Goal: Task Accomplishment & Management: Complete application form

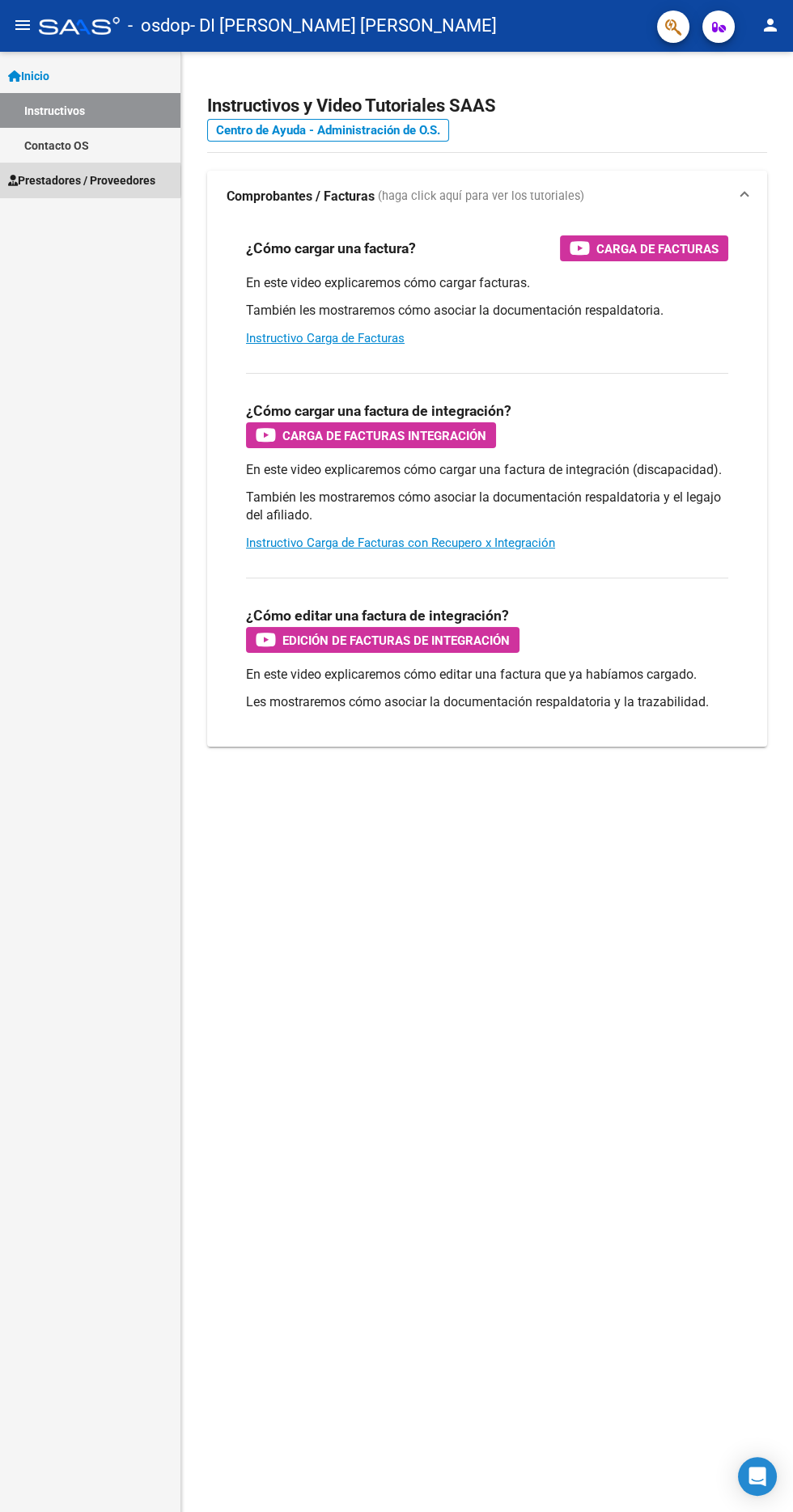
click at [61, 181] on span "Prestadores / Proveedores" at bounding box center [81, 181] width 147 height 18
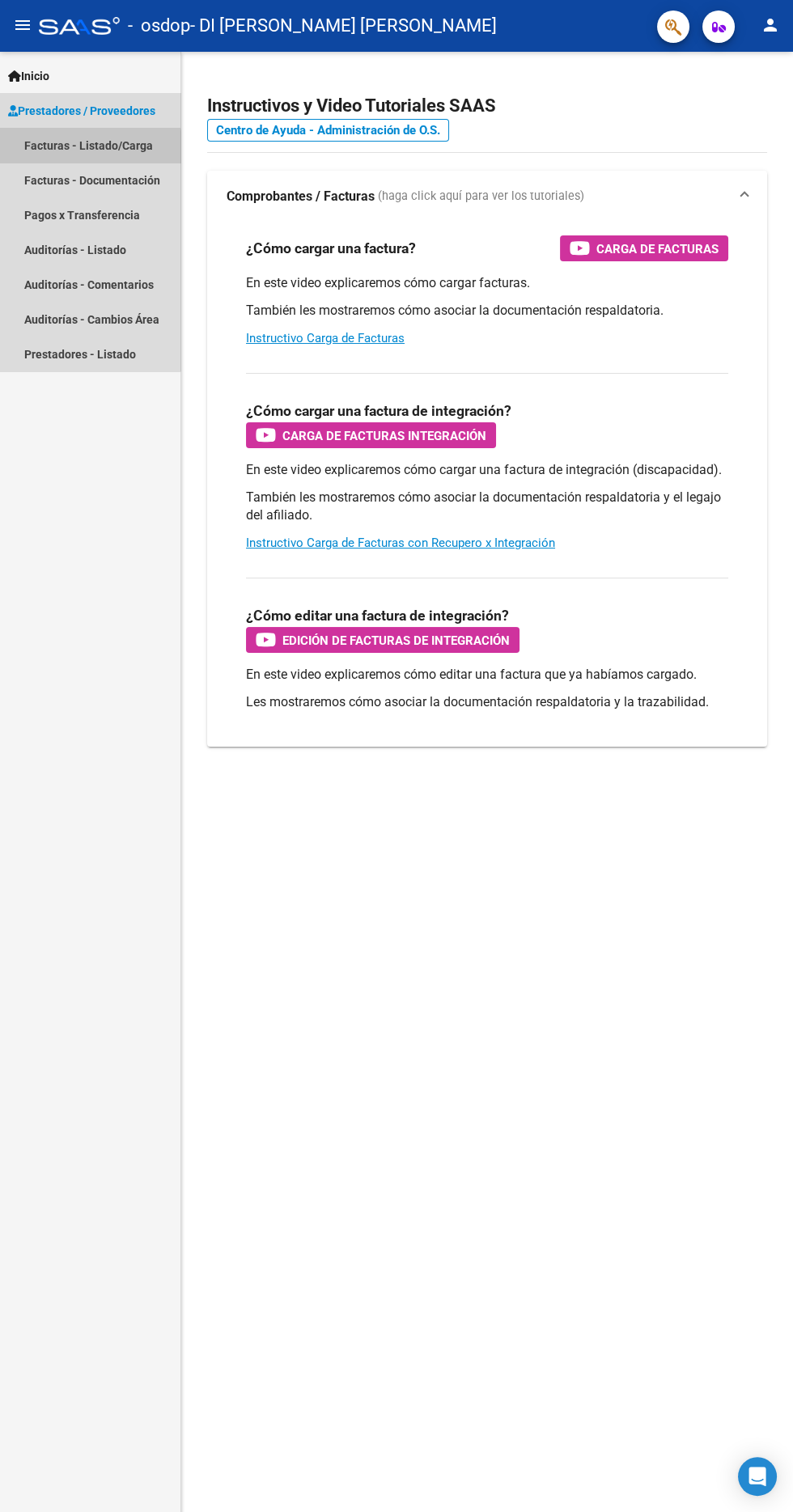
click at [76, 145] on link "Facturas - Listado/Carga" at bounding box center [90, 145] width 181 height 35
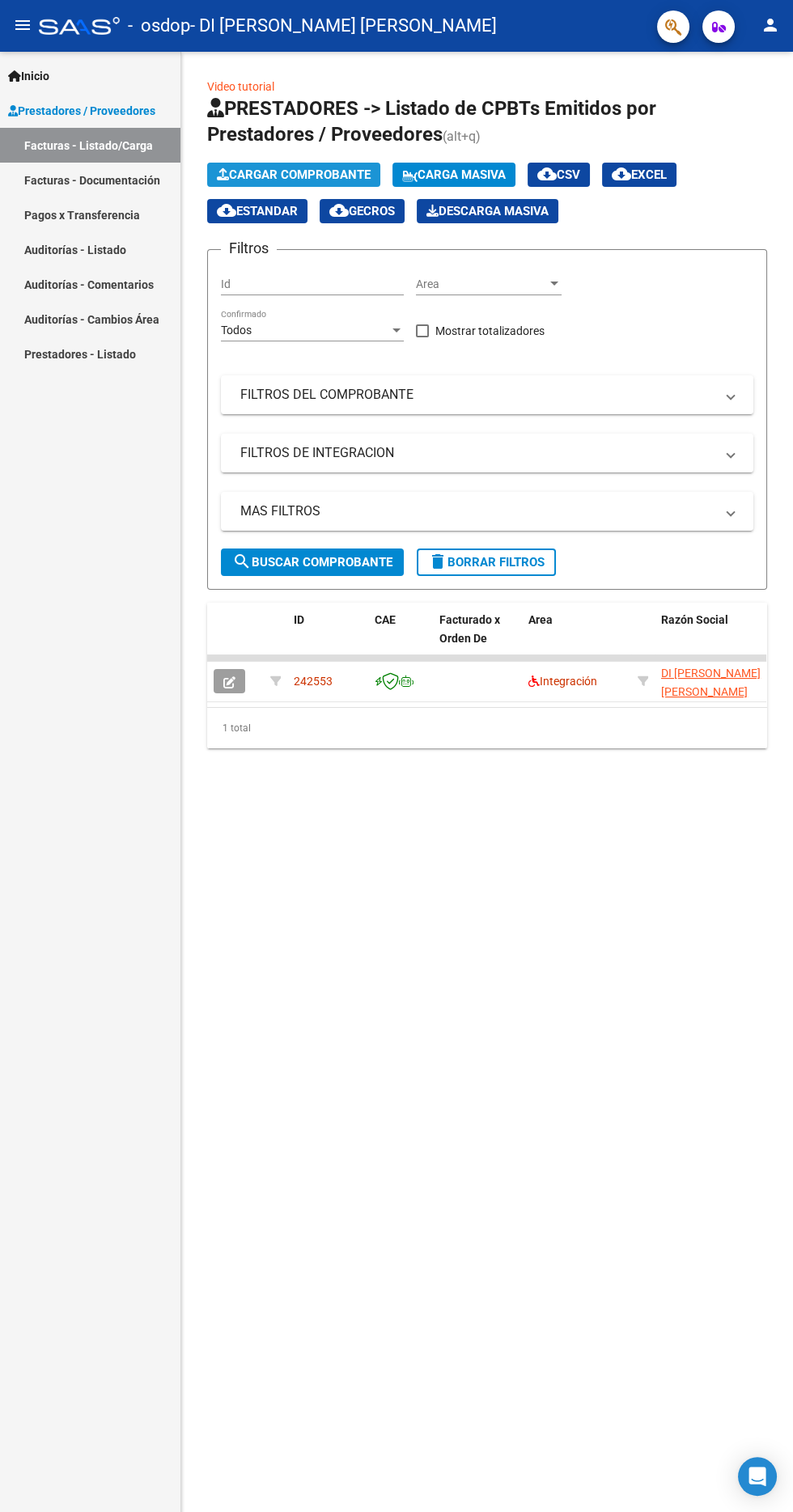
click at [274, 169] on span "Cargar Comprobante" at bounding box center [294, 174] width 154 height 14
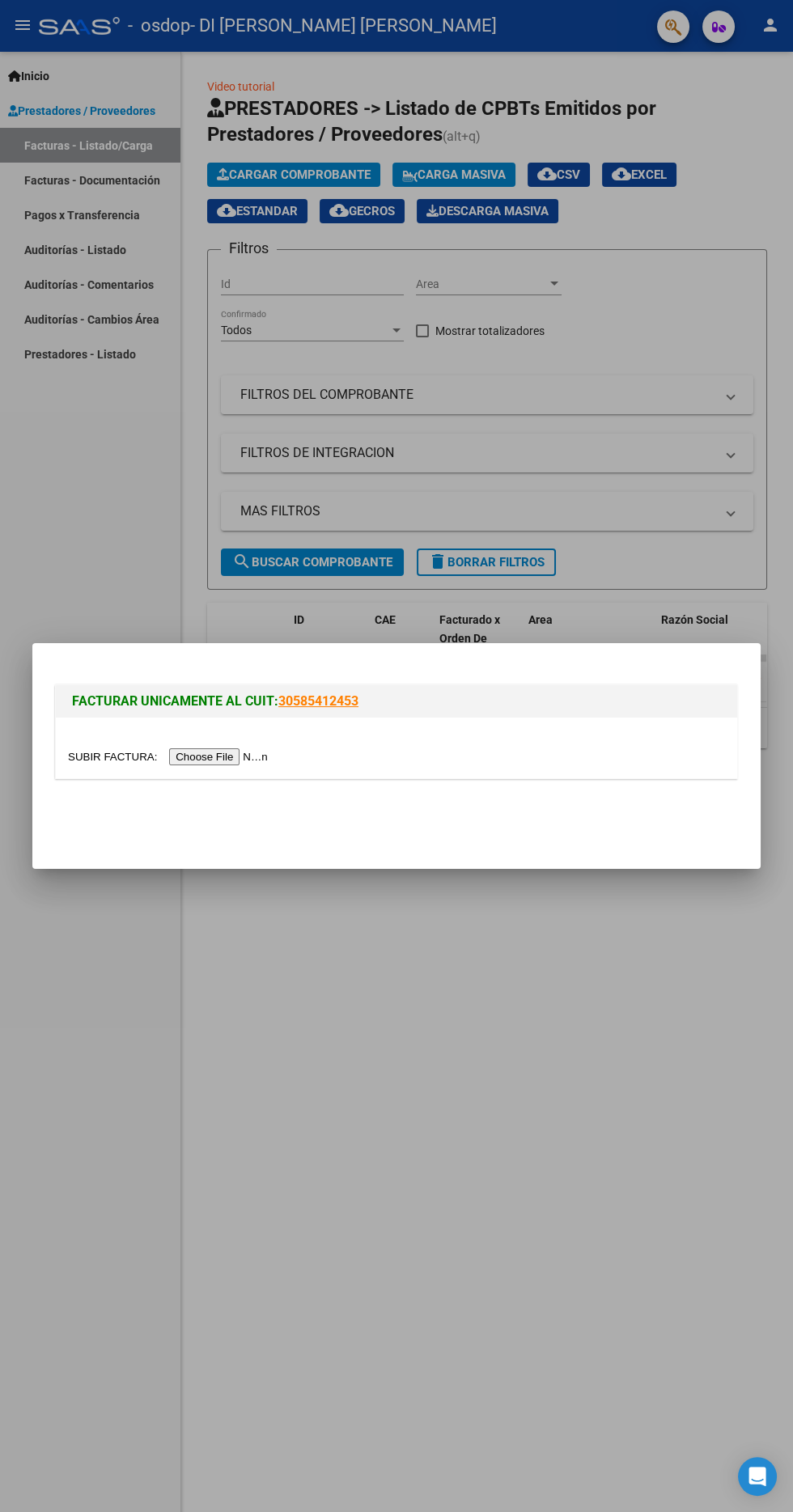
click at [139, 468] on div at bounding box center [396, 756] width 793 height 1512
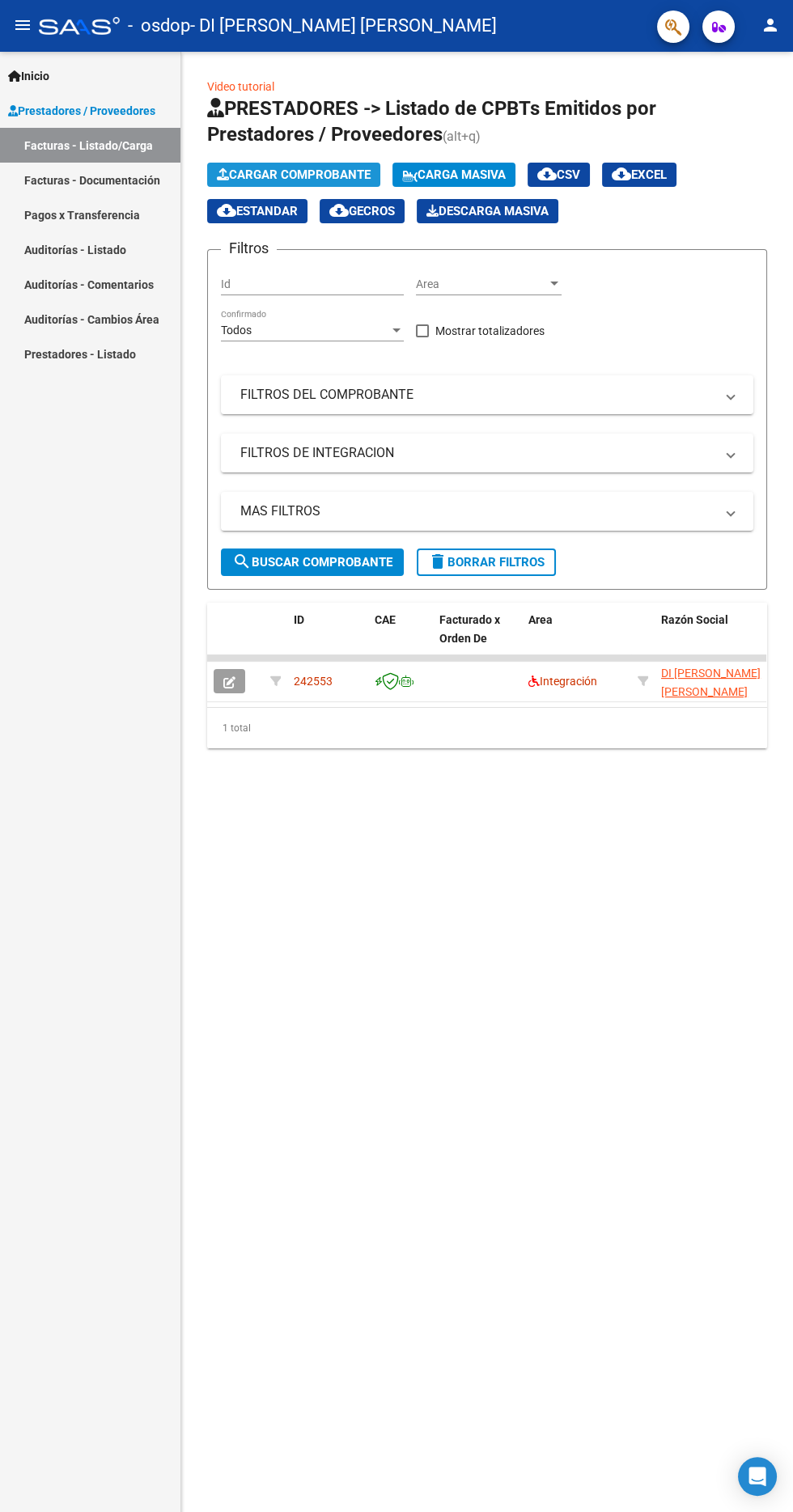
click at [276, 174] on span "Cargar Comprobante" at bounding box center [294, 174] width 154 height 14
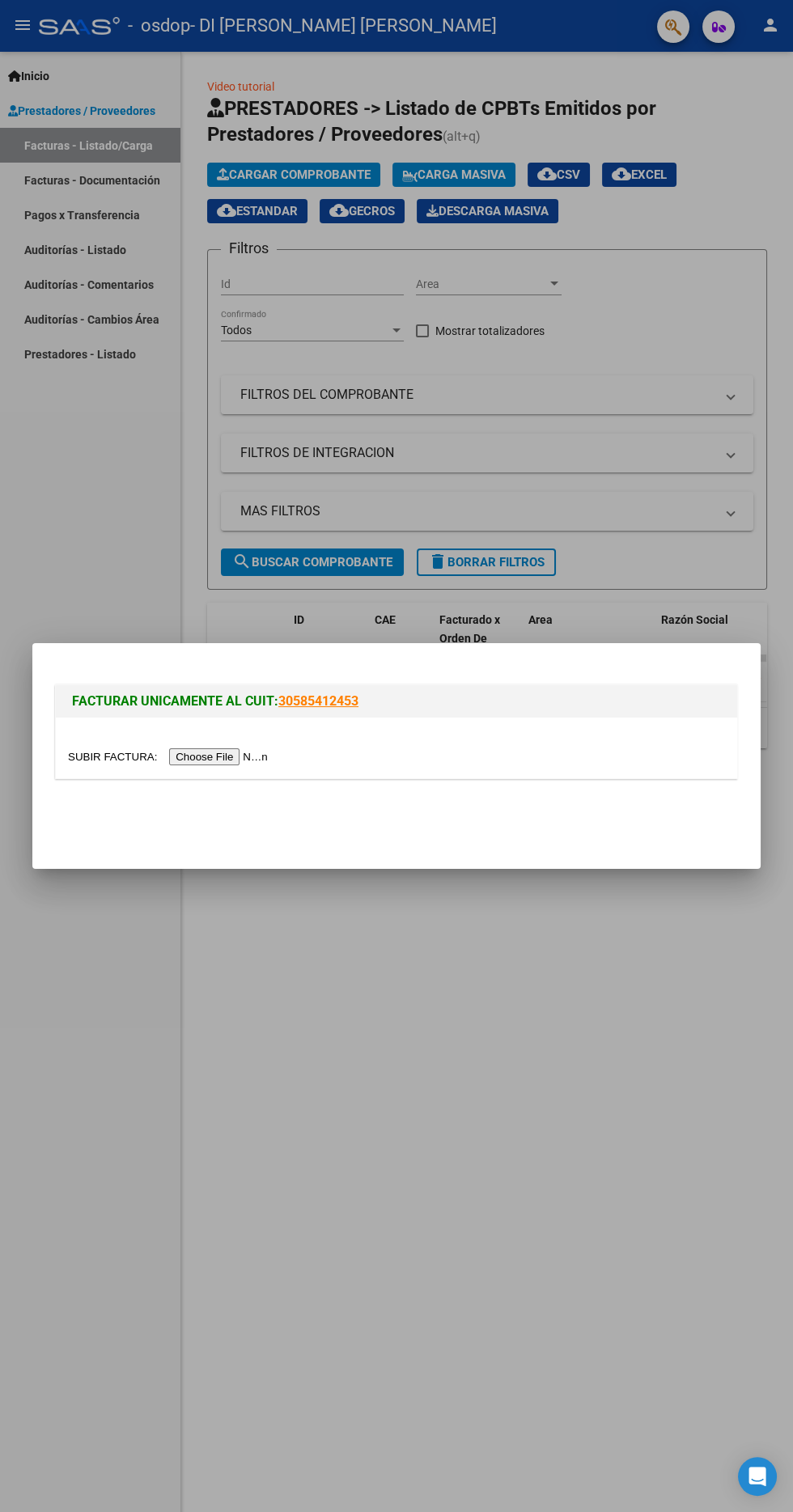
click at [216, 756] on input "file" at bounding box center [170, 756] width 205 height 17
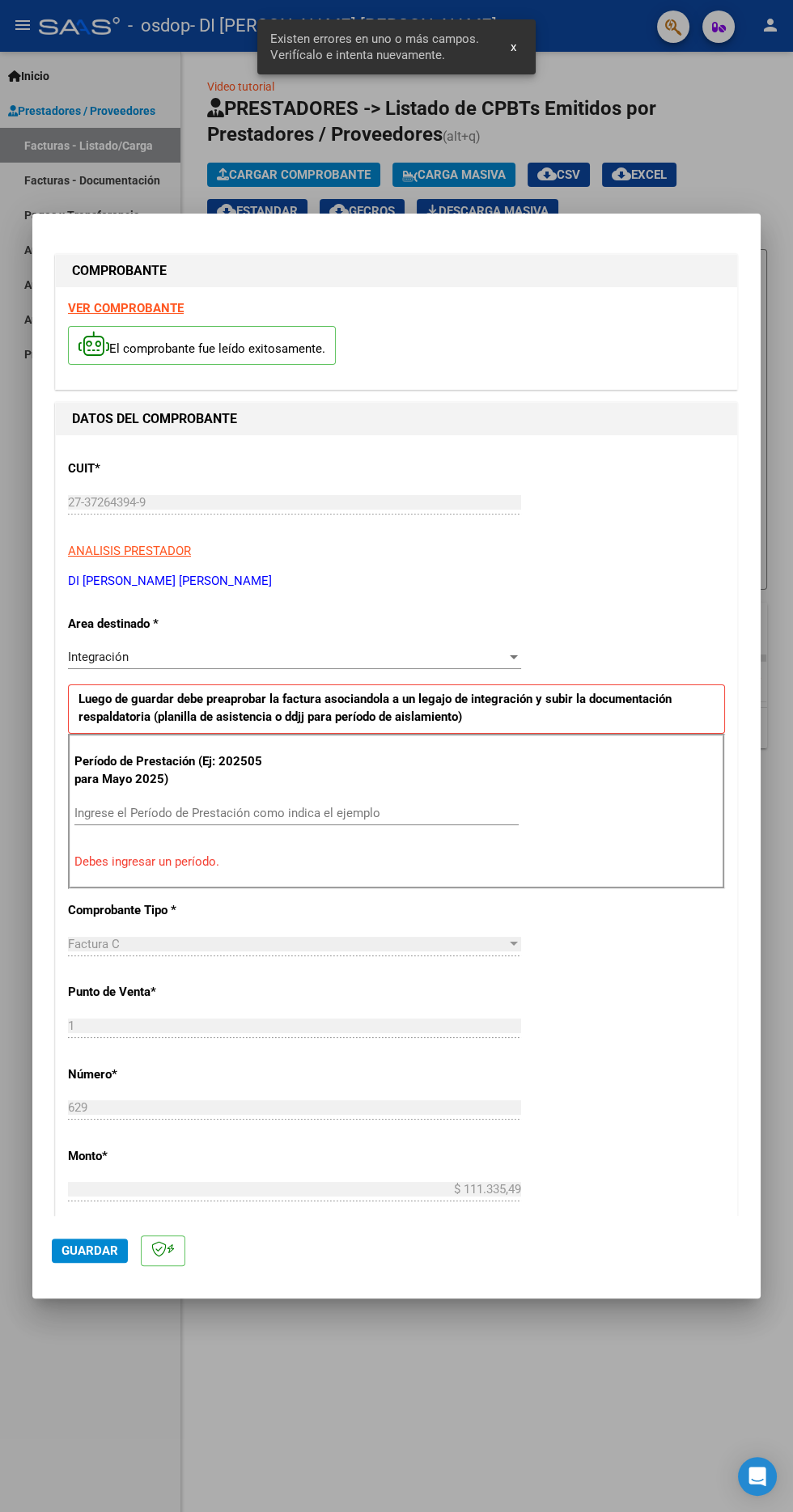
click at [372, 806] on input "Ingrese el Período de Prestación como indica el ejemplo" at bounding box center [296, 813] width 444 height 14
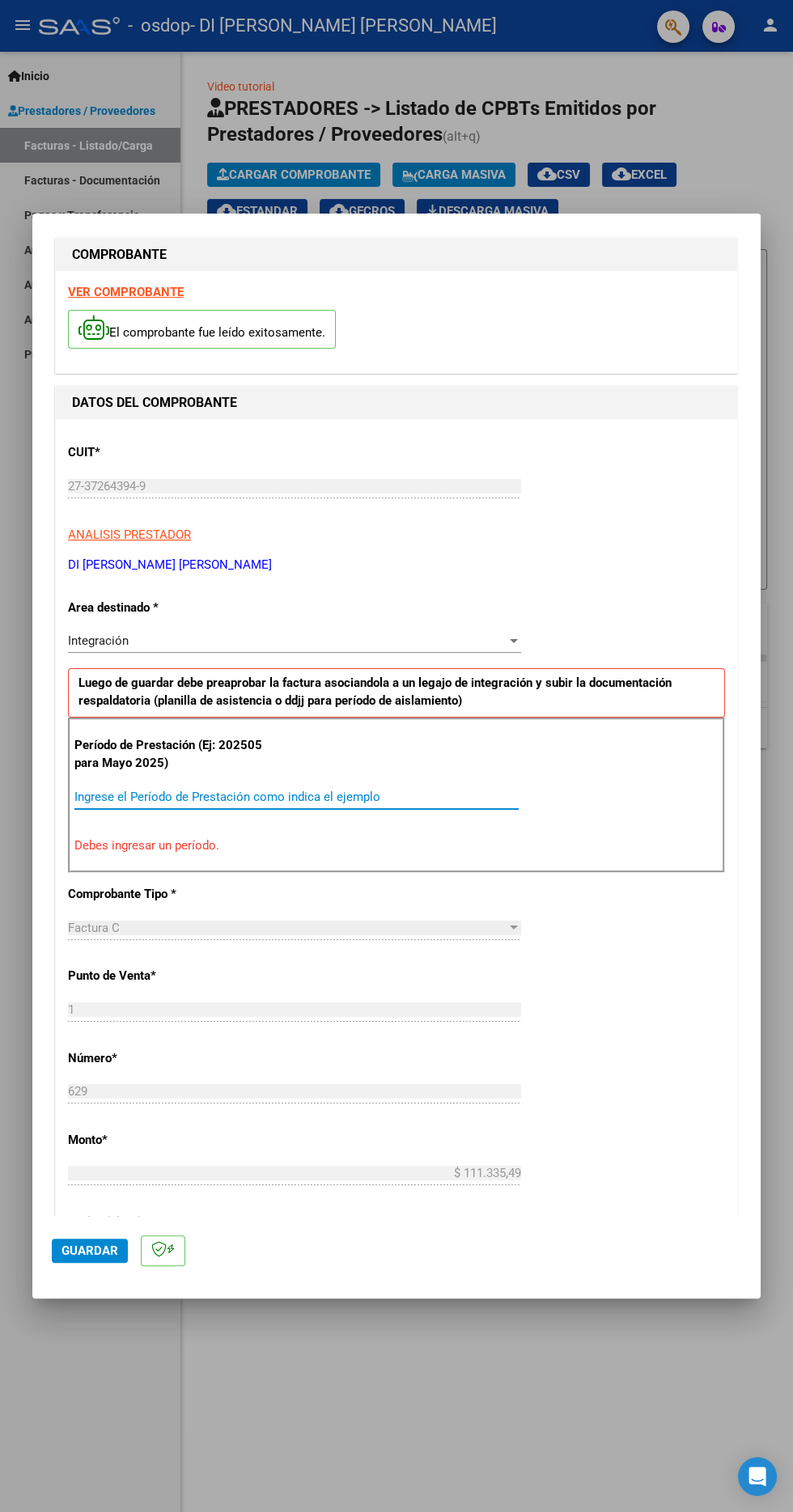
scroll to position [8, 0]
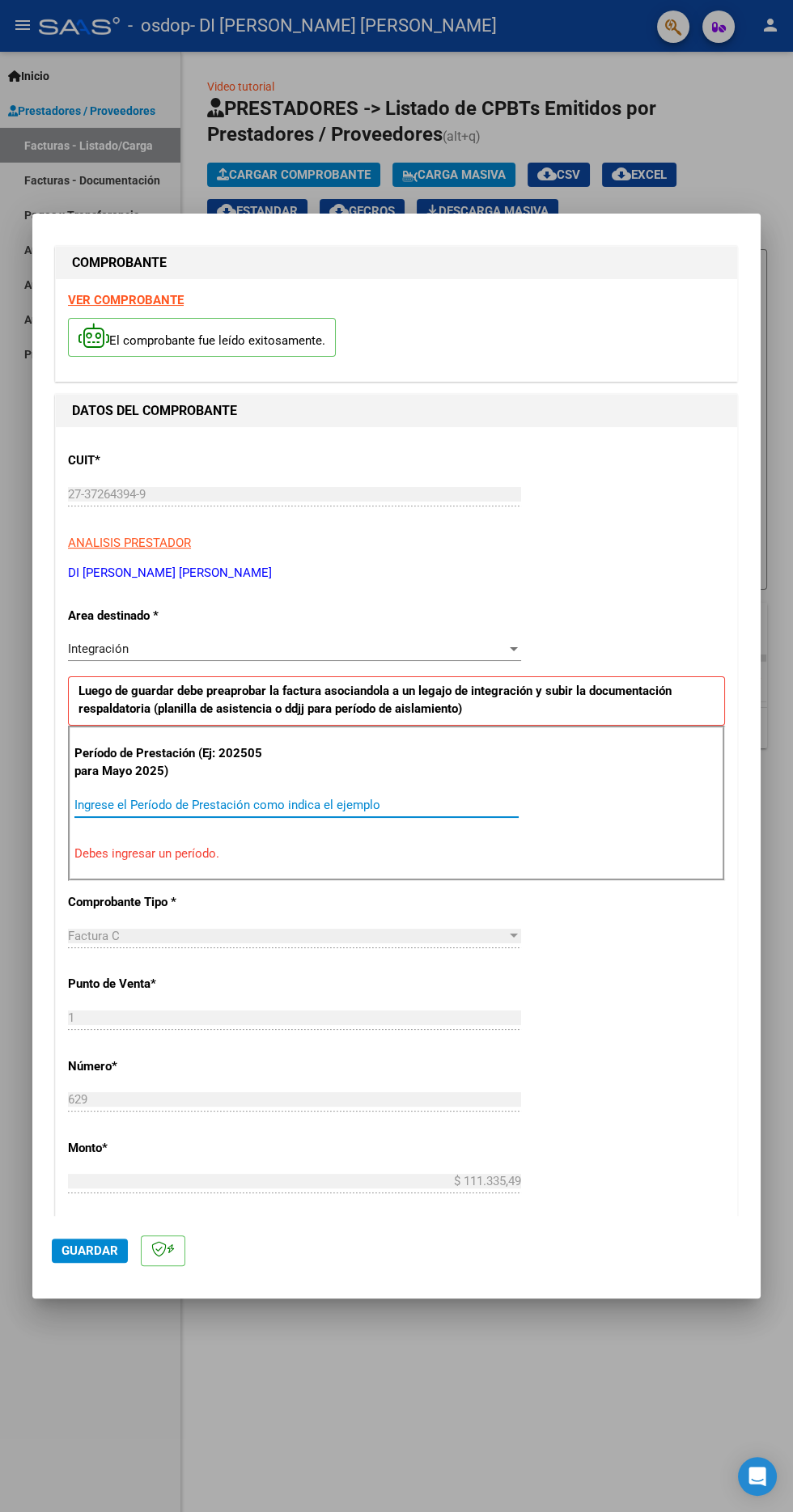
click at [87, 642] on span "Integración" at bounding box center [98, 649] width 61 height 14
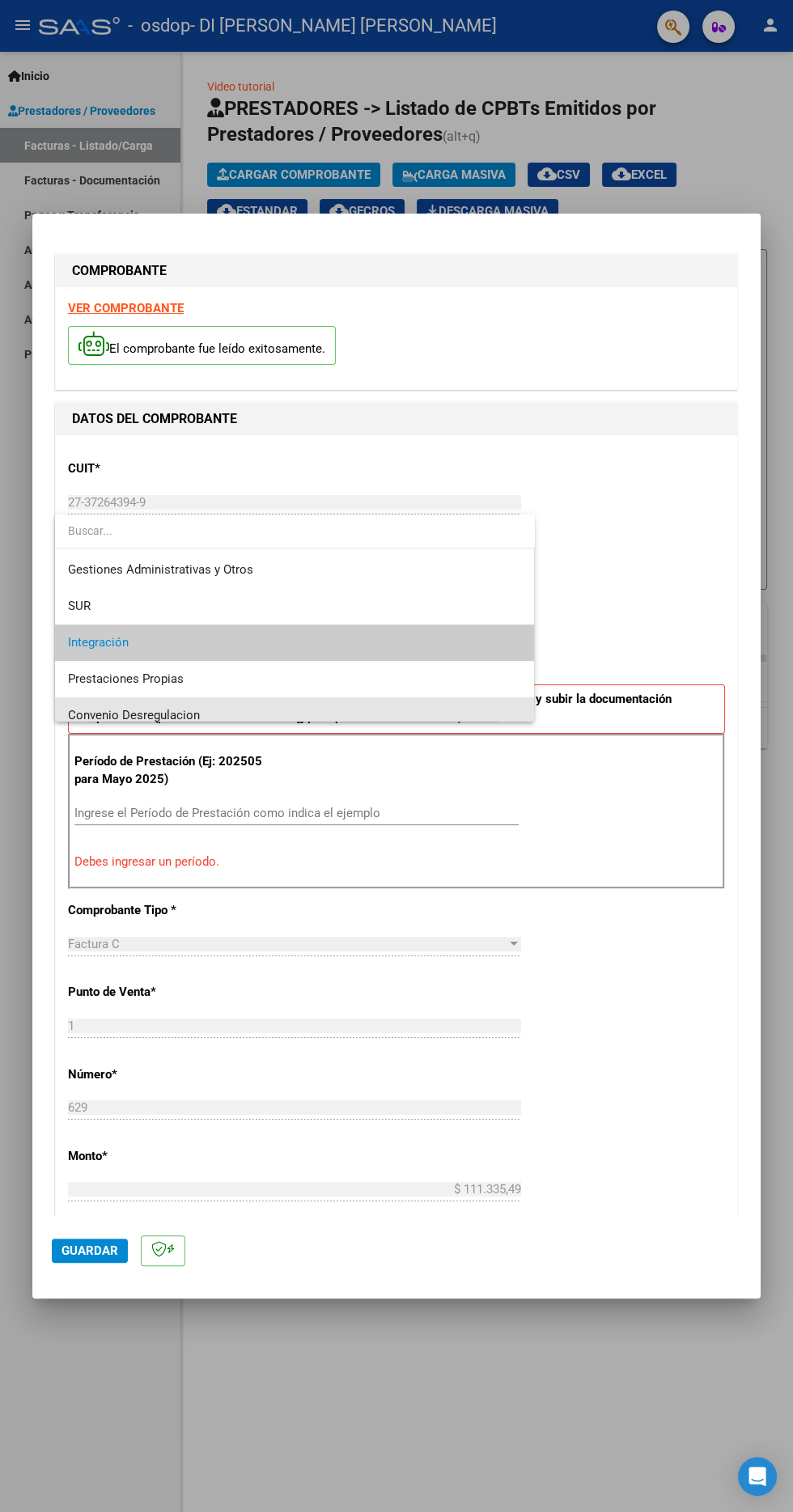
scroll to position [120, 0]
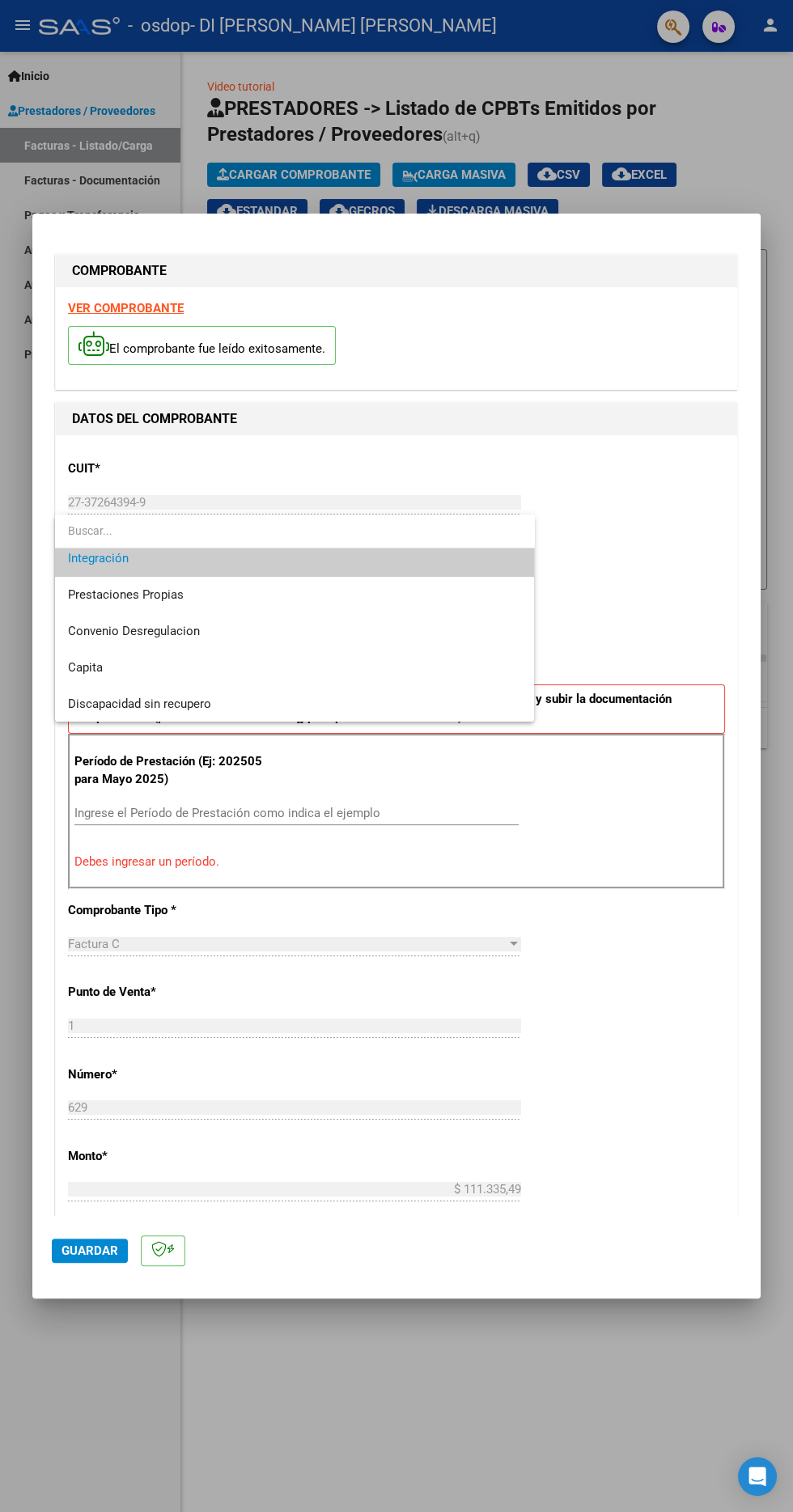
click at [84, 535] on input "dropdown search" at bounding box center [295, 530] width 480 height 34
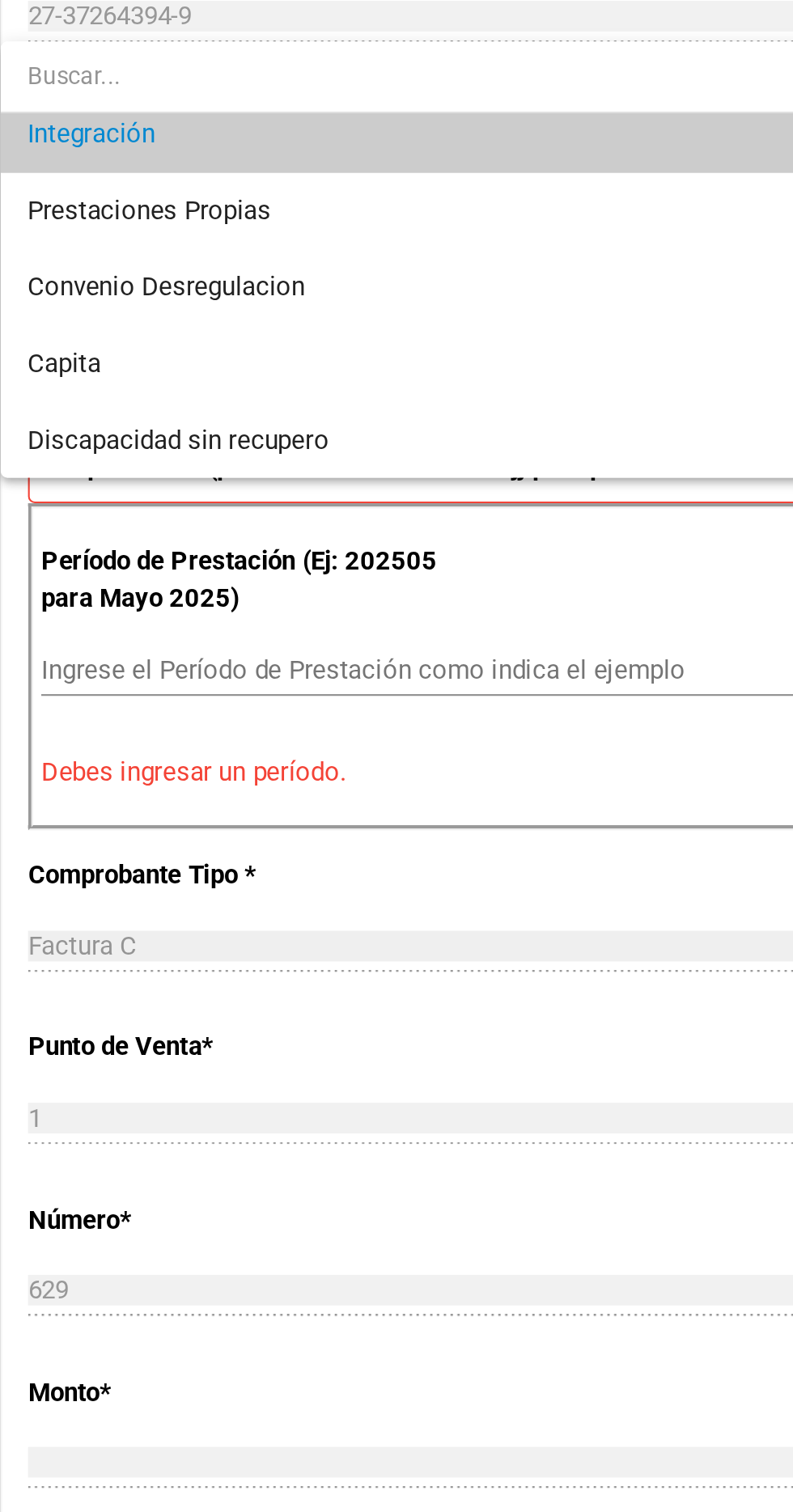
click at [93, 761] on div at bounding box center [396, 756] width 793 height 1512
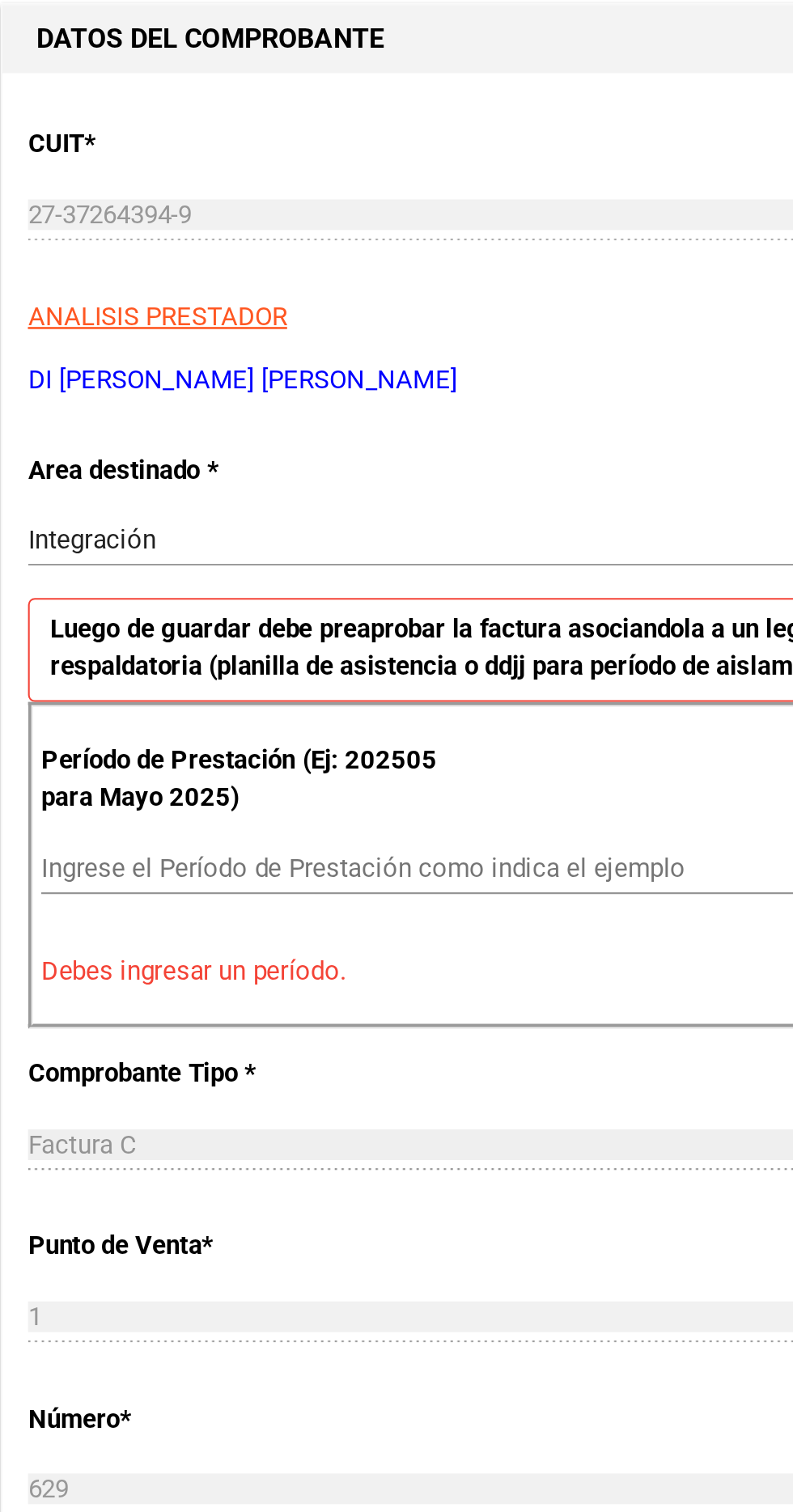
click at [88, 650] on span "Integración" at bounding box center [98, 657] width 61 height 14
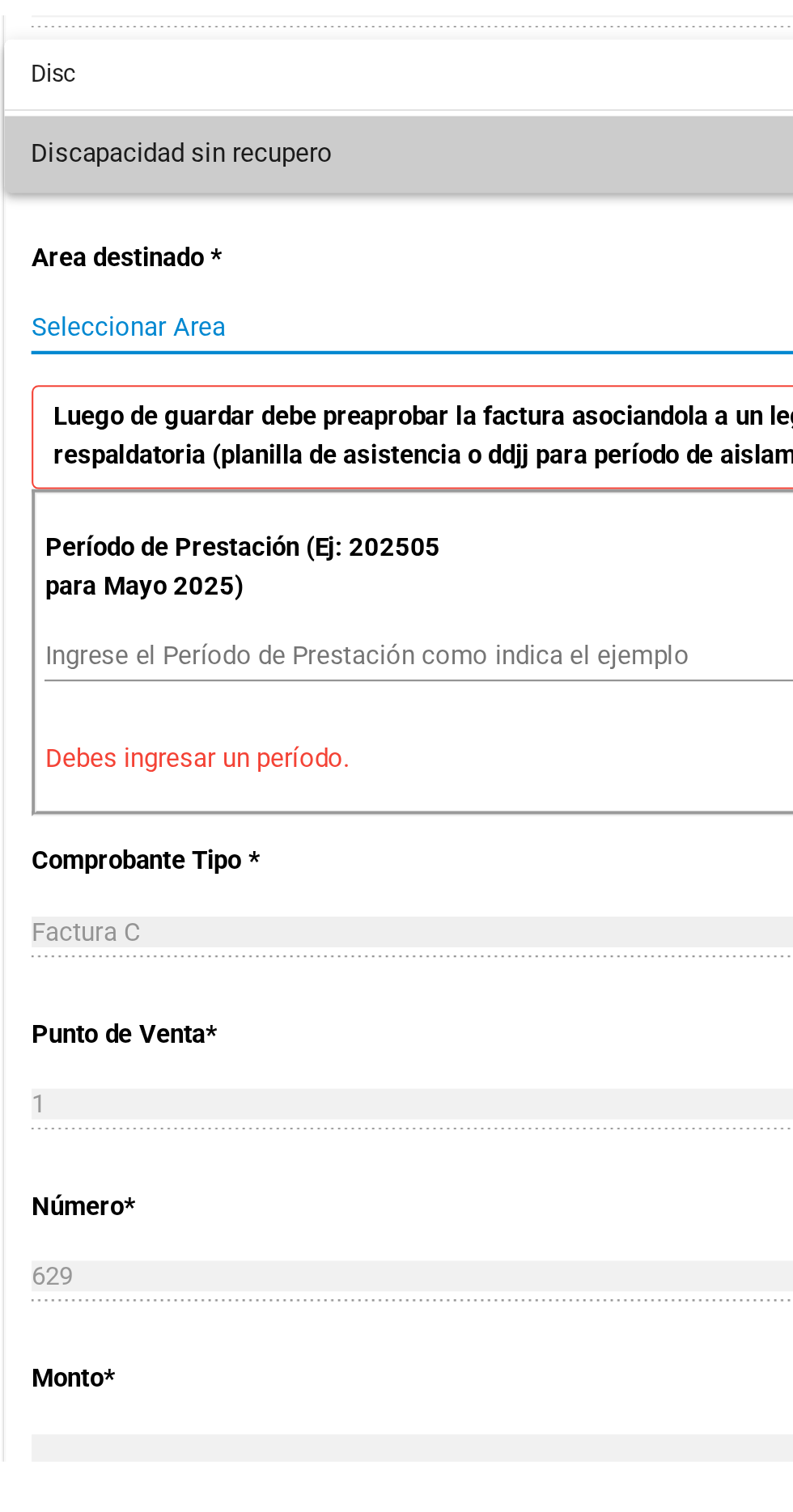
scroll to position [0, 0]
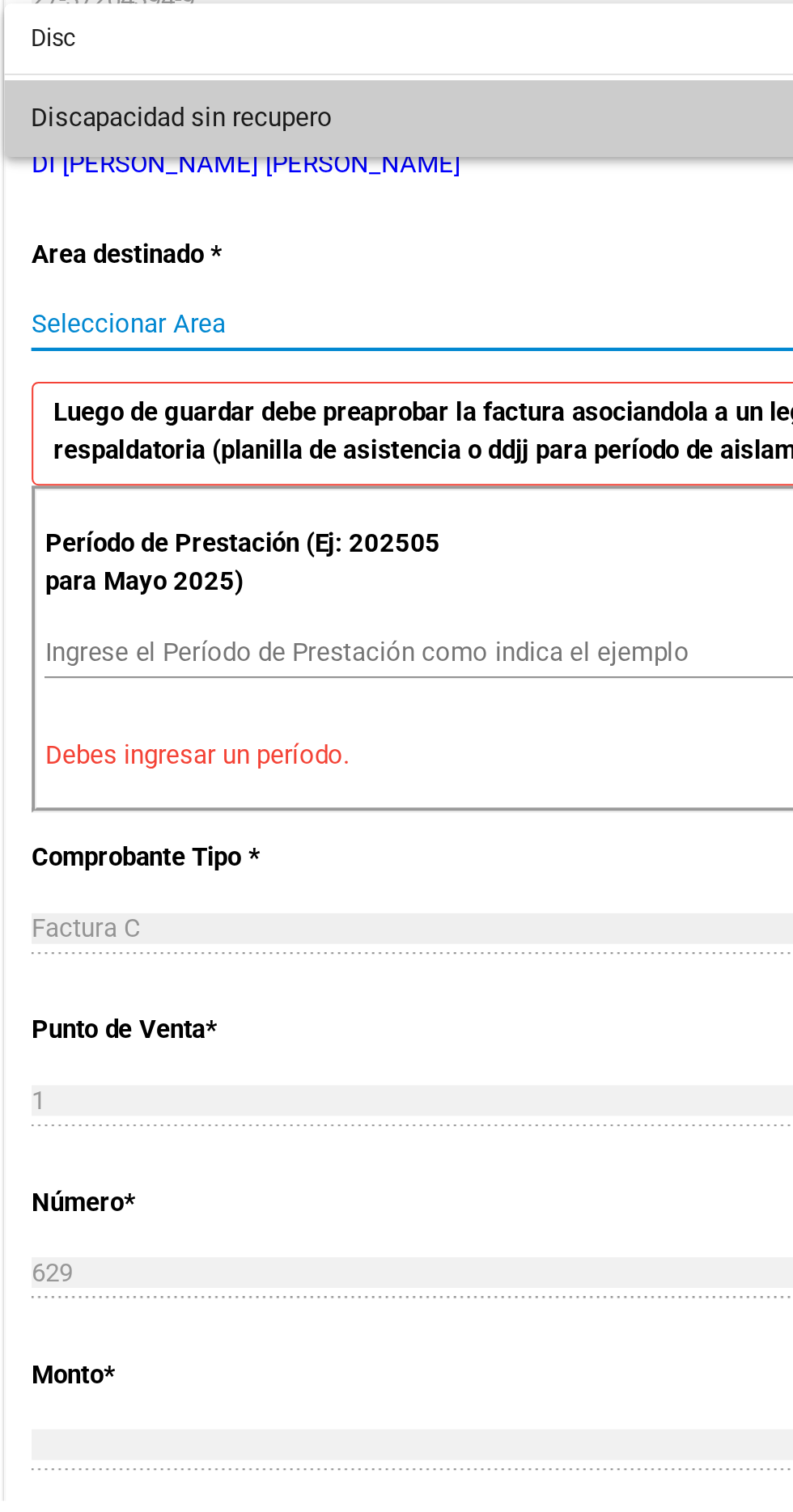
type input "Disc"
click at [123, 769] on div at bounding box center [396, 756] width 793 height 1512
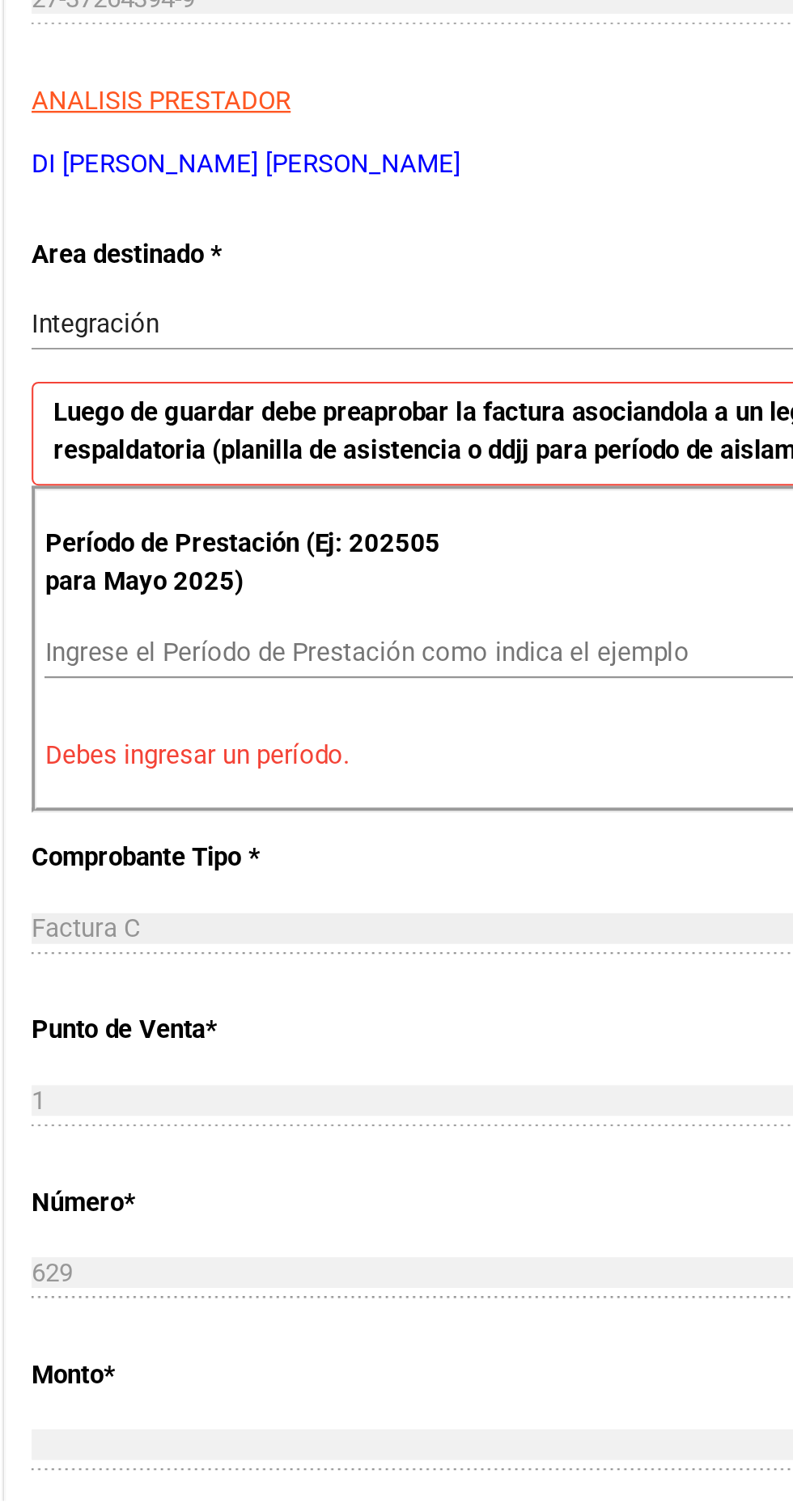
click at [101, 806] on input "Ingrese el Período de Prestación como indica el ejemplo" at bounding box center [296, 813] width 444 height 14
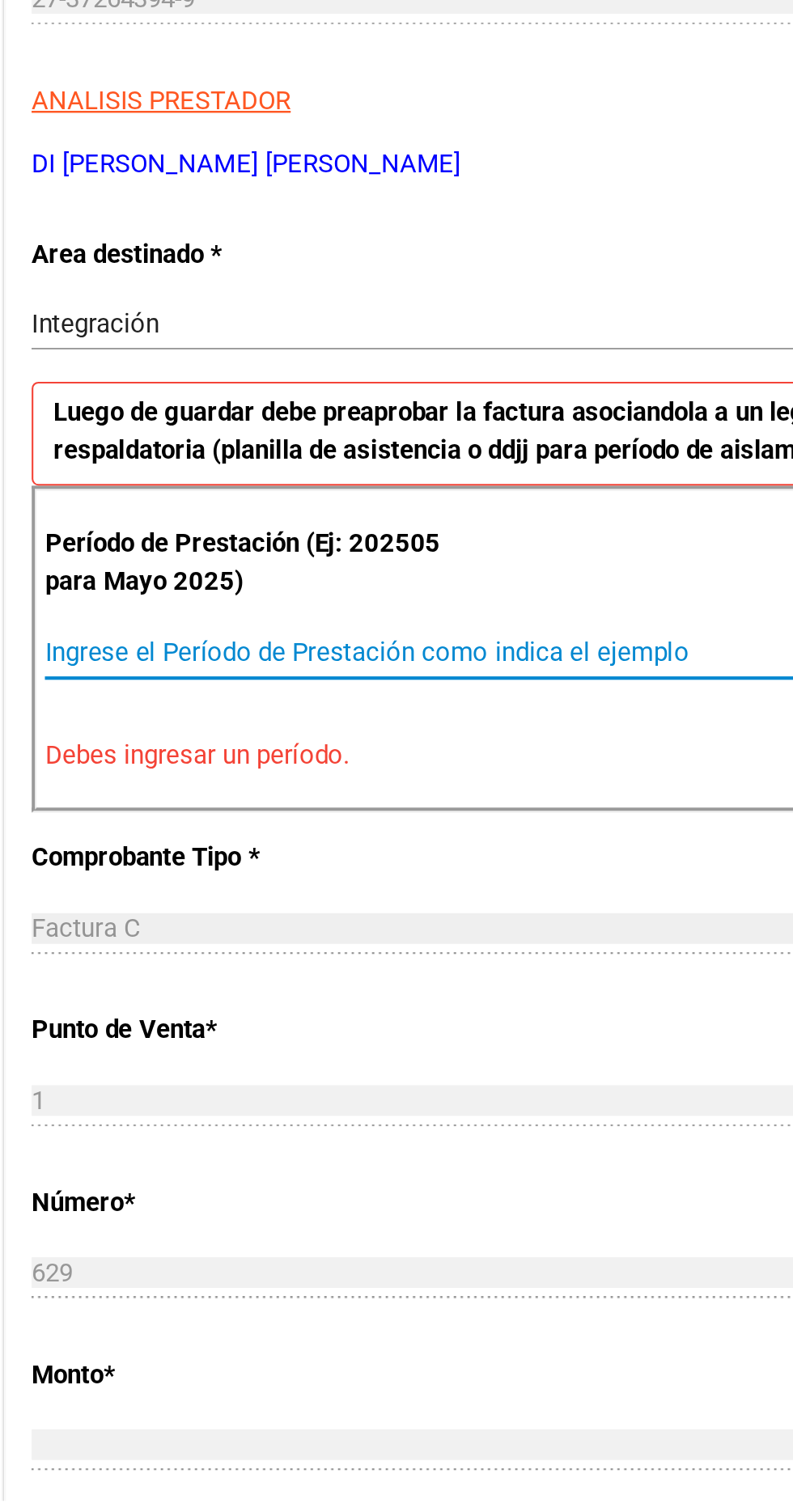
type input "5"
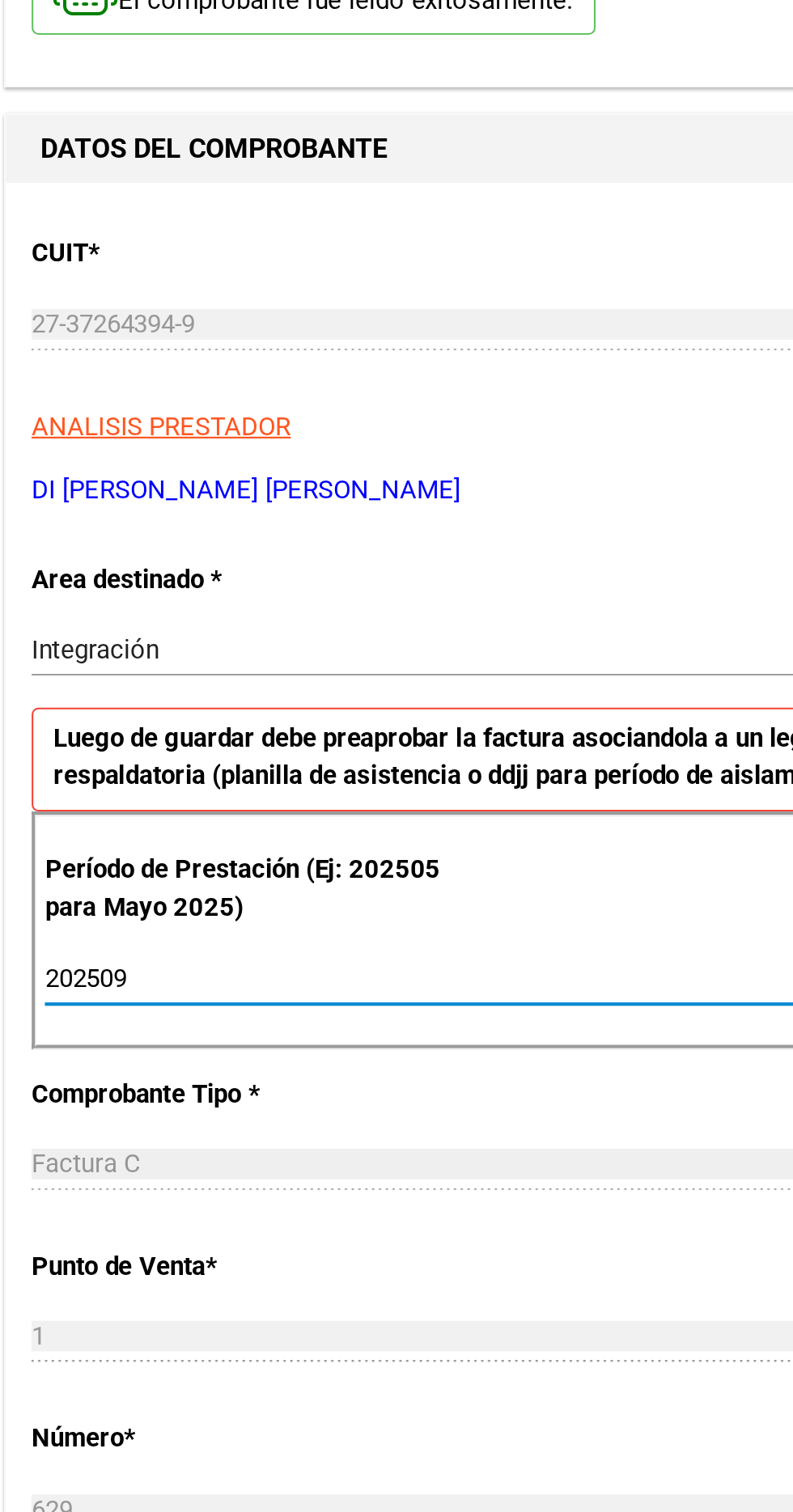
type input "202509"
click at [87, 650] on span "Integración" at bounding box center [98, 657] width 61 height 14
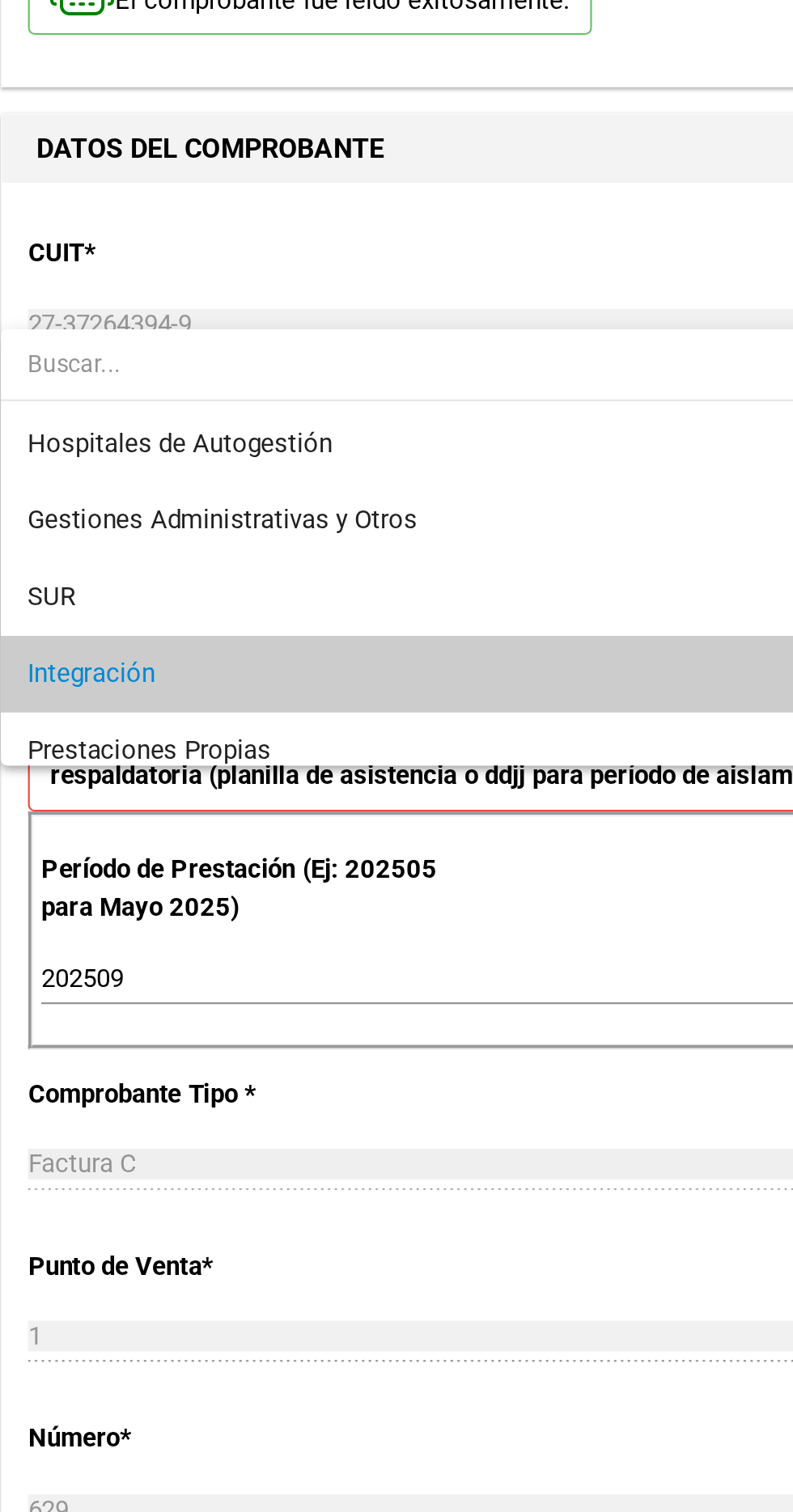
scroll to position [60, 0]
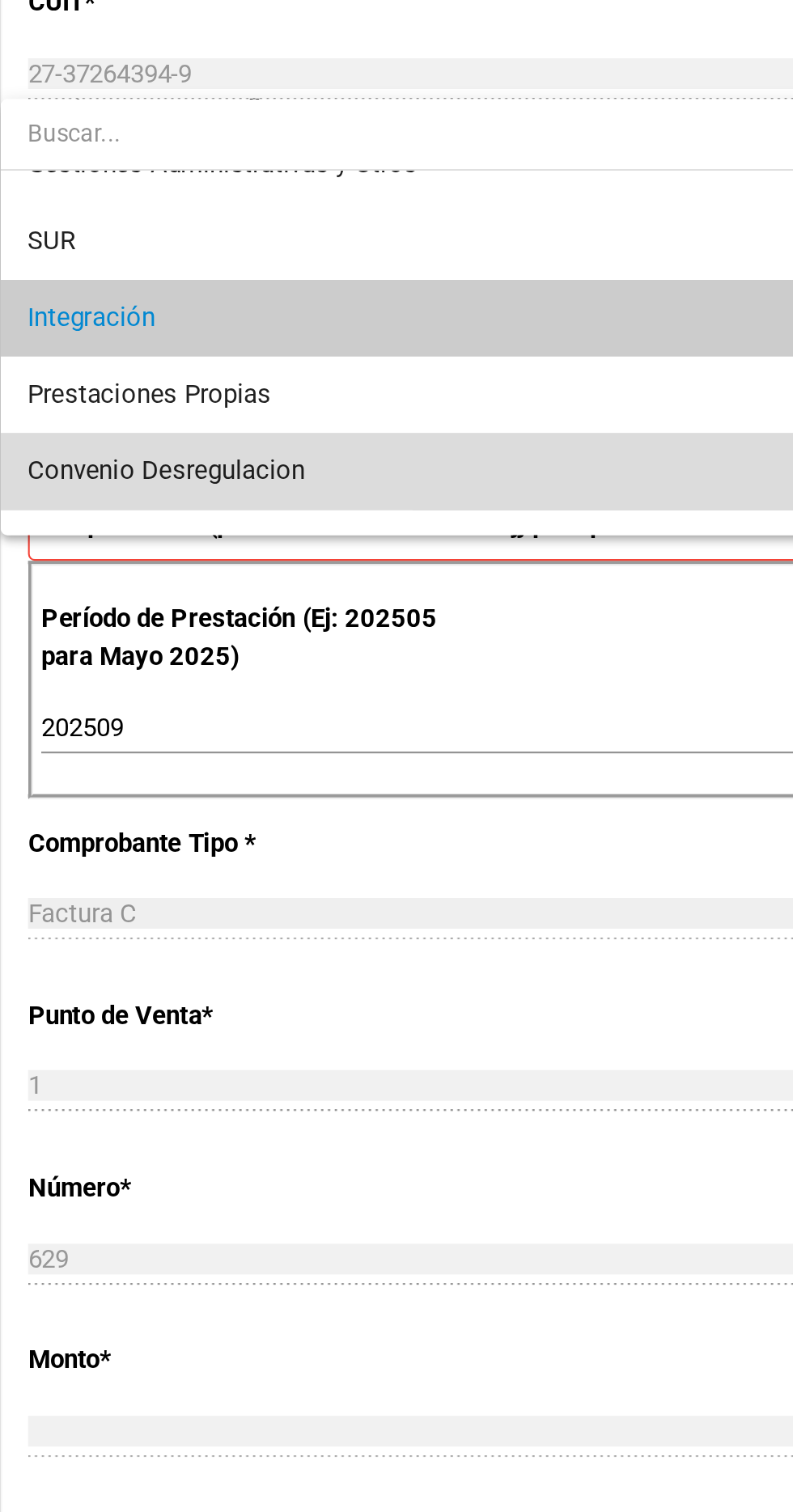
click at [92, 696] on span "Convenio Desregulacion" at bounding box center [134, 691] width 132 height 14
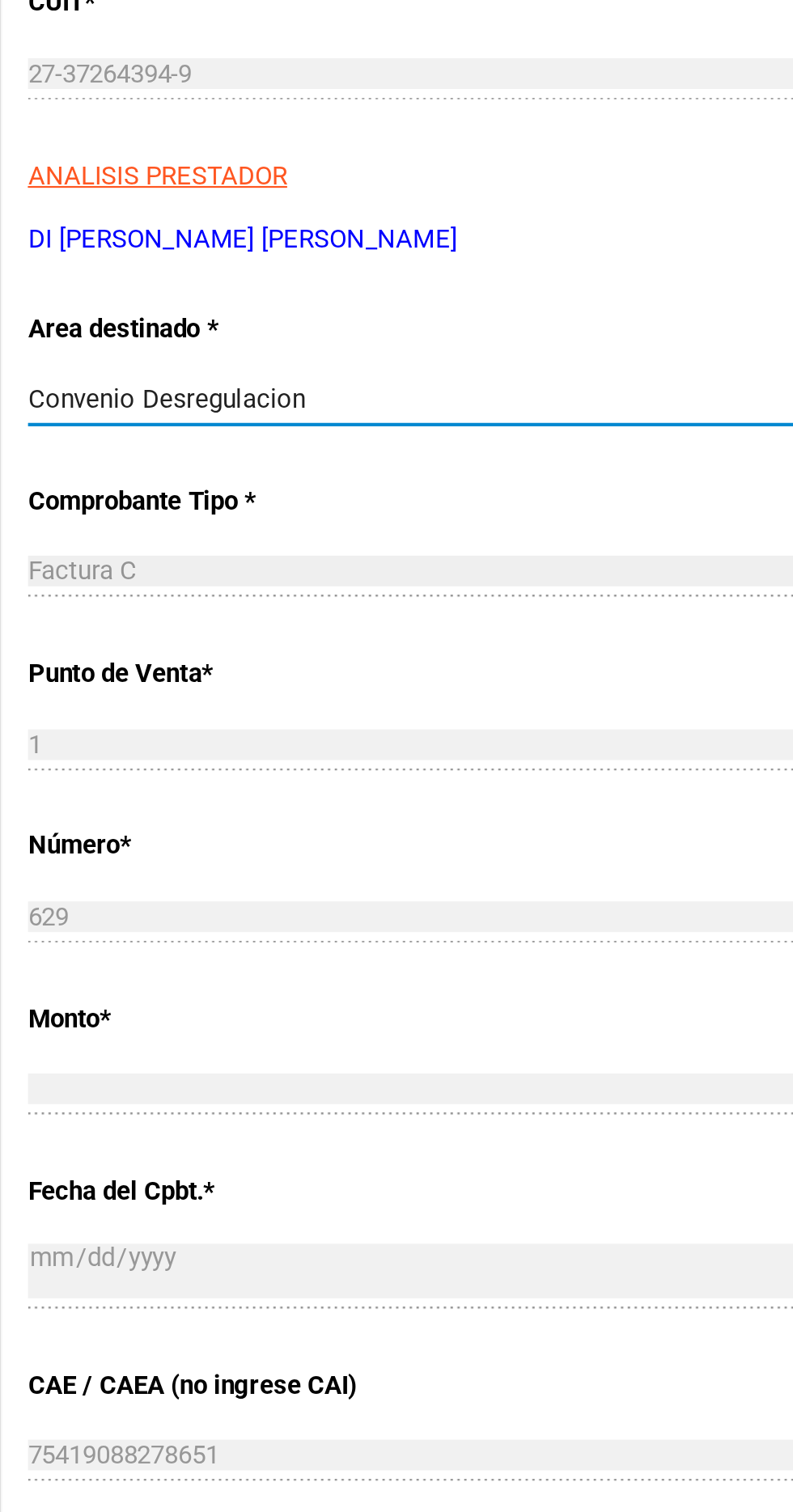
click at [97, 650] on span "Convenio Desregulacion" at bounding box center [134, 657] width 132 height 14
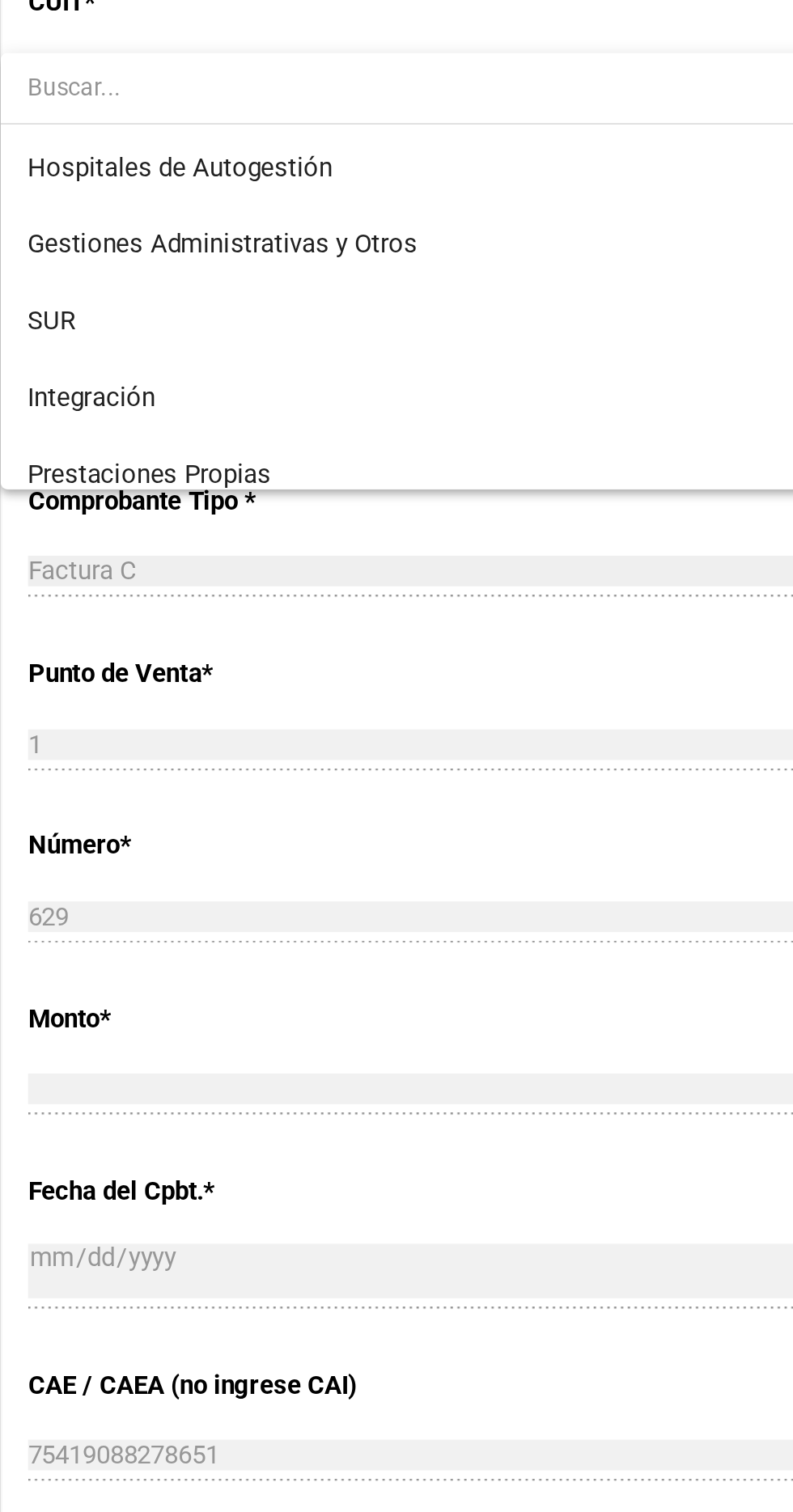
scroll to position [120, 0]
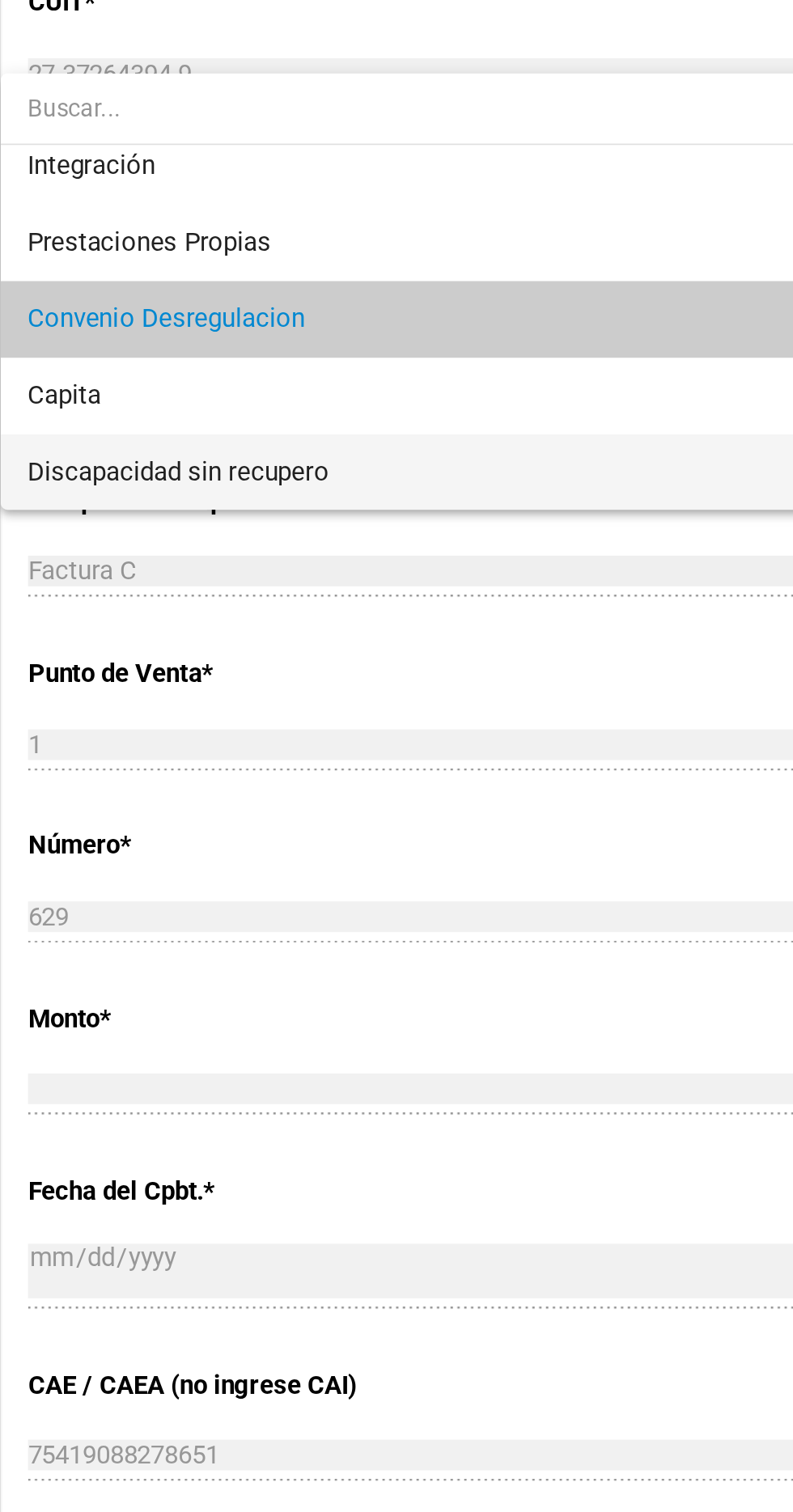
click at [91, 694] on span "Discapacidad sin recupero" at bounding box center [139, 691] width 143 height 14
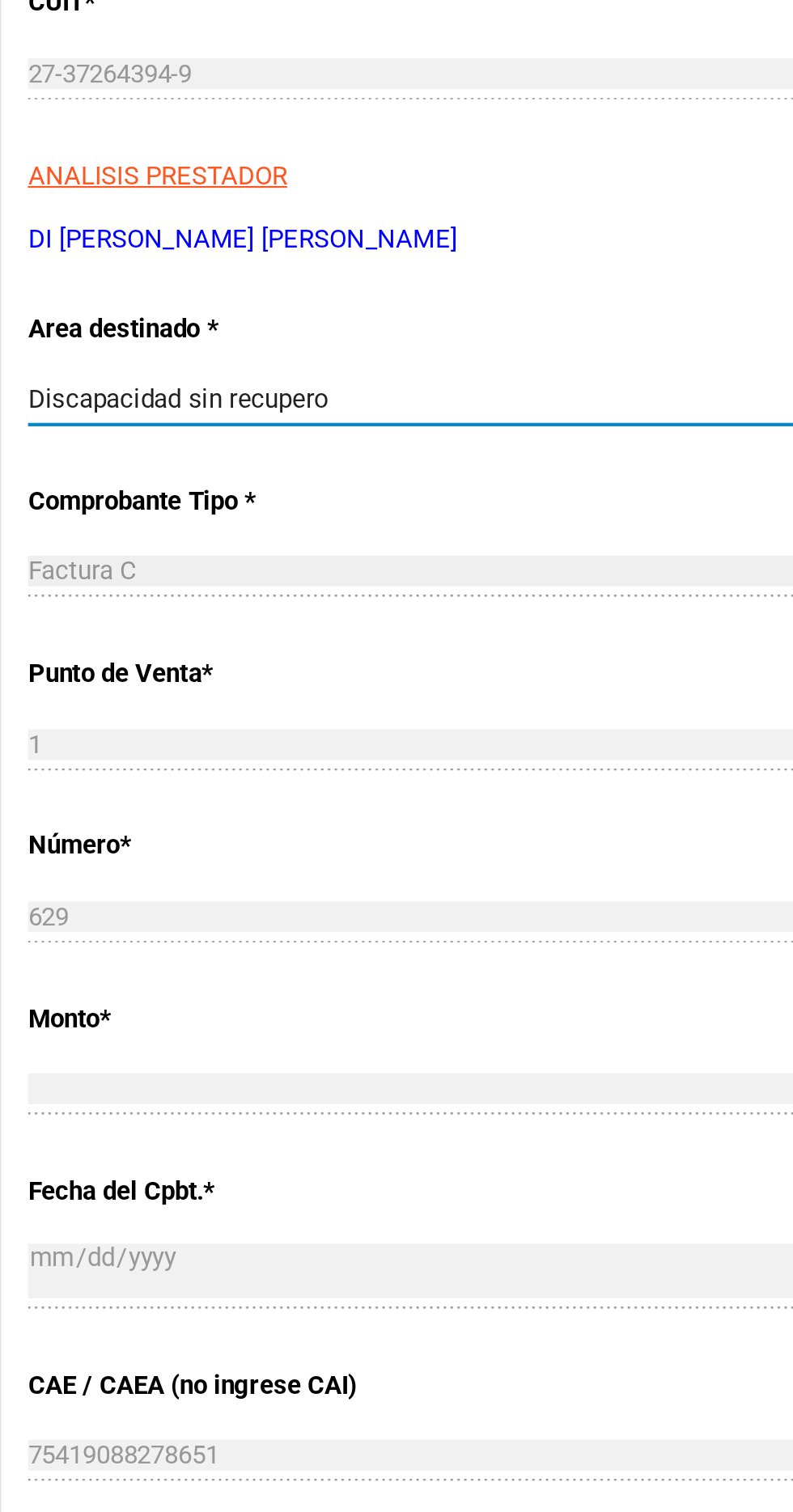
click at [98, 650] on span "Discapacidad sin recupero" at bounding box center [139, 657] width 143 height 14
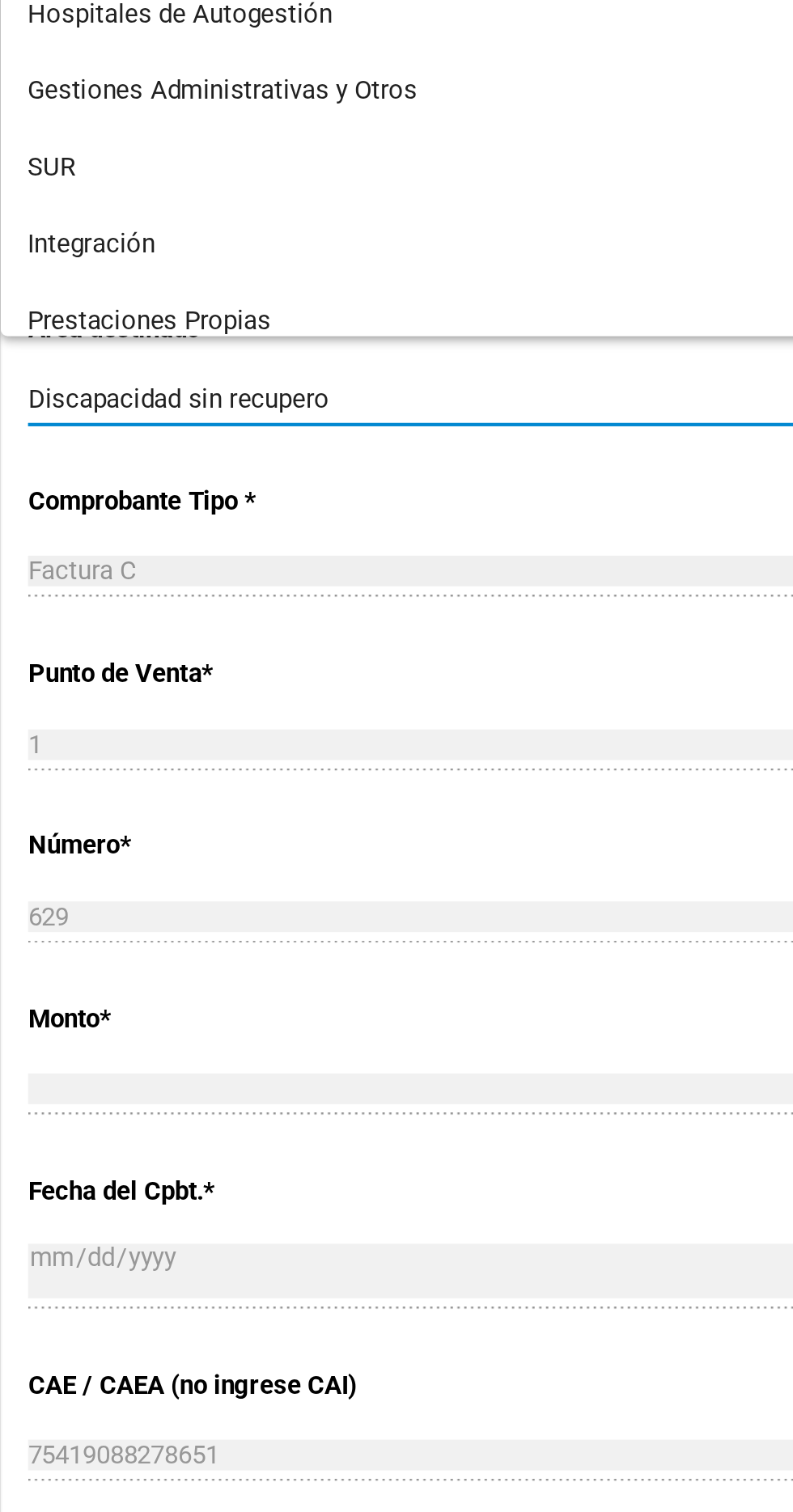
scroll to position [120, 0]
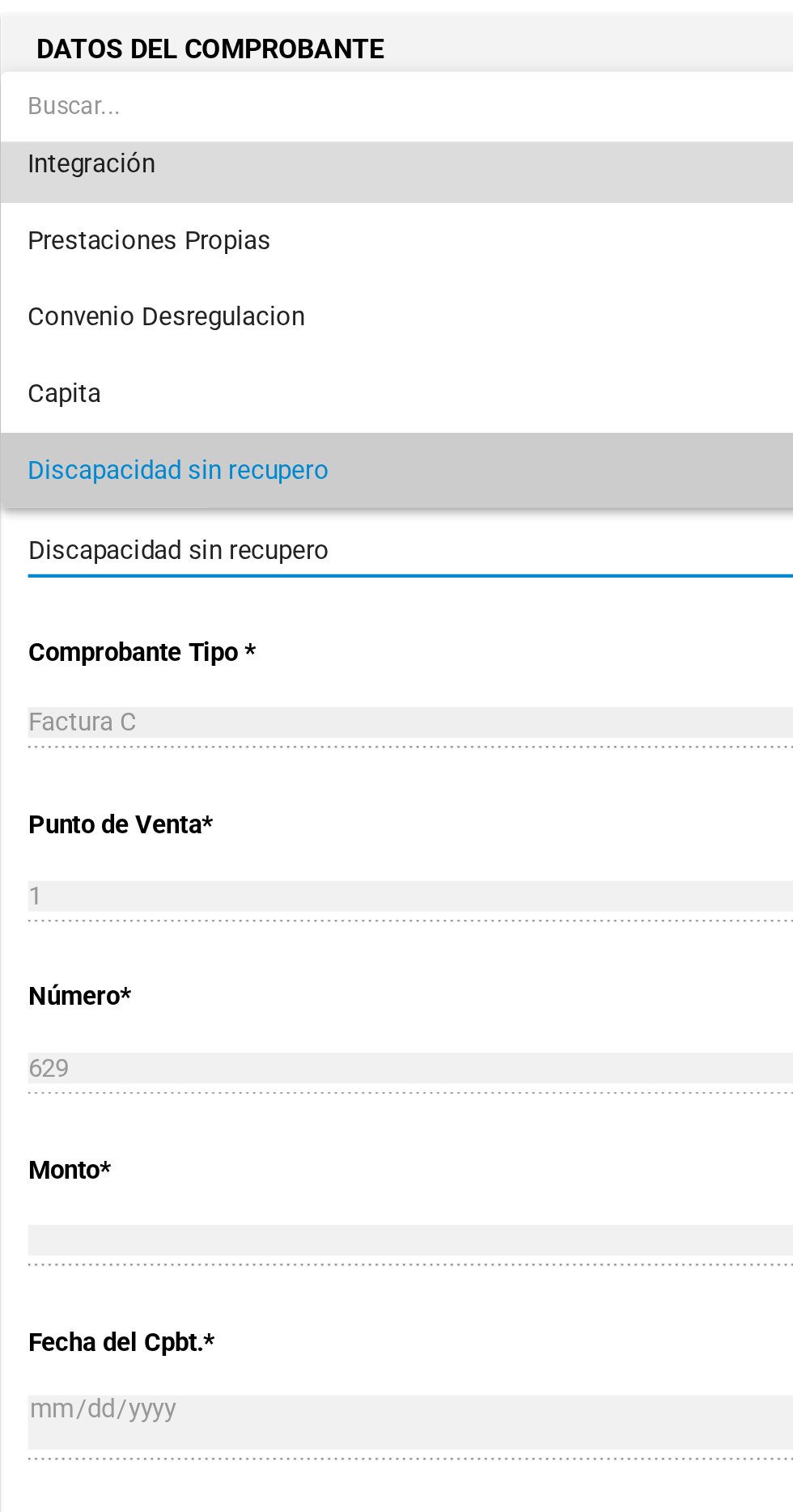
click at [85, 476] on span "Integración" at bounding box center [98, 473] width 61 height 14
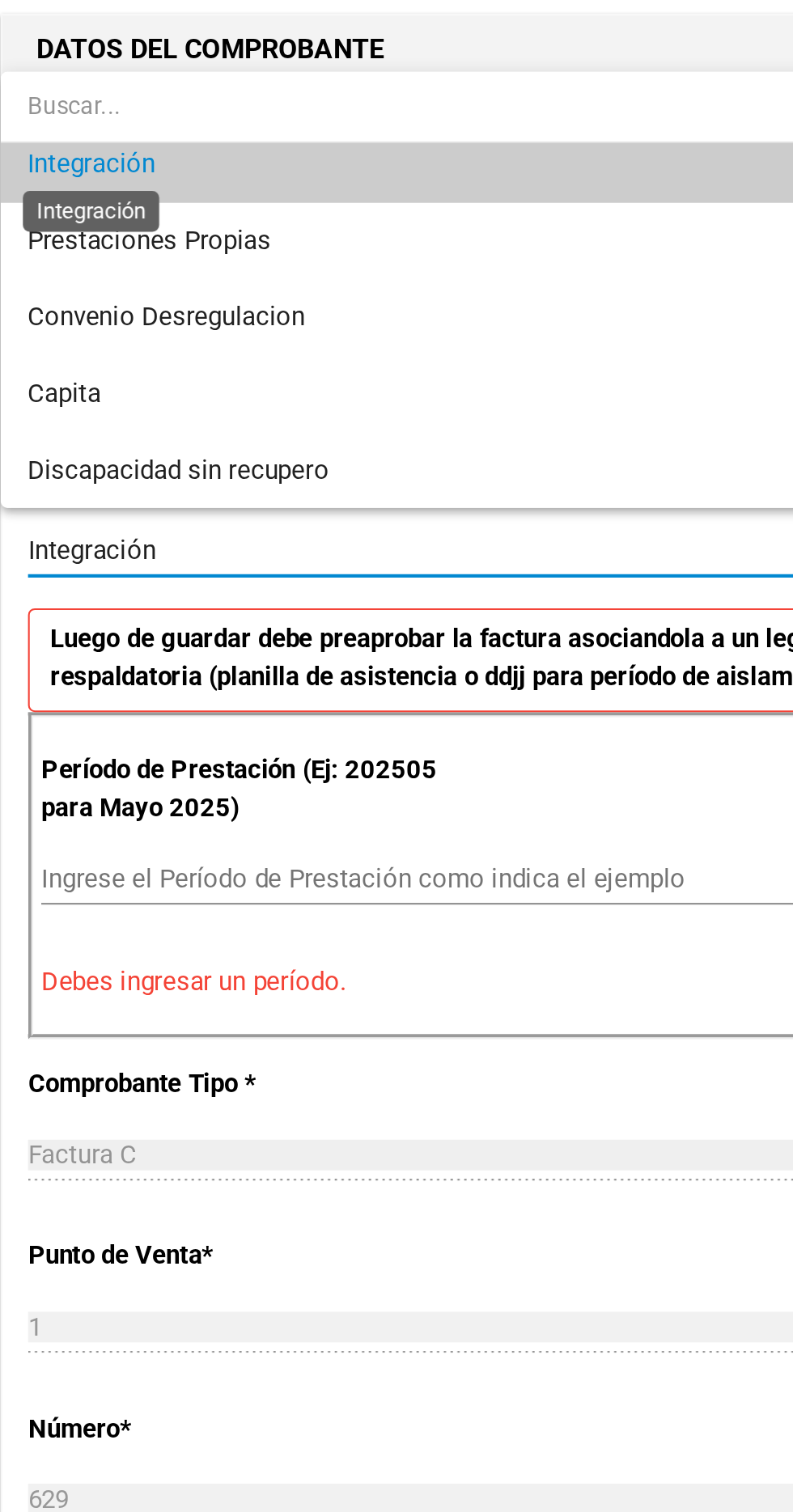
scroll to position [109, 0]
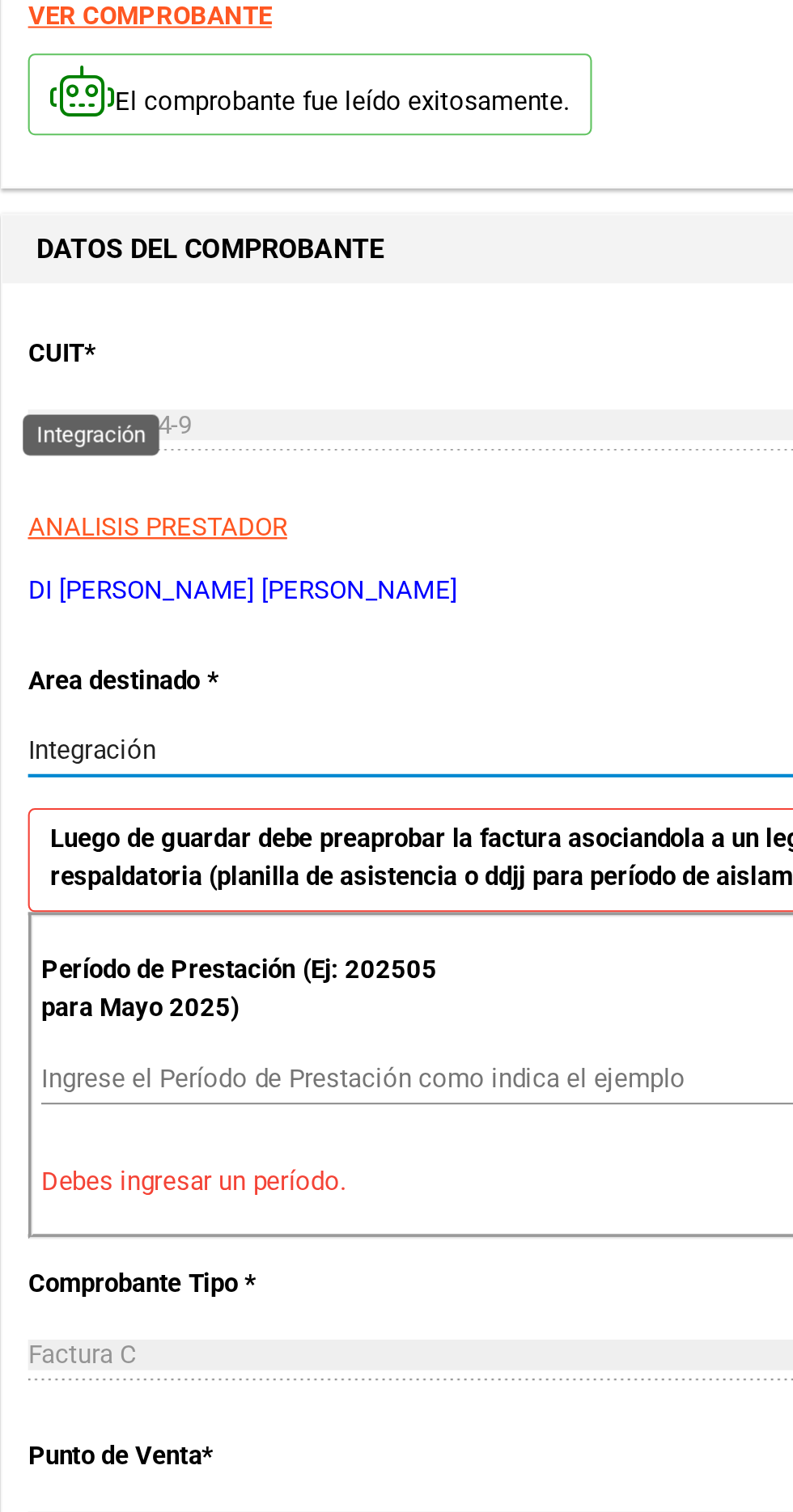
click at [91, 650] on span "Integración" at bounding box center [98, 657] width 61 height 14
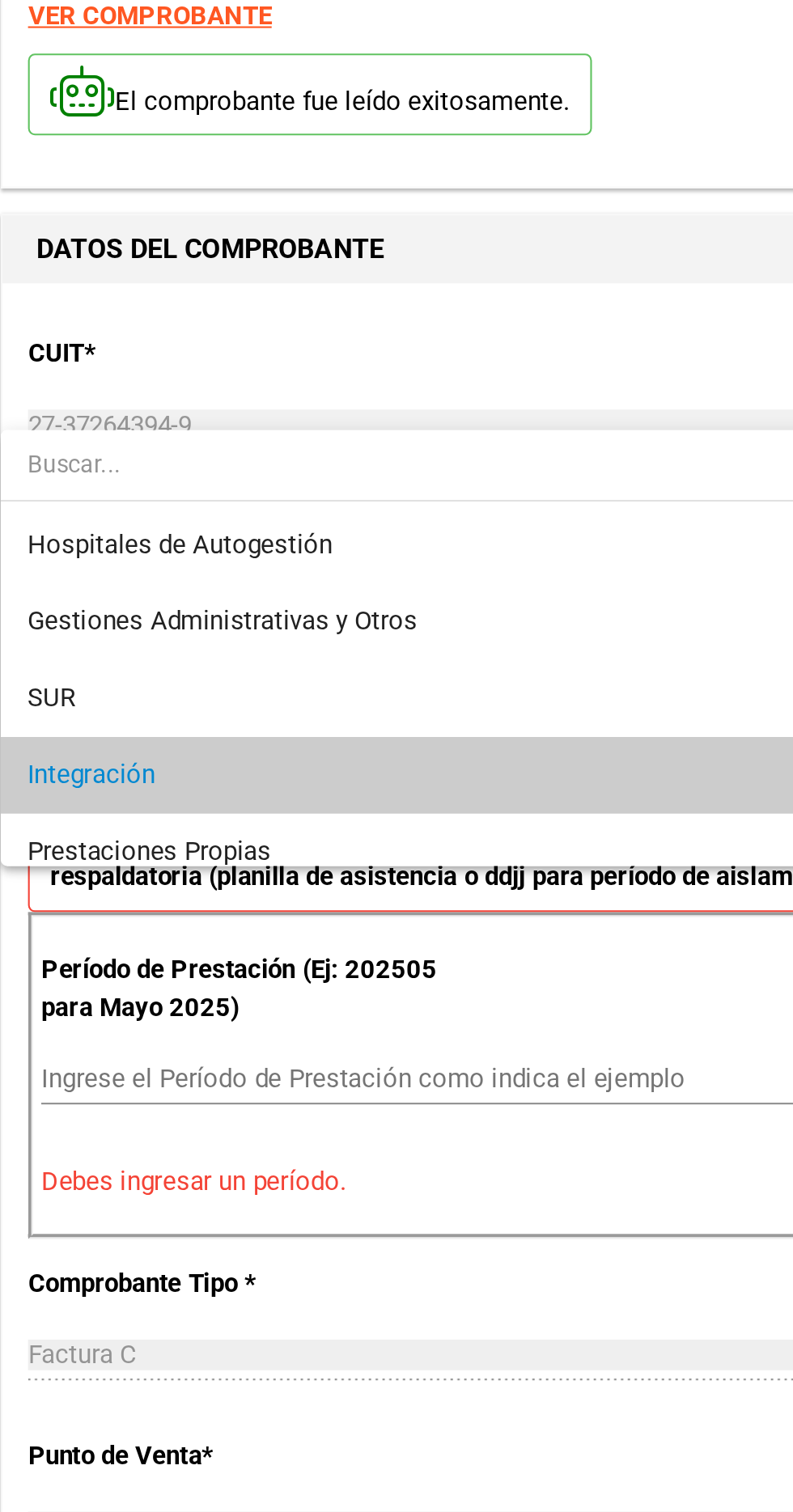
scroll to position [60, 0]
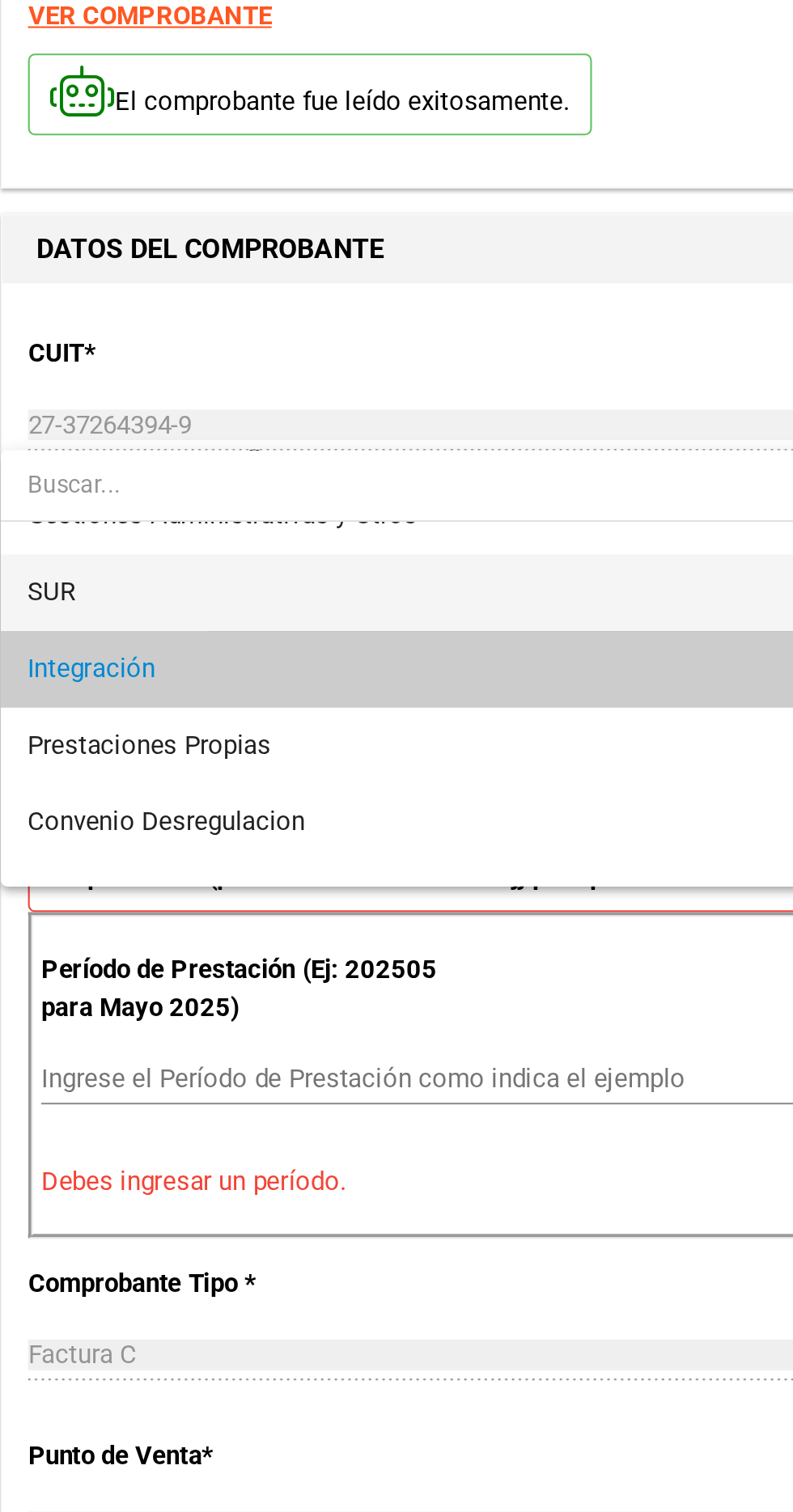
click at [87, 568] on span "SUR" at bounding box center [295, 582] width 454 height 36
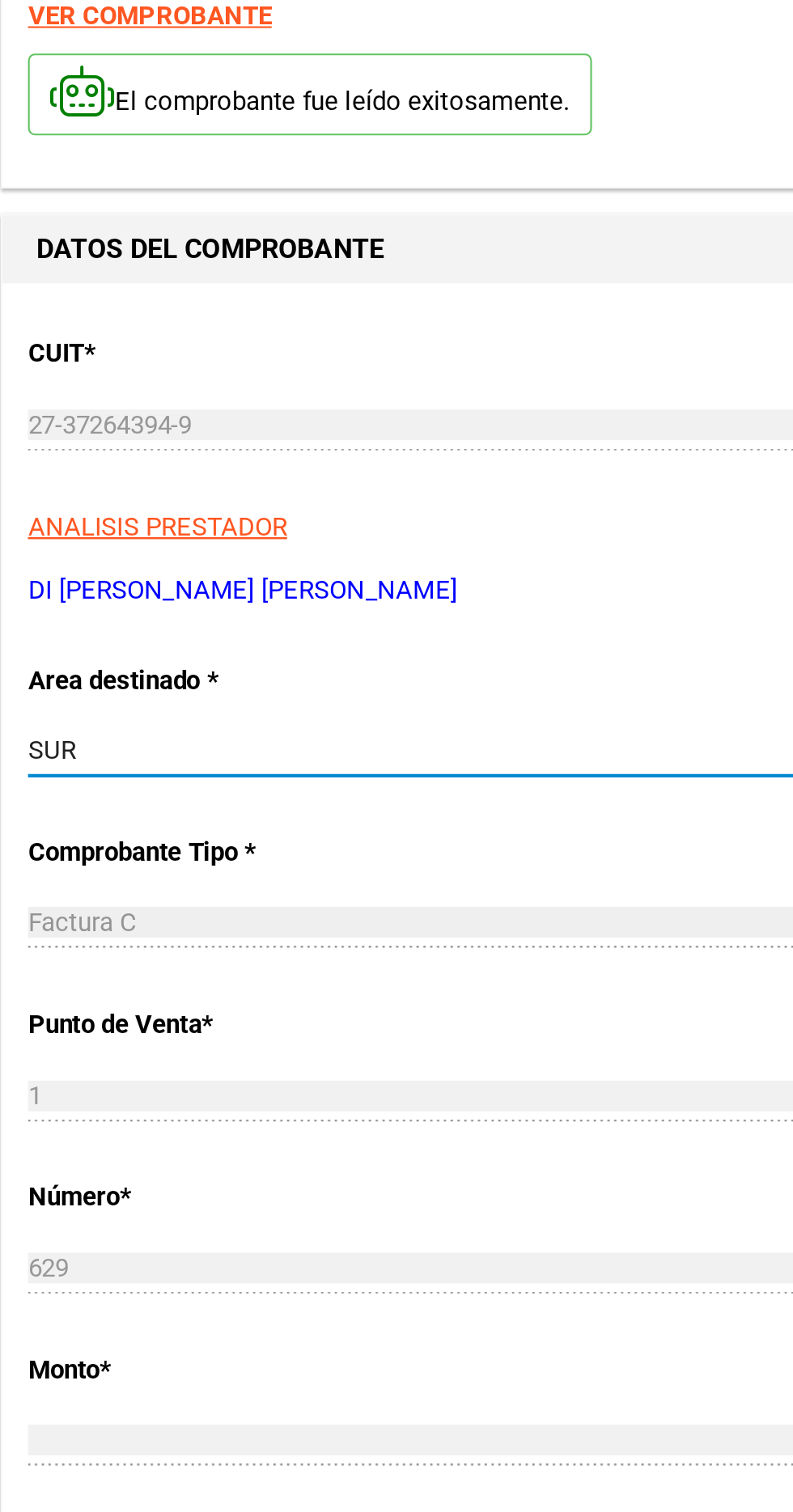
click at [93, 650] on div "SUR" at bounding box center [287, 657] width 439 height 14
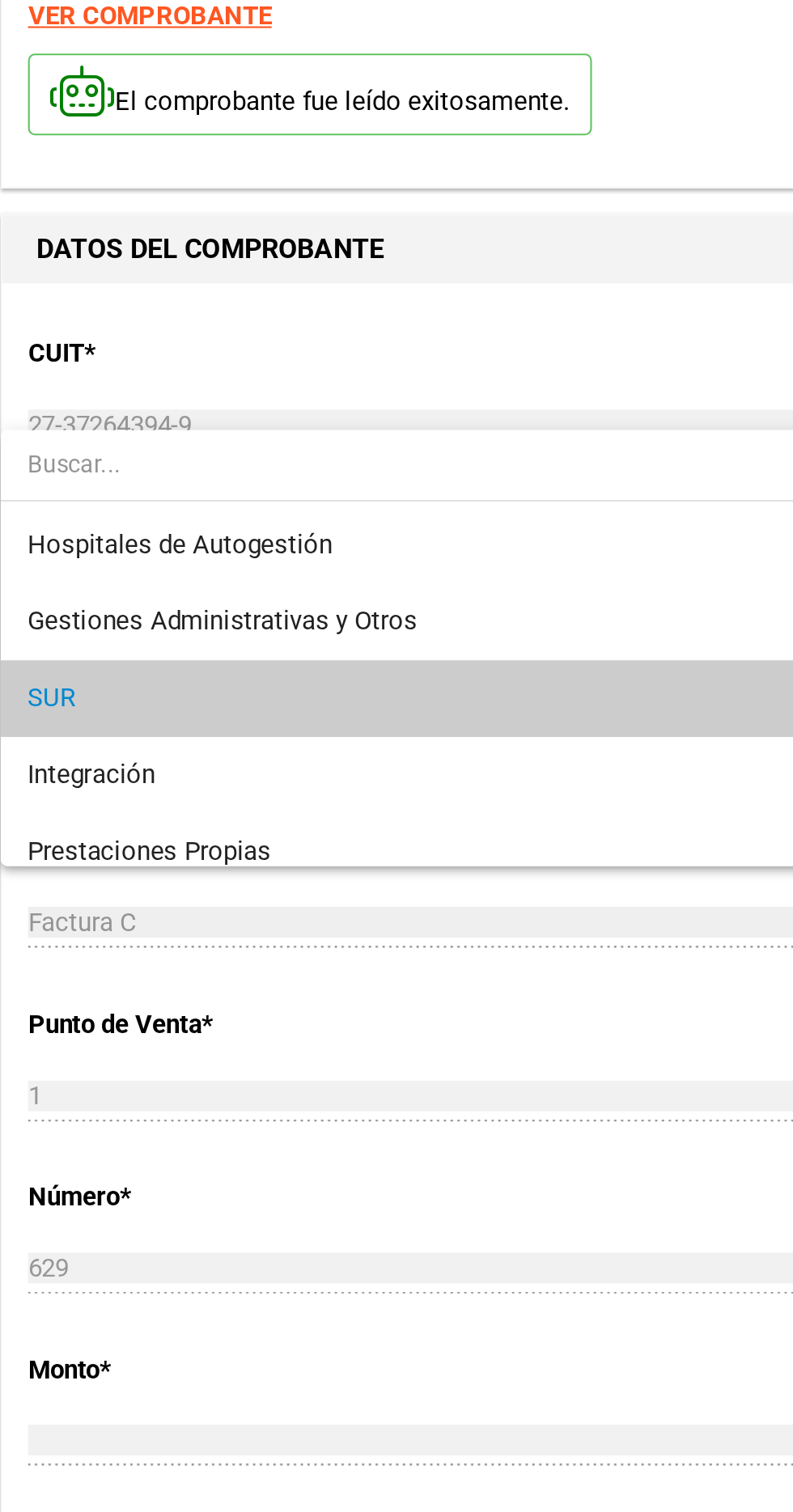
scroll to position [23, 0]
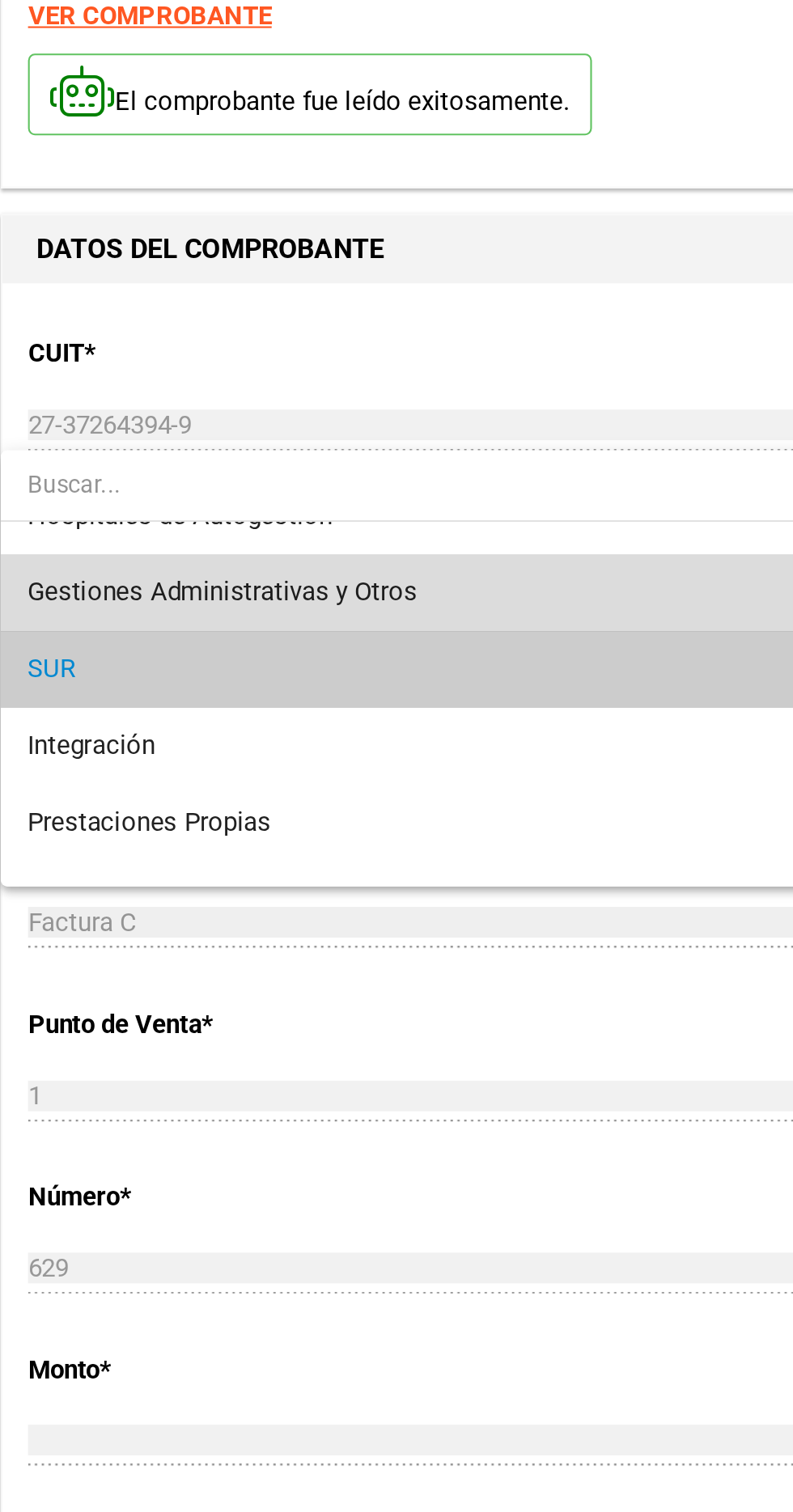
click at [96, 582] on span "Gestiones Administrativas y Otros" at bounding box center [160, 581] width 185 height 14
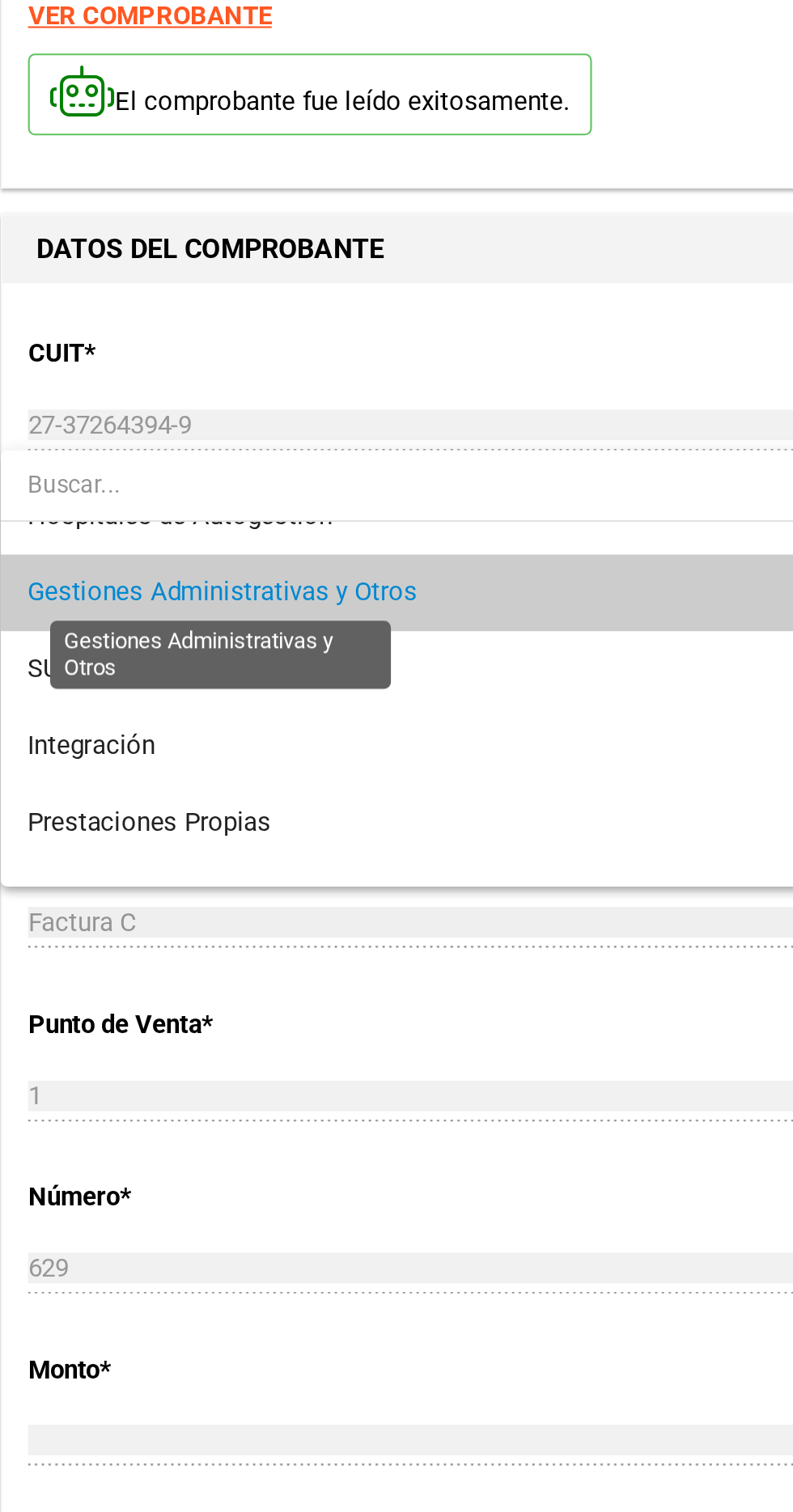
scroll to position [36, 0]
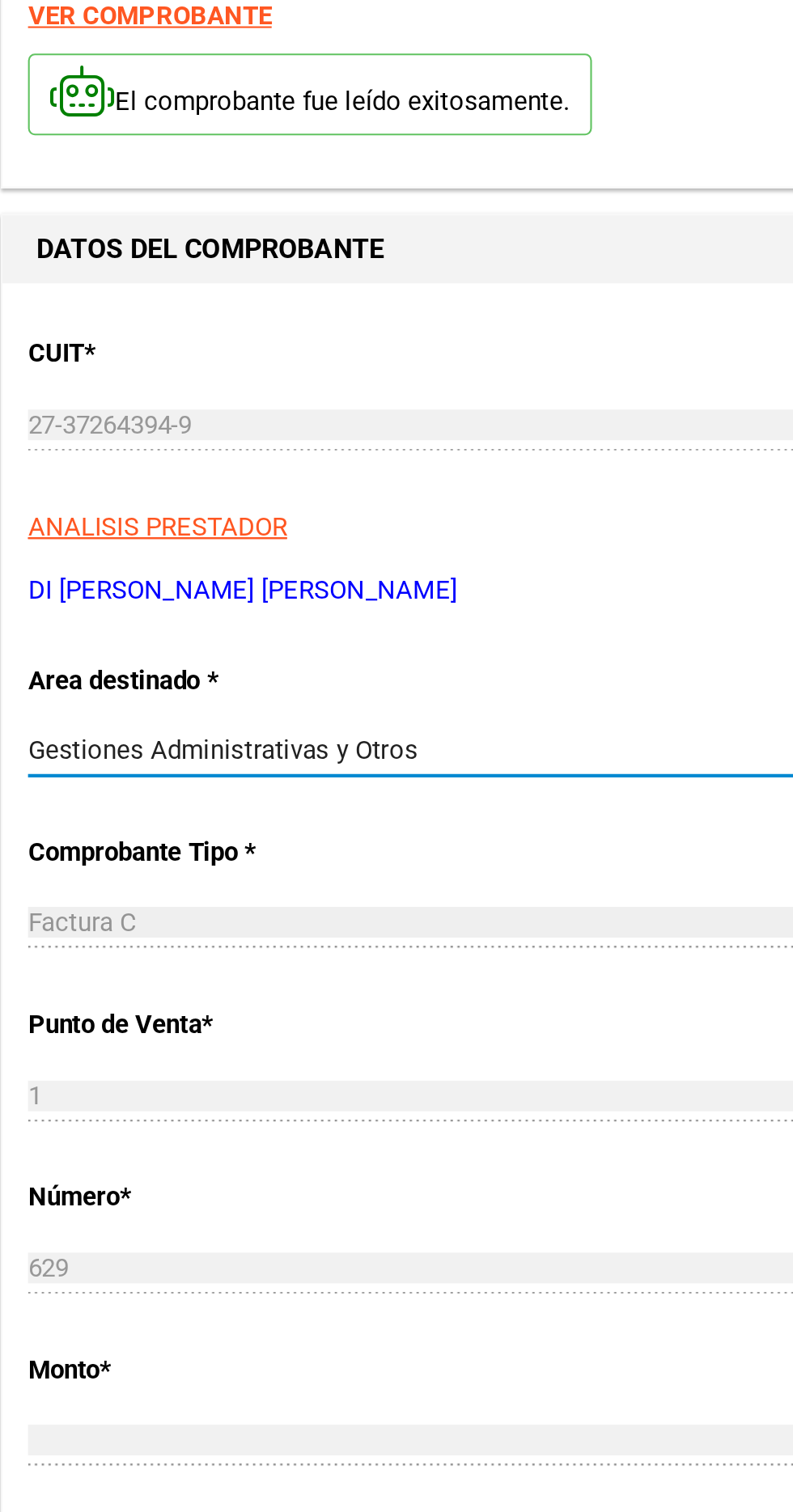
click at [90, 650] on span "Gestiones Administrativas y Otros" at bounding box center [160, 657] width 185 height 14
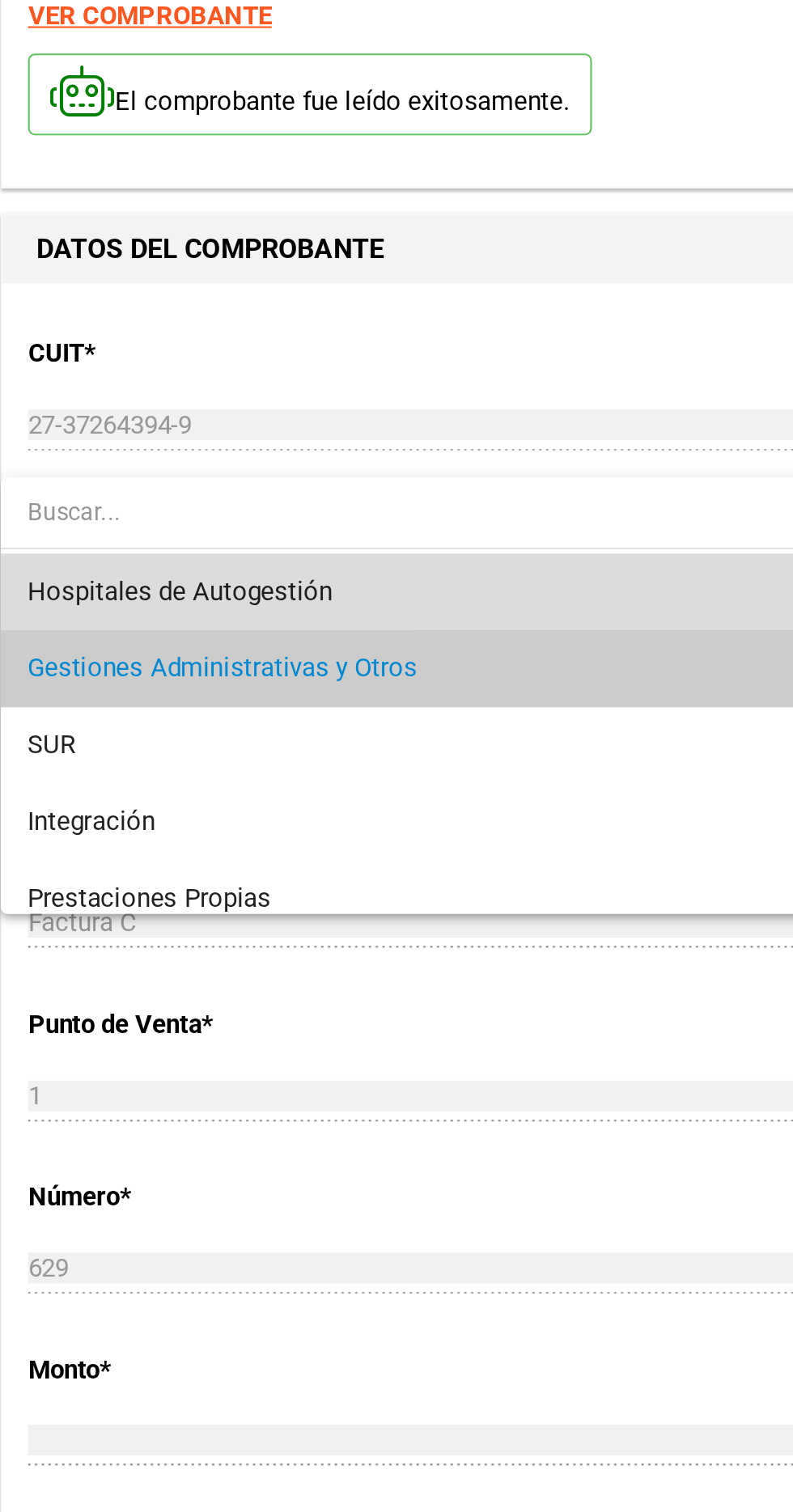
click at [91, 574] on span "Hospitales de Autogestión" at bounding box center [295, 582] width 454 height 36
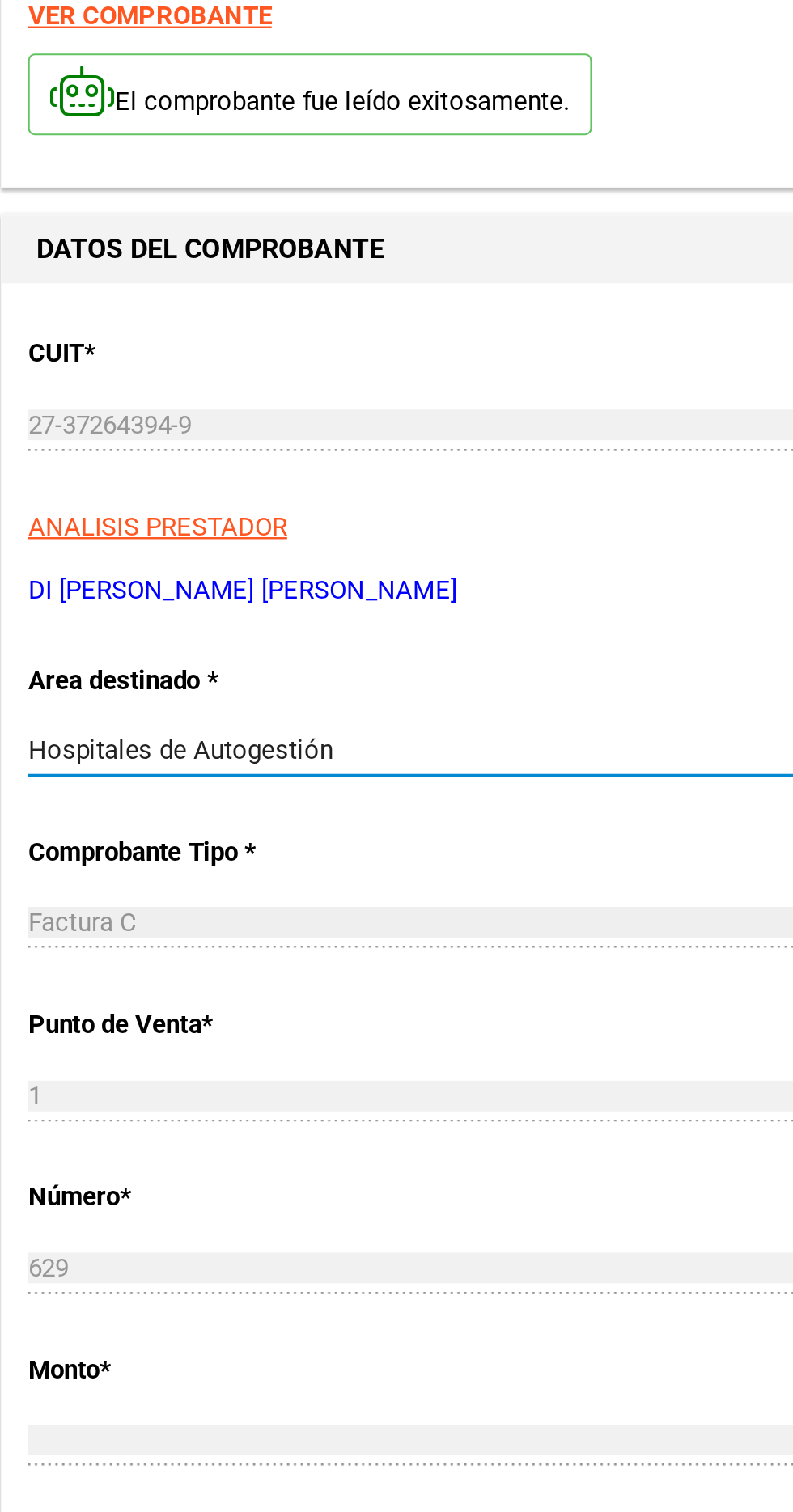
click at [93, 650] on span "Hospitales de Autogestión" at bounding box center [140, 657] width 145 height 14
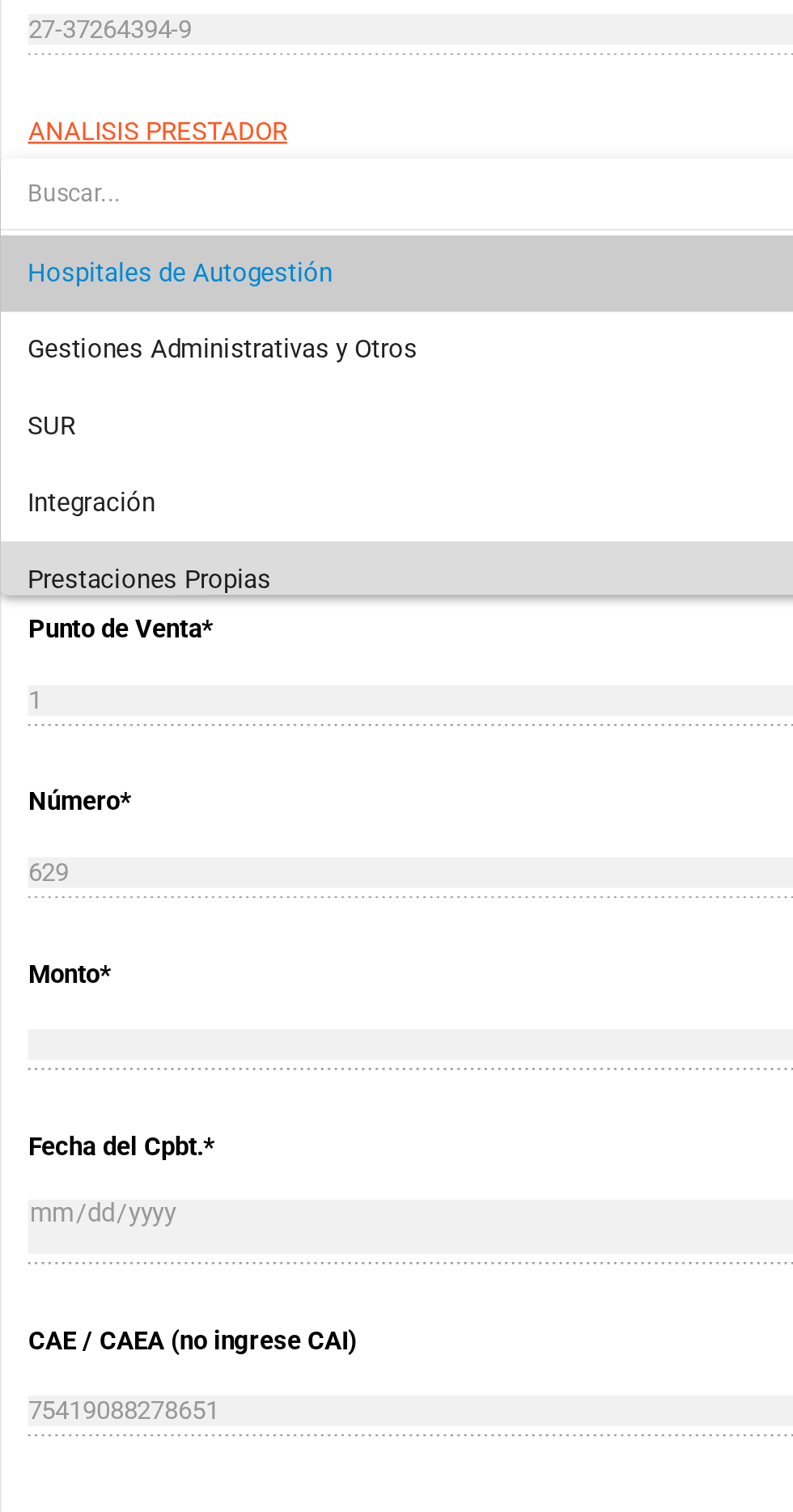
click at [92, 762] on span "Prestaciones Propias" at bounding box center [125, 764] width 116 height 14
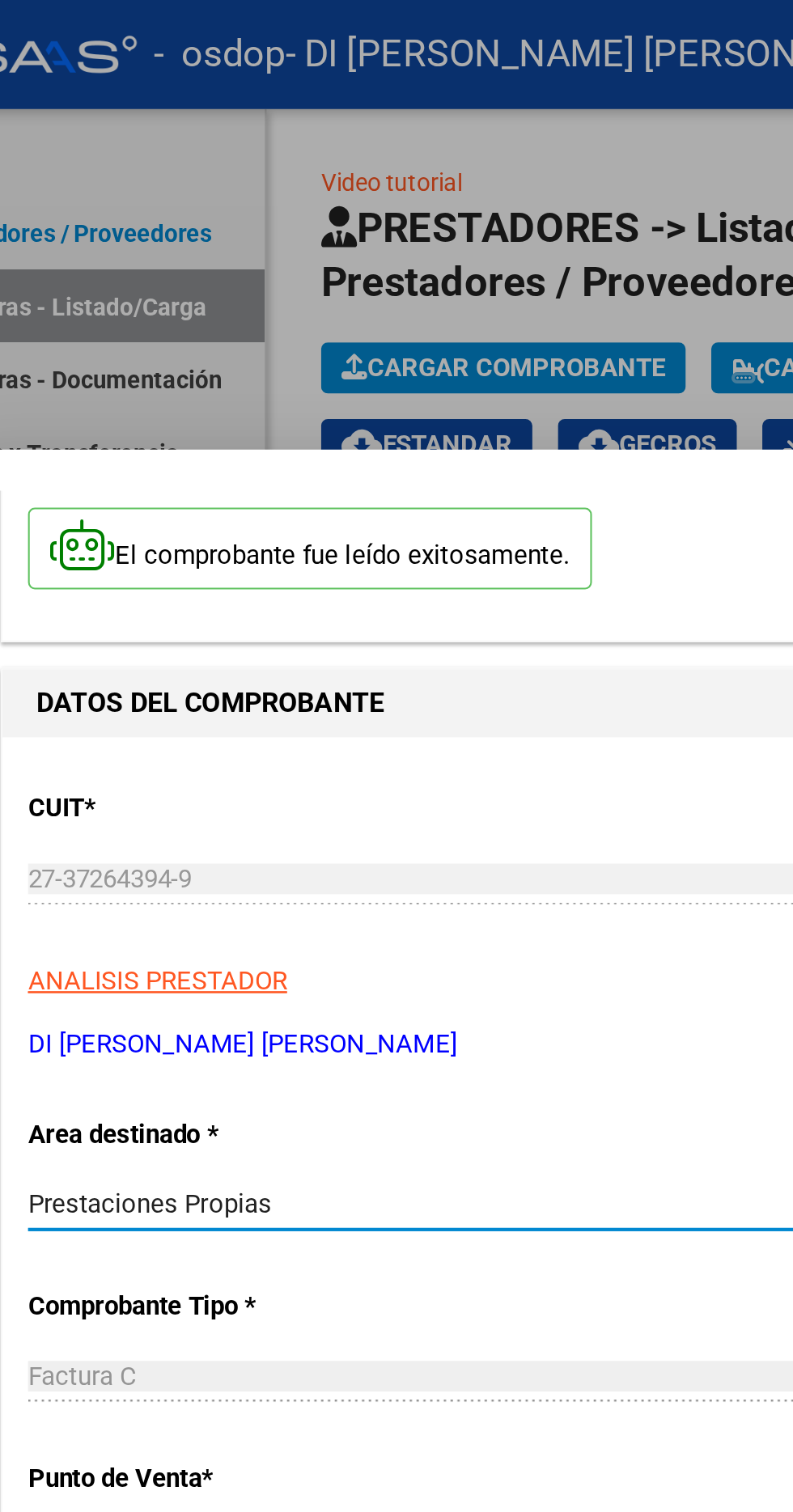
scroll to position [209, 0]
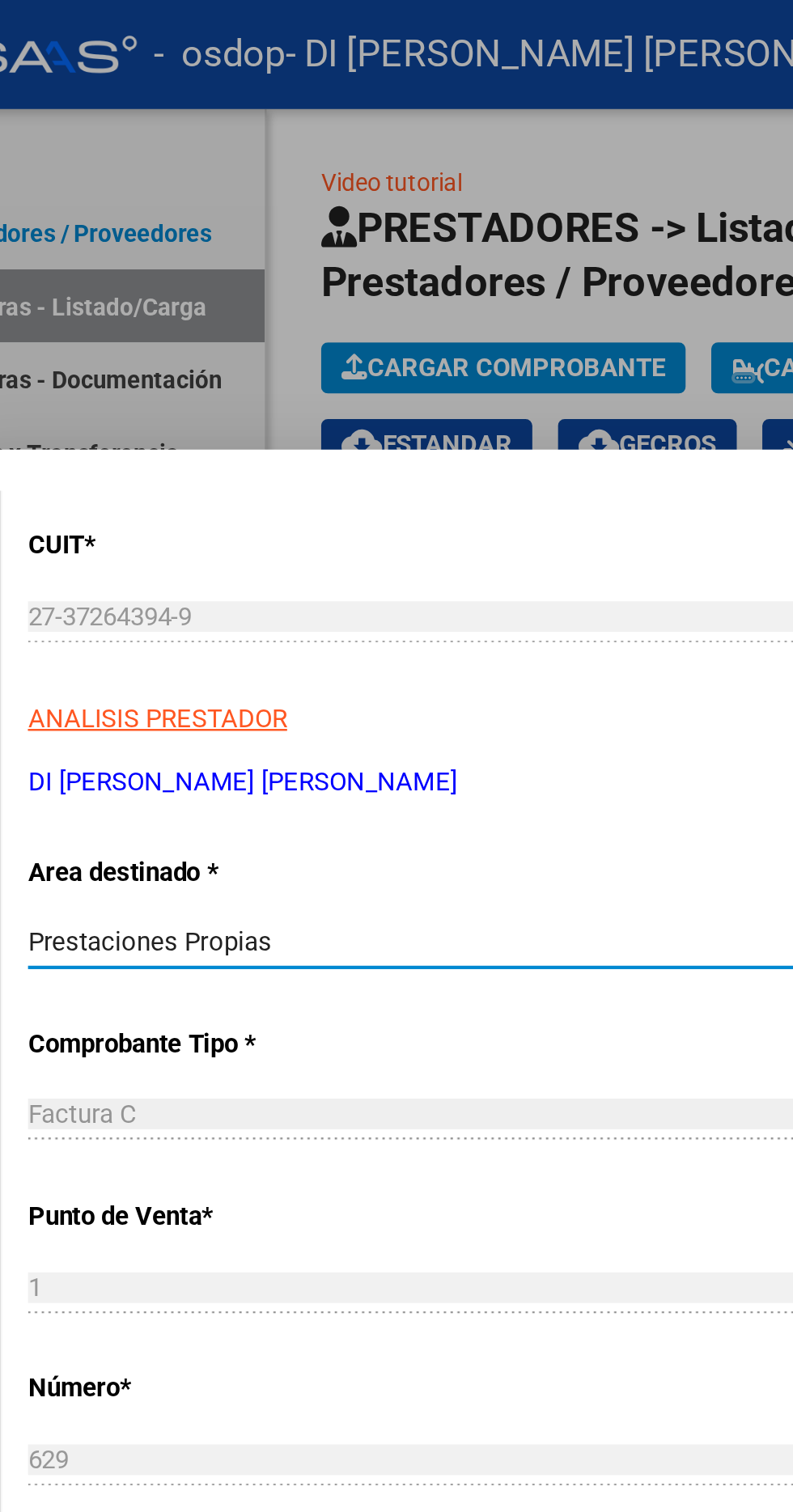
click at [186, 441] on div "Prestaciones Propias" at bounding box center [287, 448] width 439 height 14
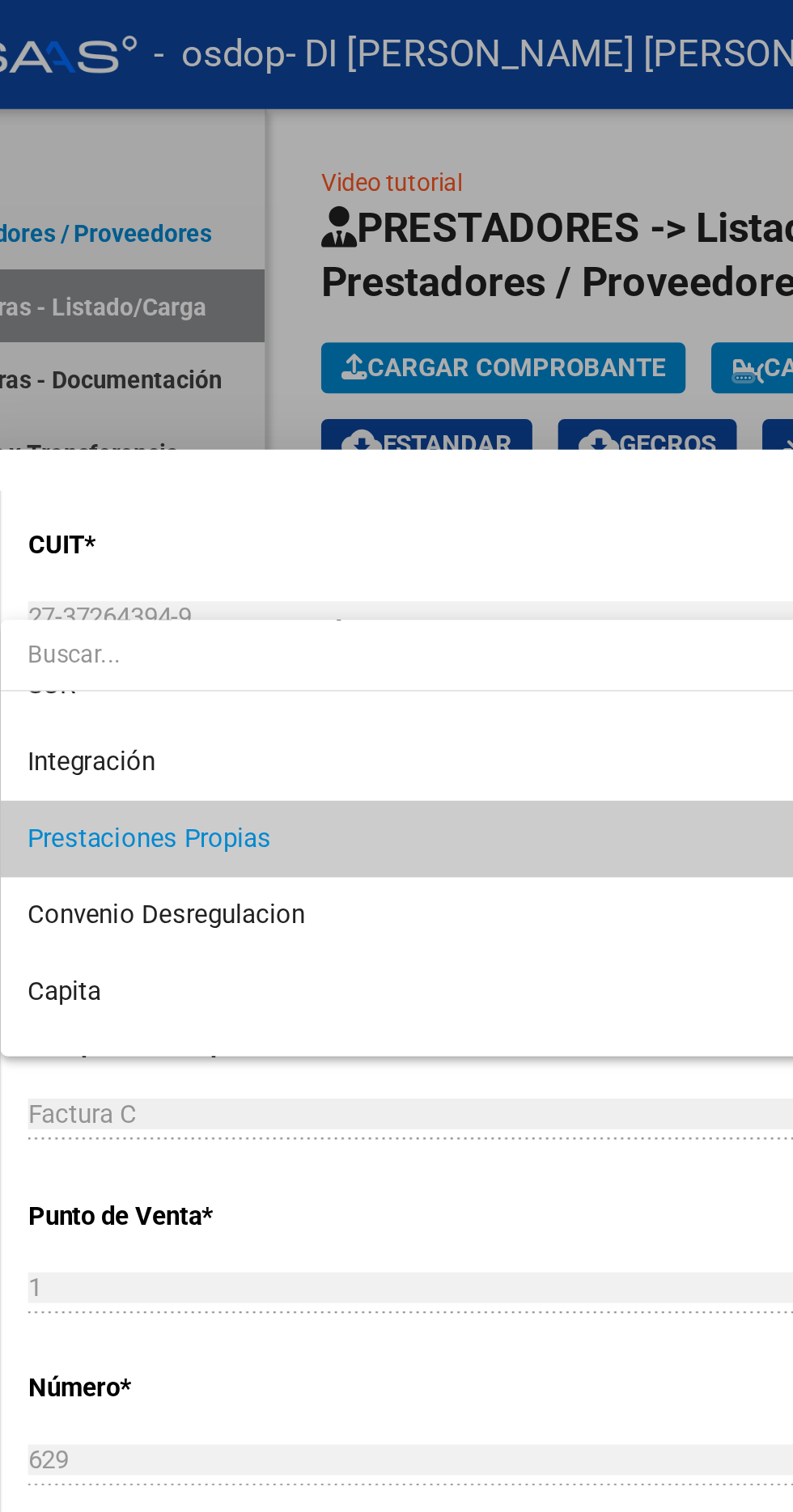
scroll to position [0, 0]
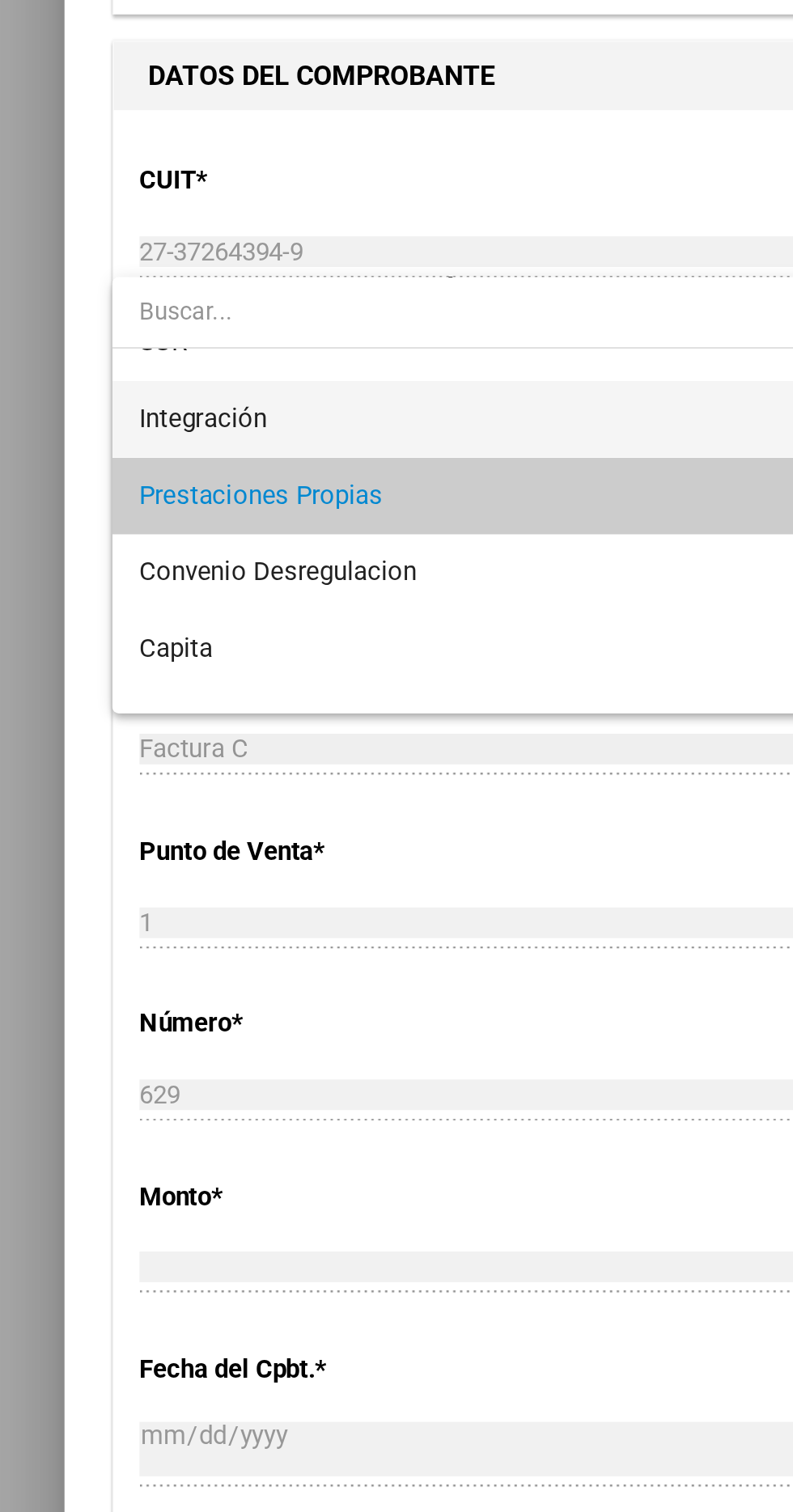
click at [168, 581] on span "Integración" at bounding box center [295, 582] width 454 height 36
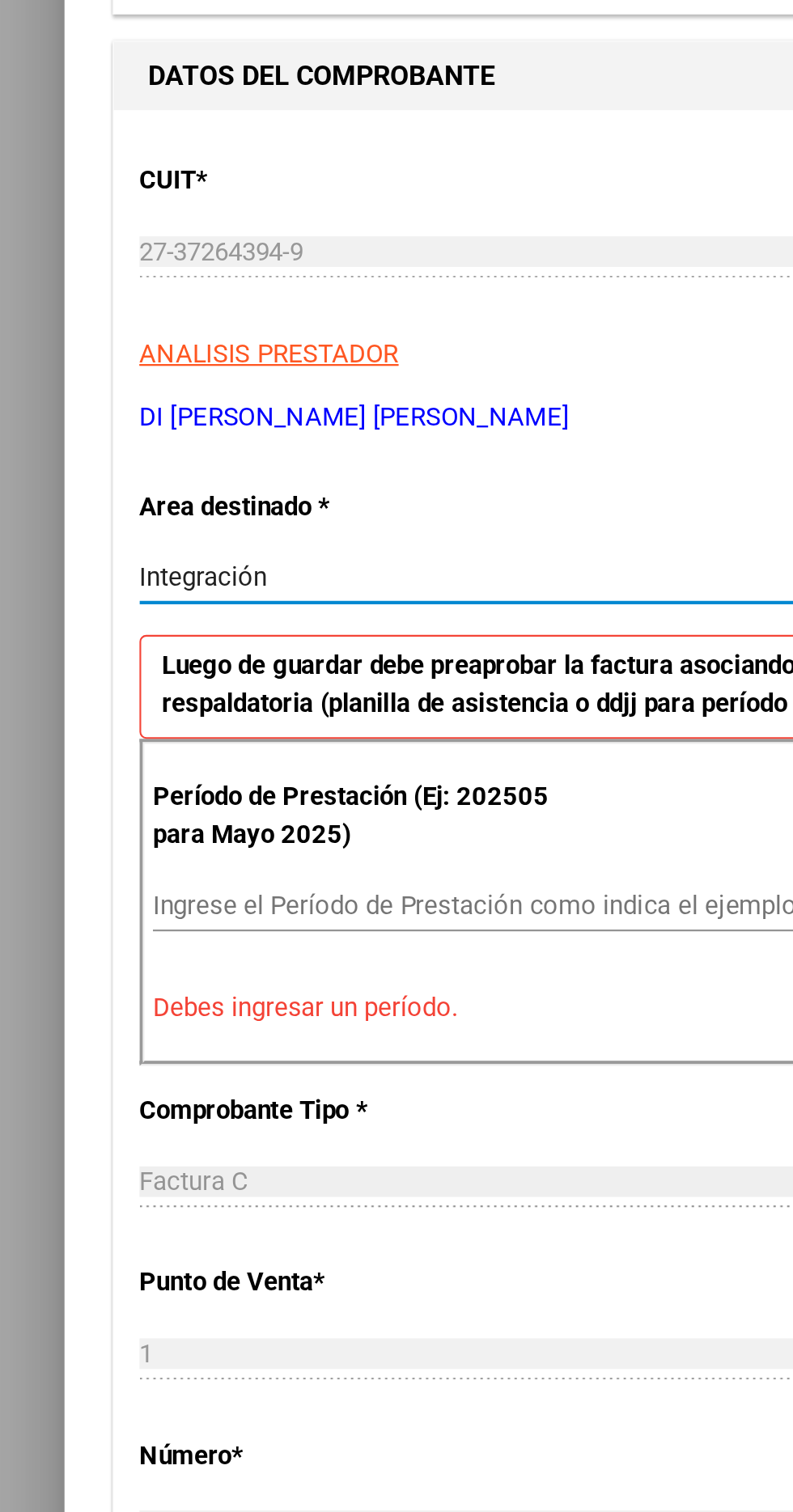
click at [103, 806] on input "Ingrese el Período de Prestación como indica el ejemplo" at bounding box center [296, 813] width 444 height 14
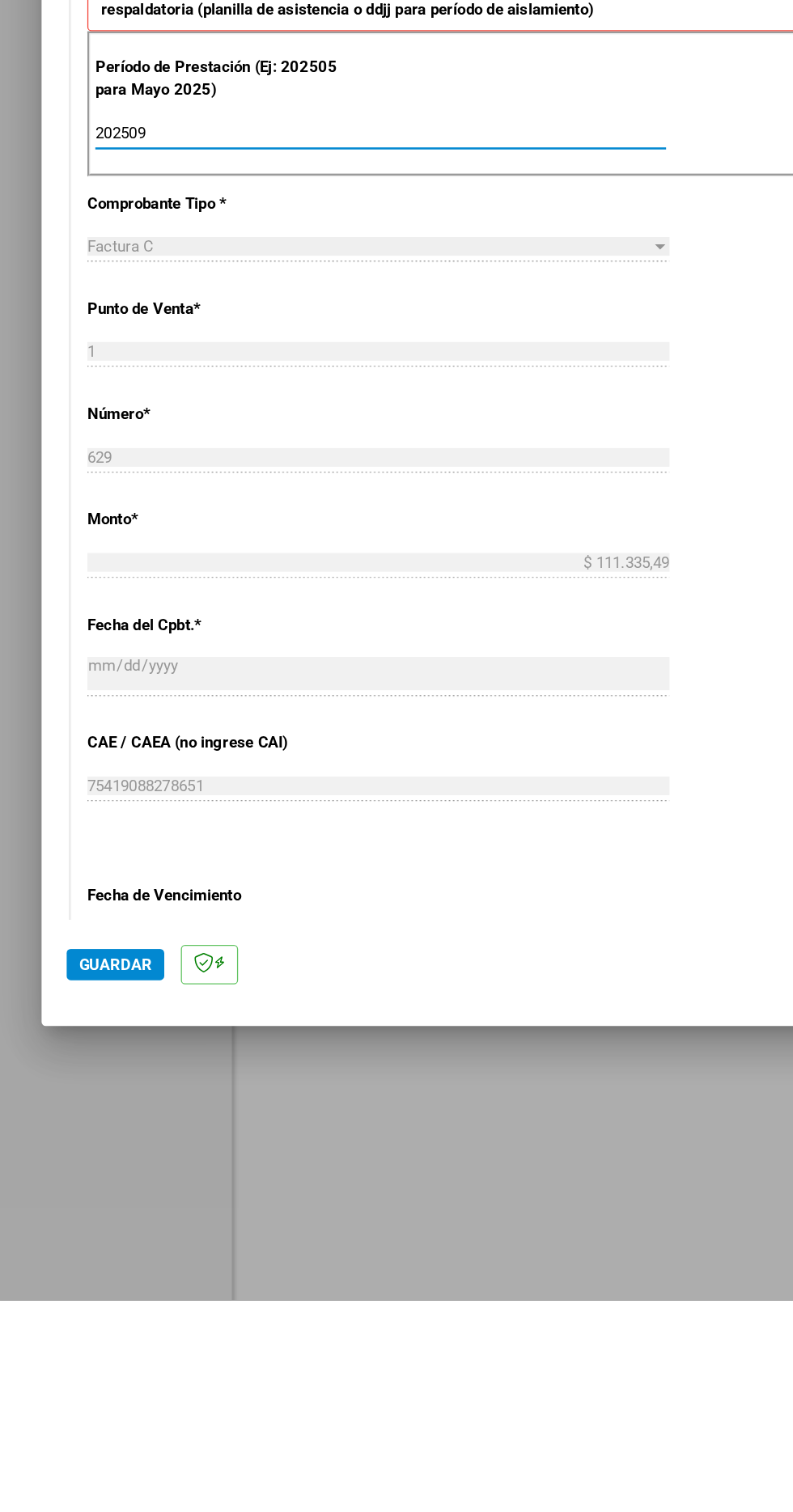
scroll to position [389, 0]
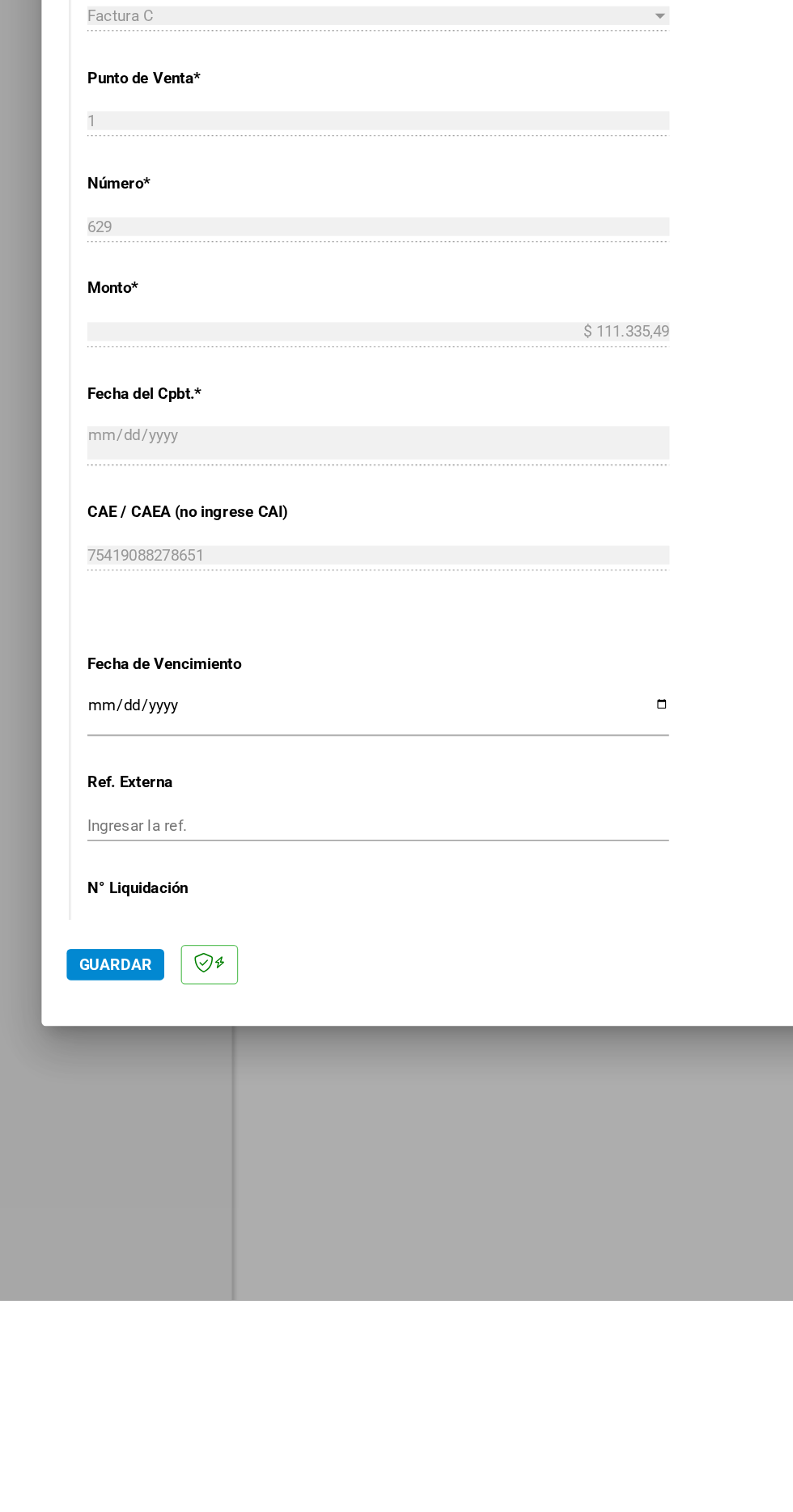
type input "202509"
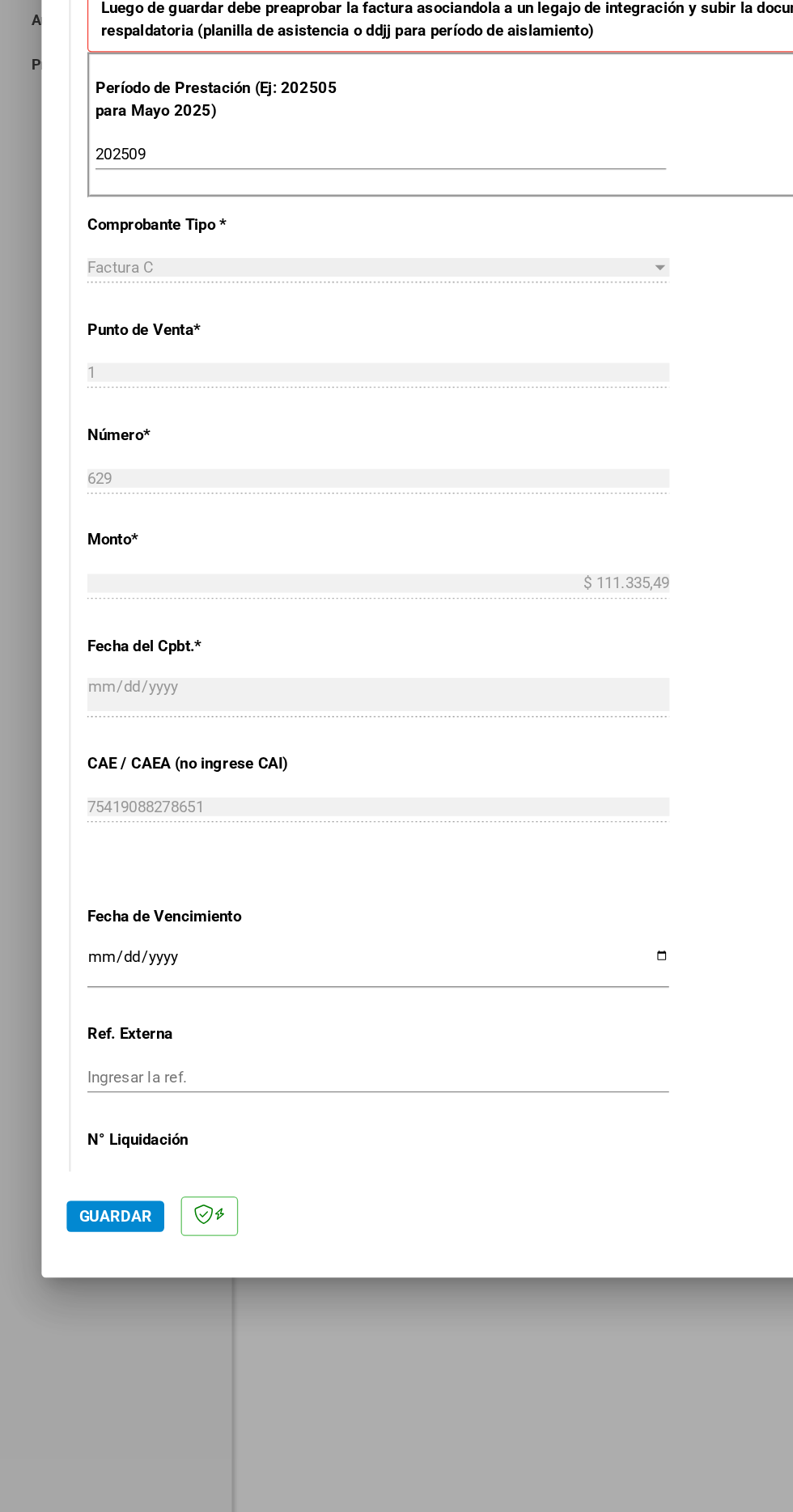
scroll to position [369, 0]
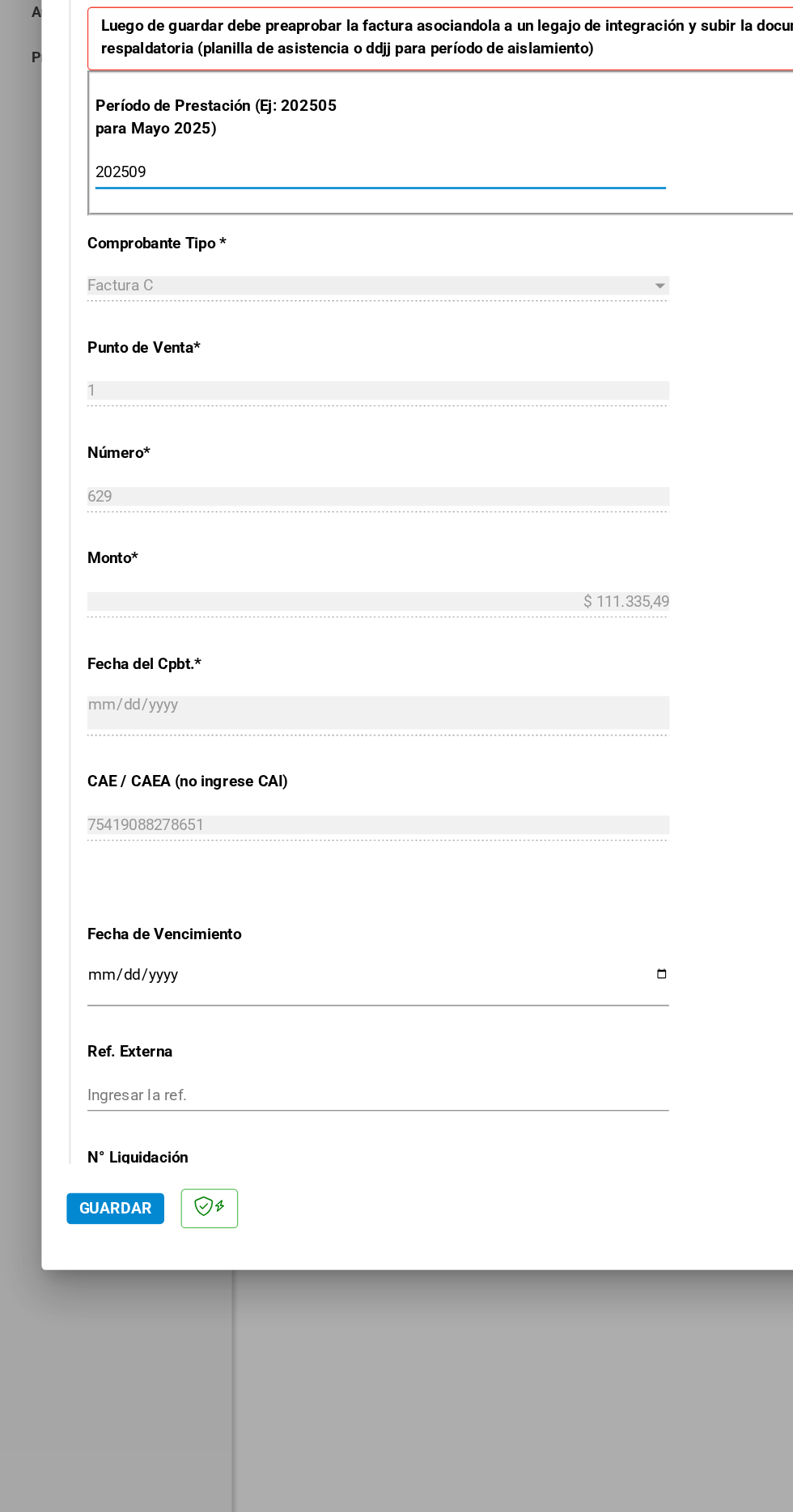
click at [72, 1063] on input "Ingresar la fecha" at bounding box center [294, 1075] width 453 height 26
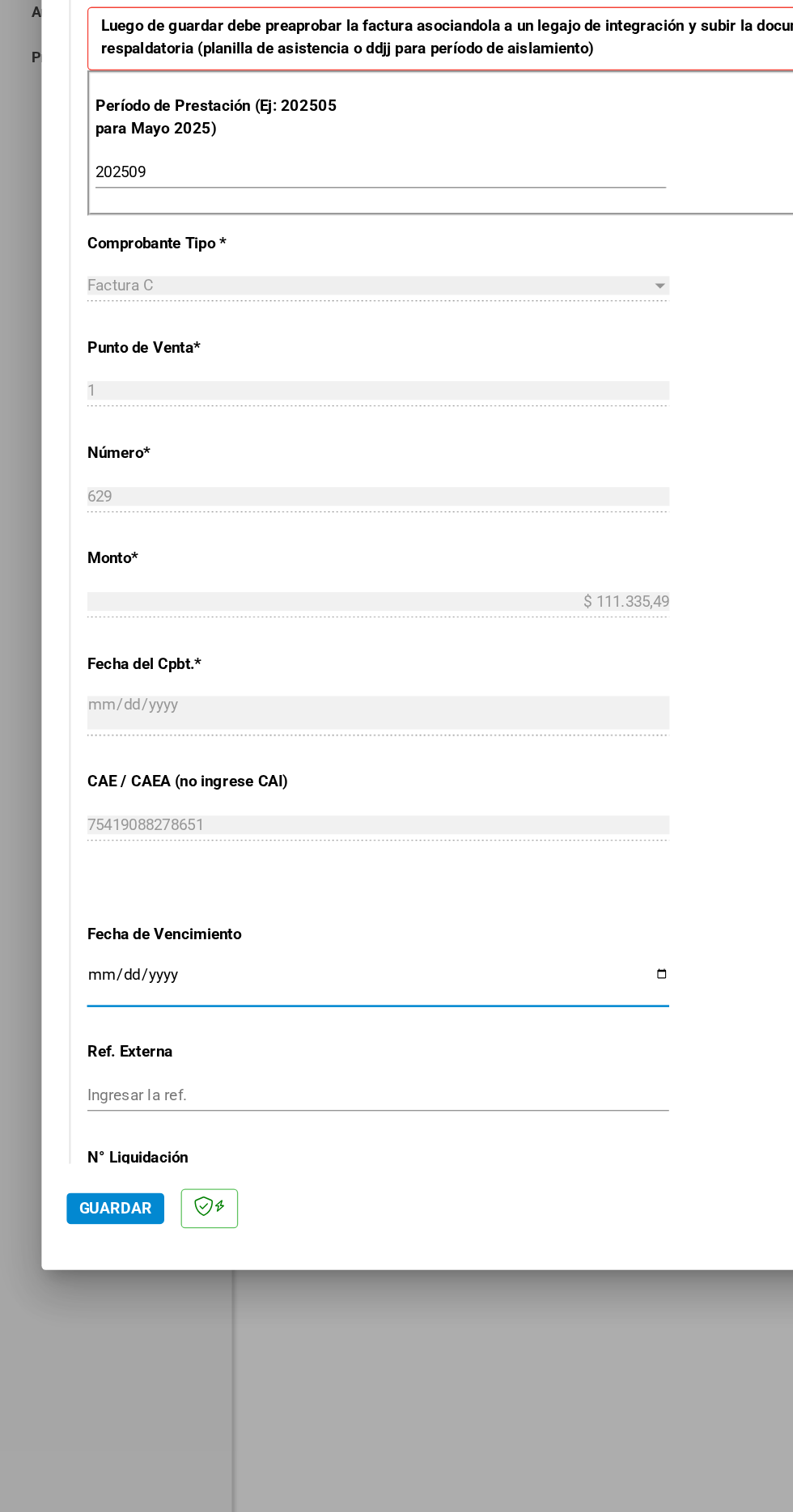
type input "[DATE]"
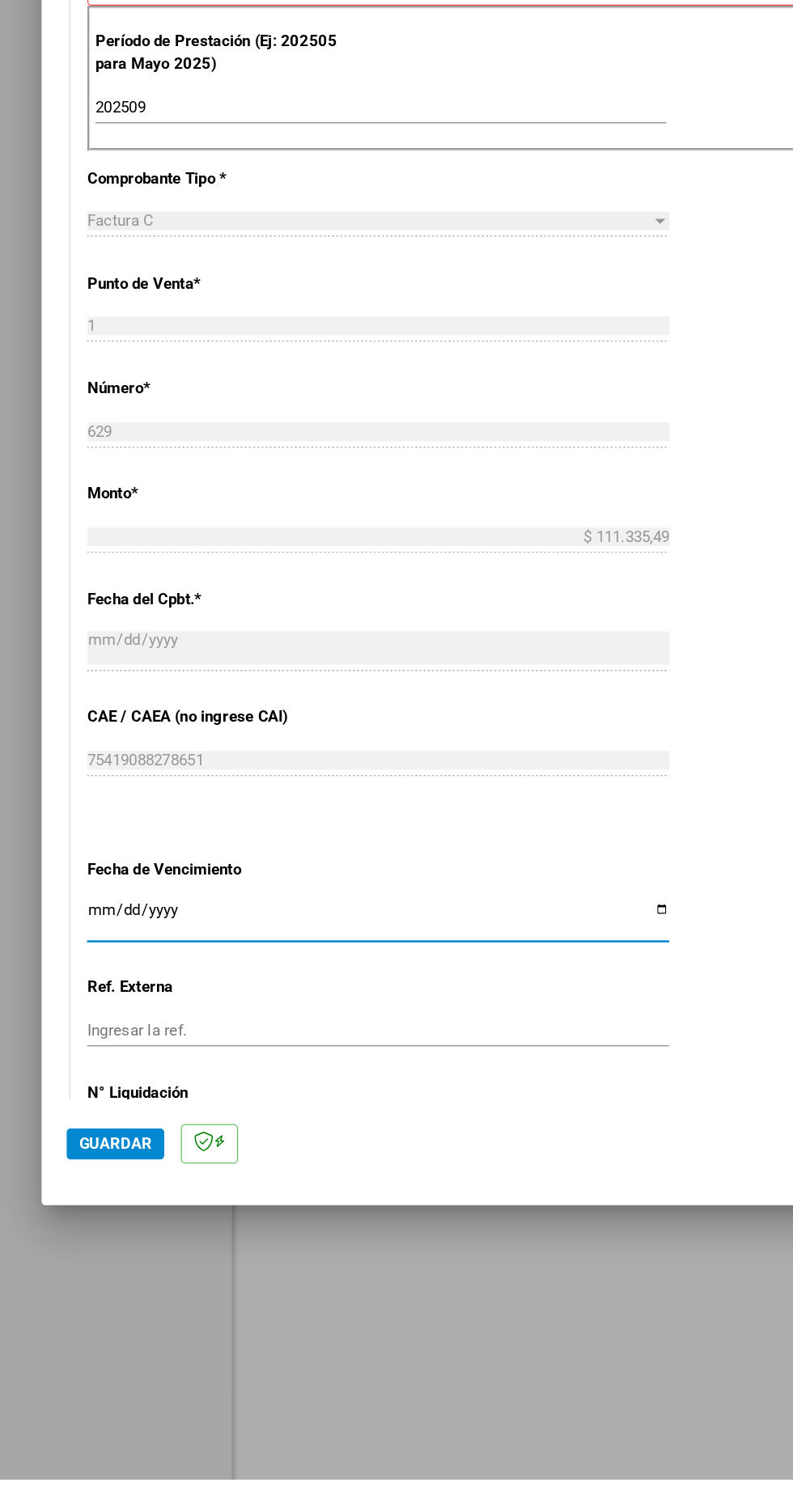
click at [77, 1249] on input "Ingresar el N° Liquidación" at bounding box center [294, 1244] width 453 height 14
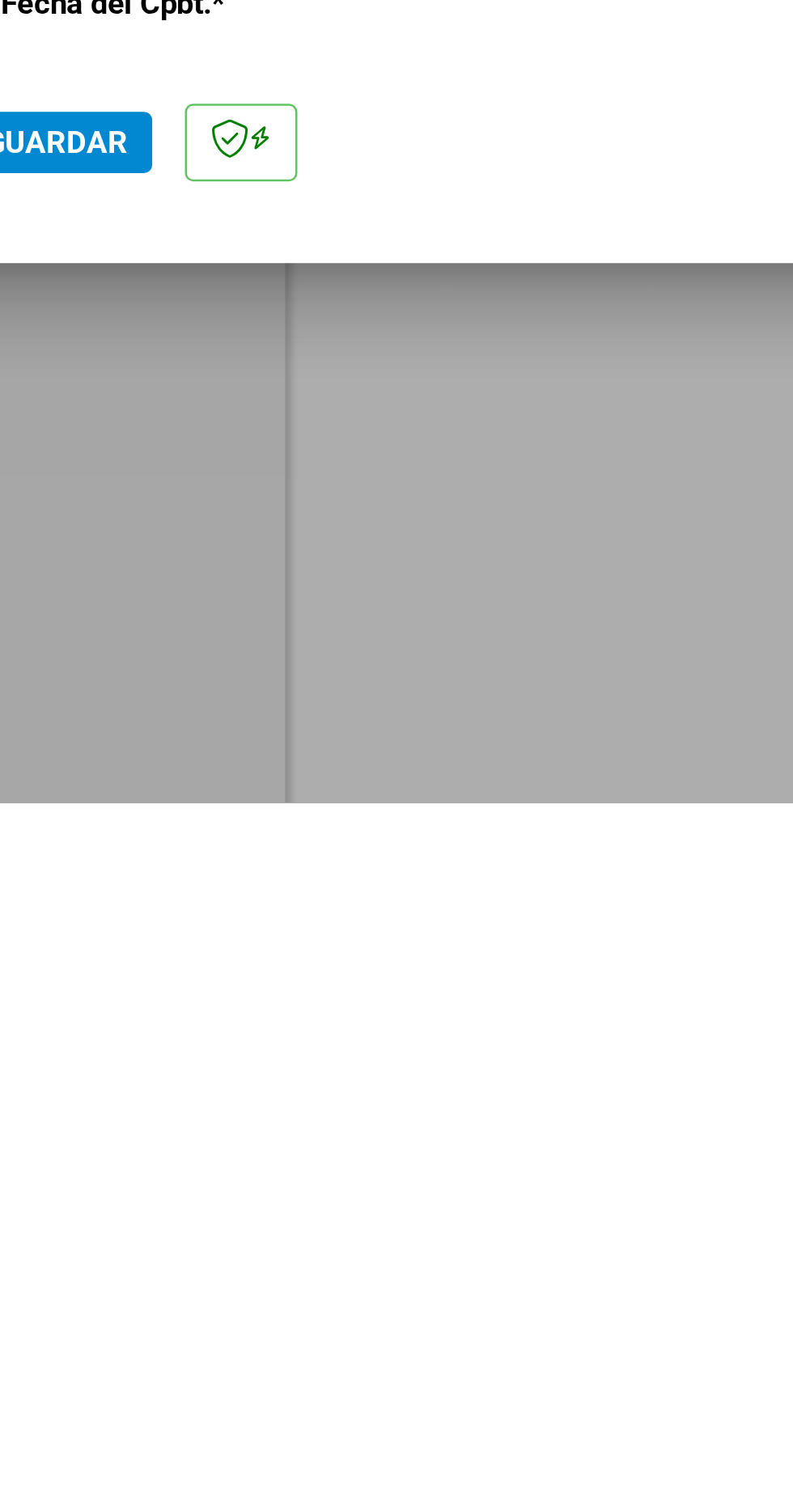
scroll to position [389, 0]
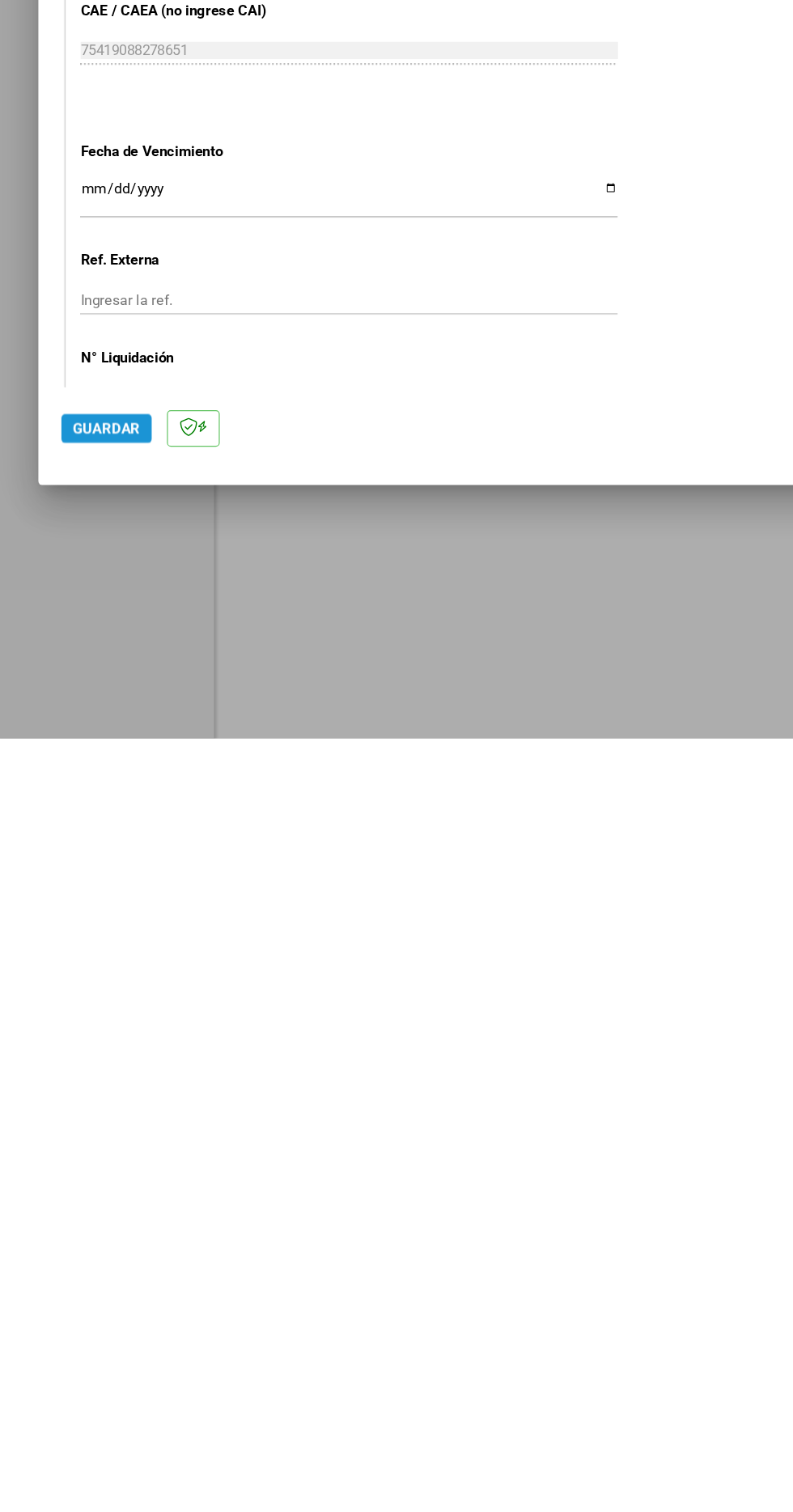
click at [85, 1258] on span "Guardar" at bounding box center [90, 1250] width 57 height 14
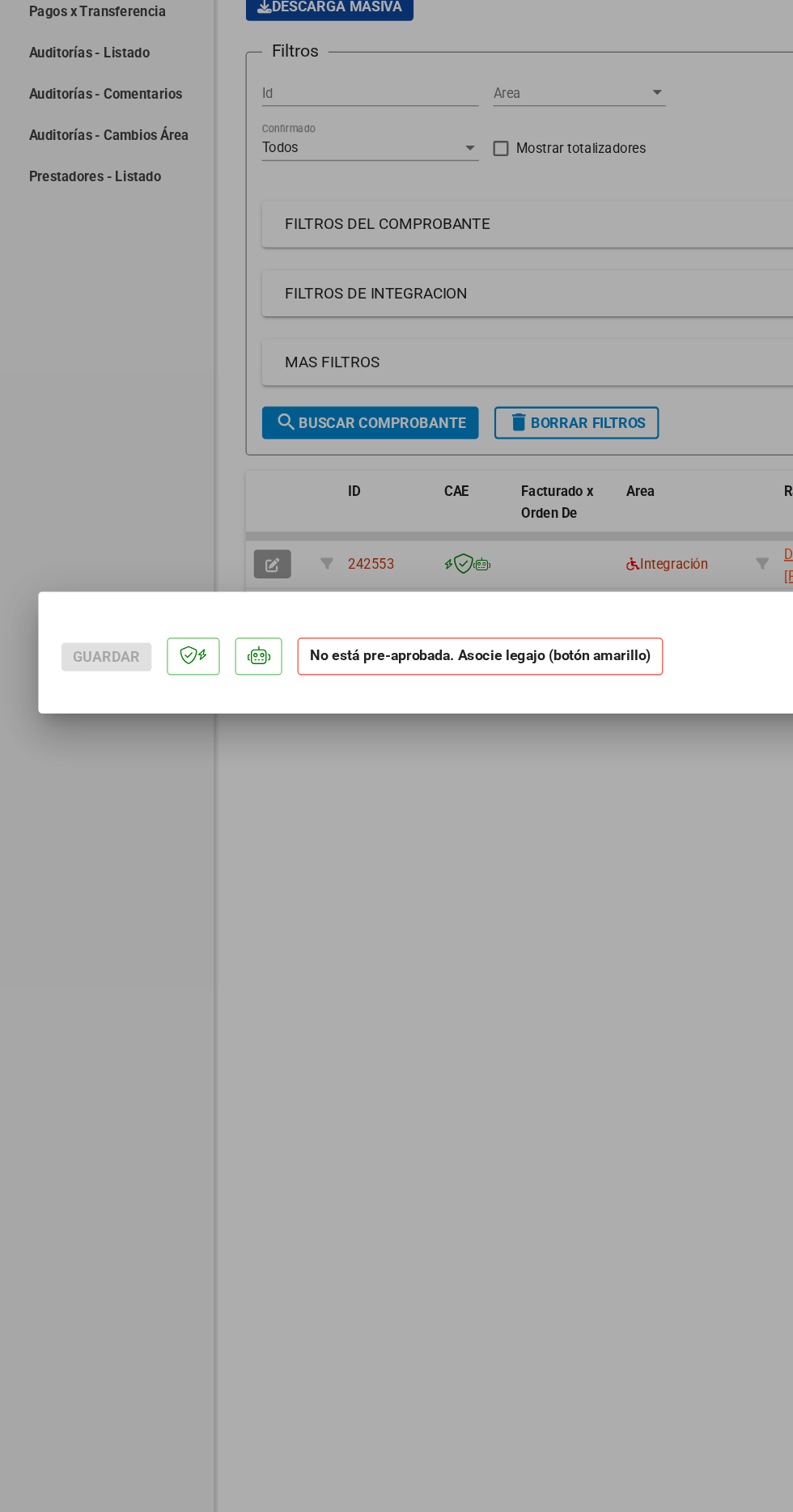
scroll to position [0, 0]
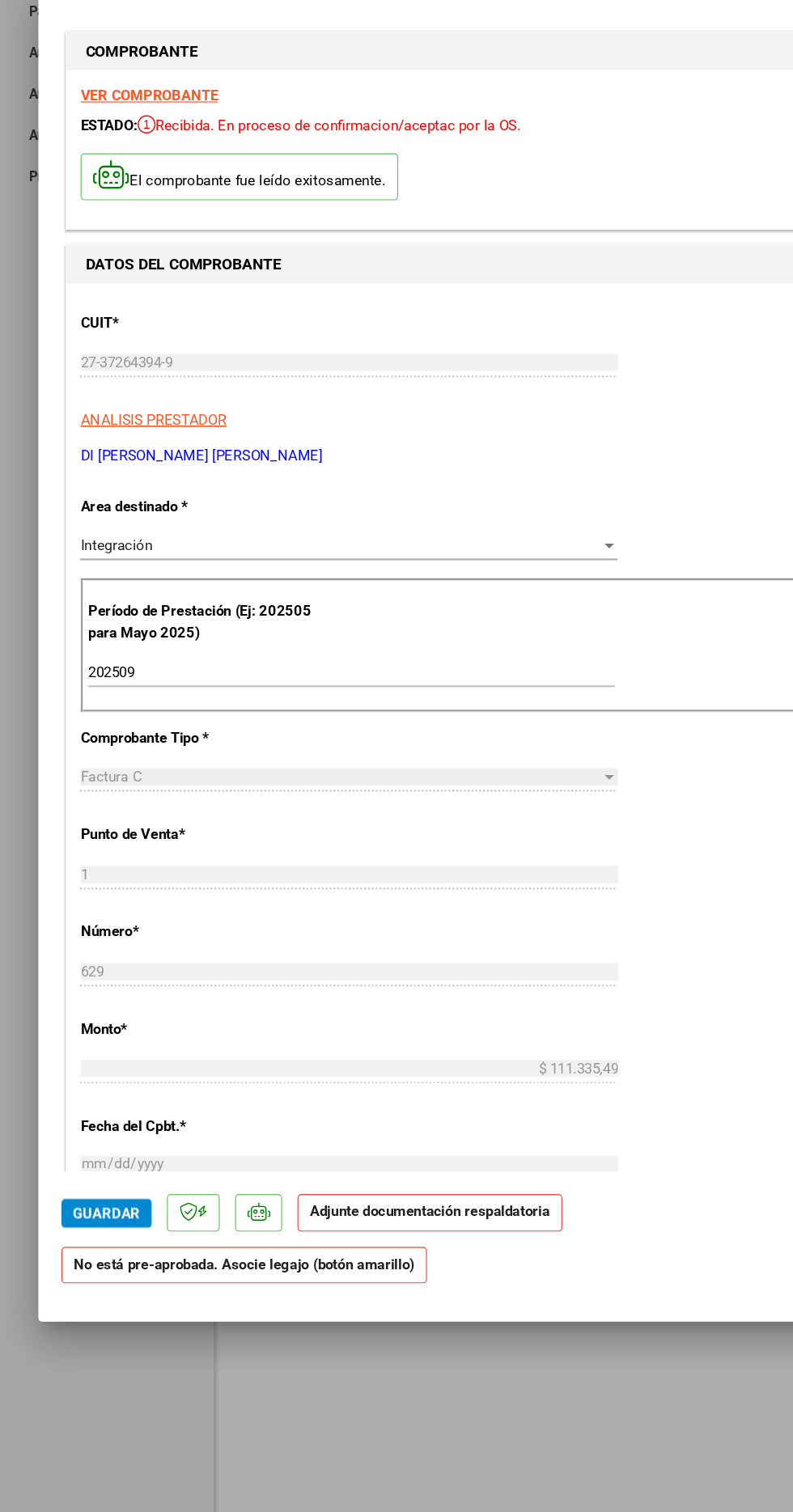
click at [311, 1234] on strong "Adjunte documentación respaldatoria" at bounding box center [362, 1227] width 202 height 14
click at [325, 1234] on strong "Adjunte documentación respaldatoria" at bounding box center [362, 1227] width 202 height 14
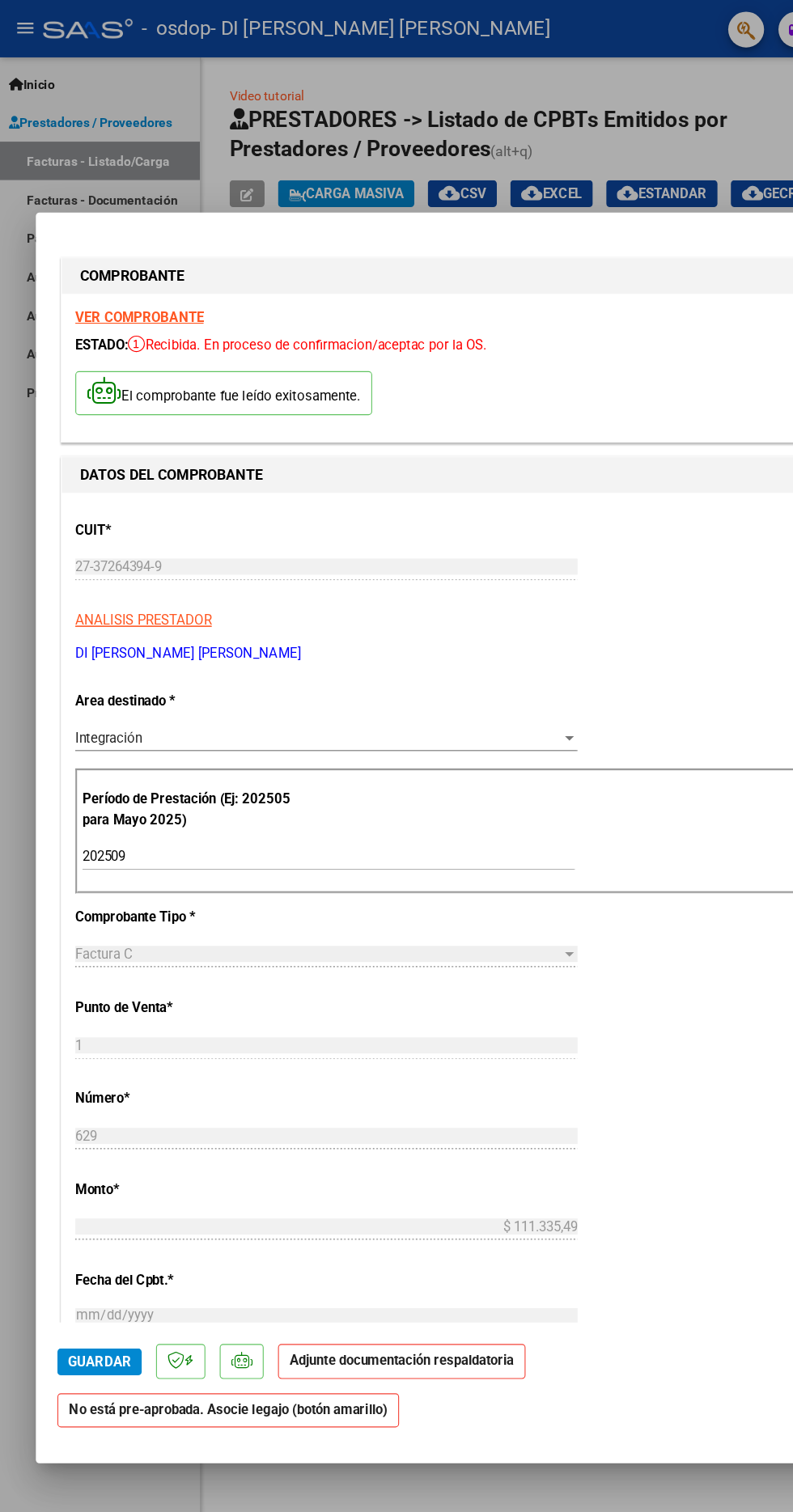
scroll to position [25, 0]
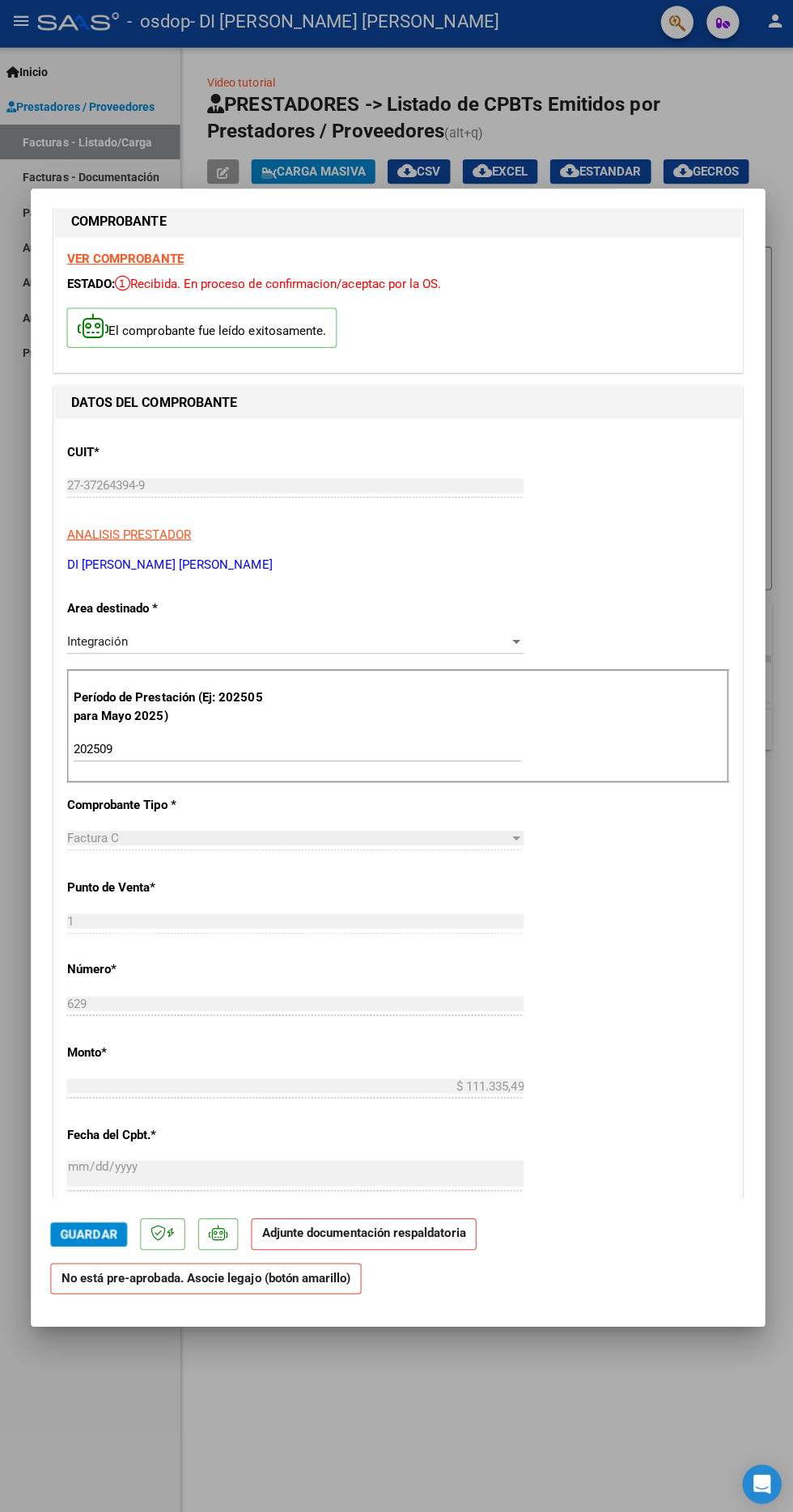
click at [162, 1289] on strong "No está pre-aprobada. Asocie legajo (botón amarillo)" at bounding box center [206, 1273] width 308 height 31
click at [159, 1289] on strong "No está pre-aprobada. Asocie legajo (botón amarillo)" at bounding box center [206, 1273] width 308 height 31
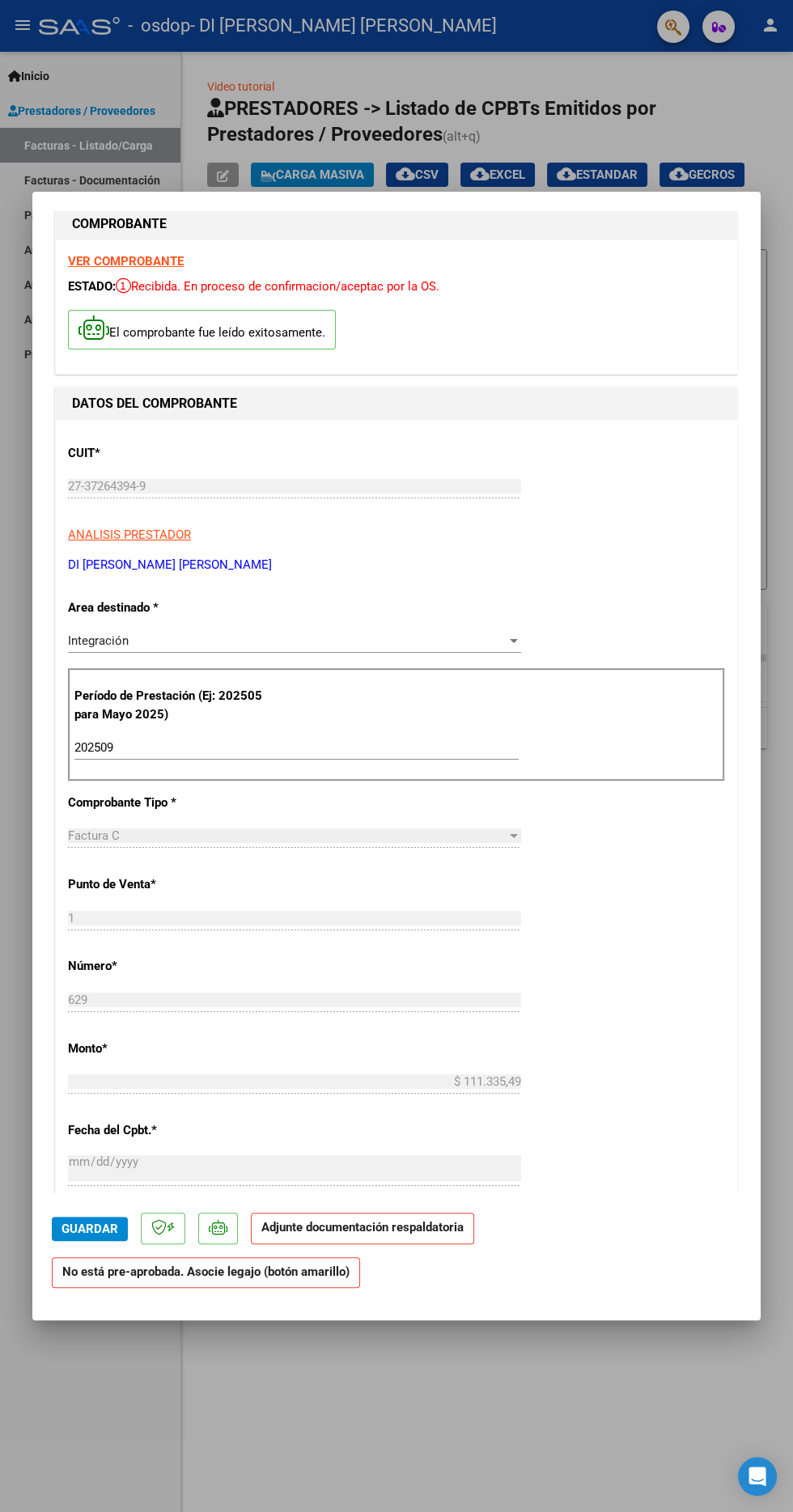
scroll to position [0, 0]
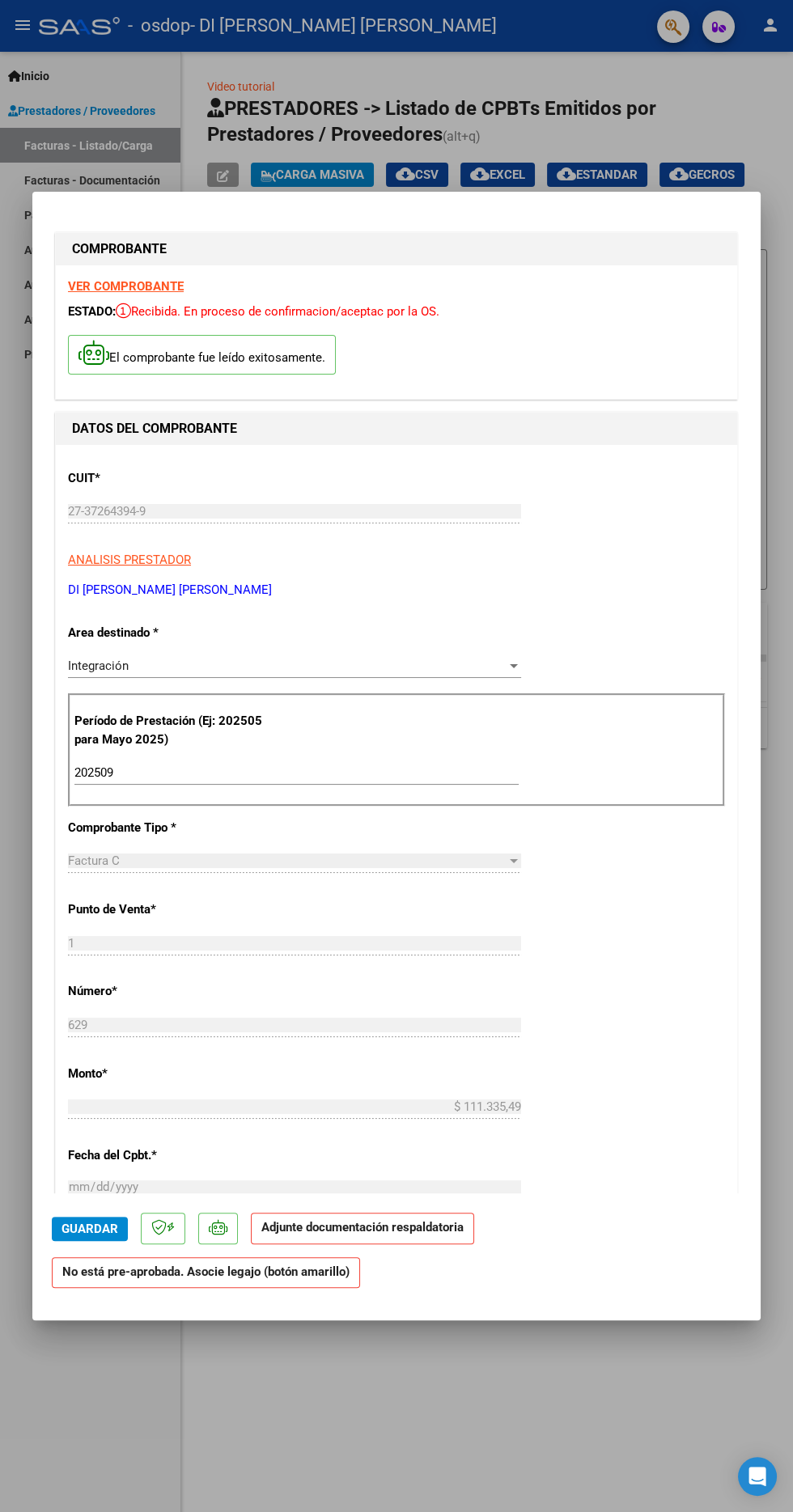
click at [81, 553] on span "ANALISIS PRESTADOR" at bounding box center [129, 560] width 123 height 14
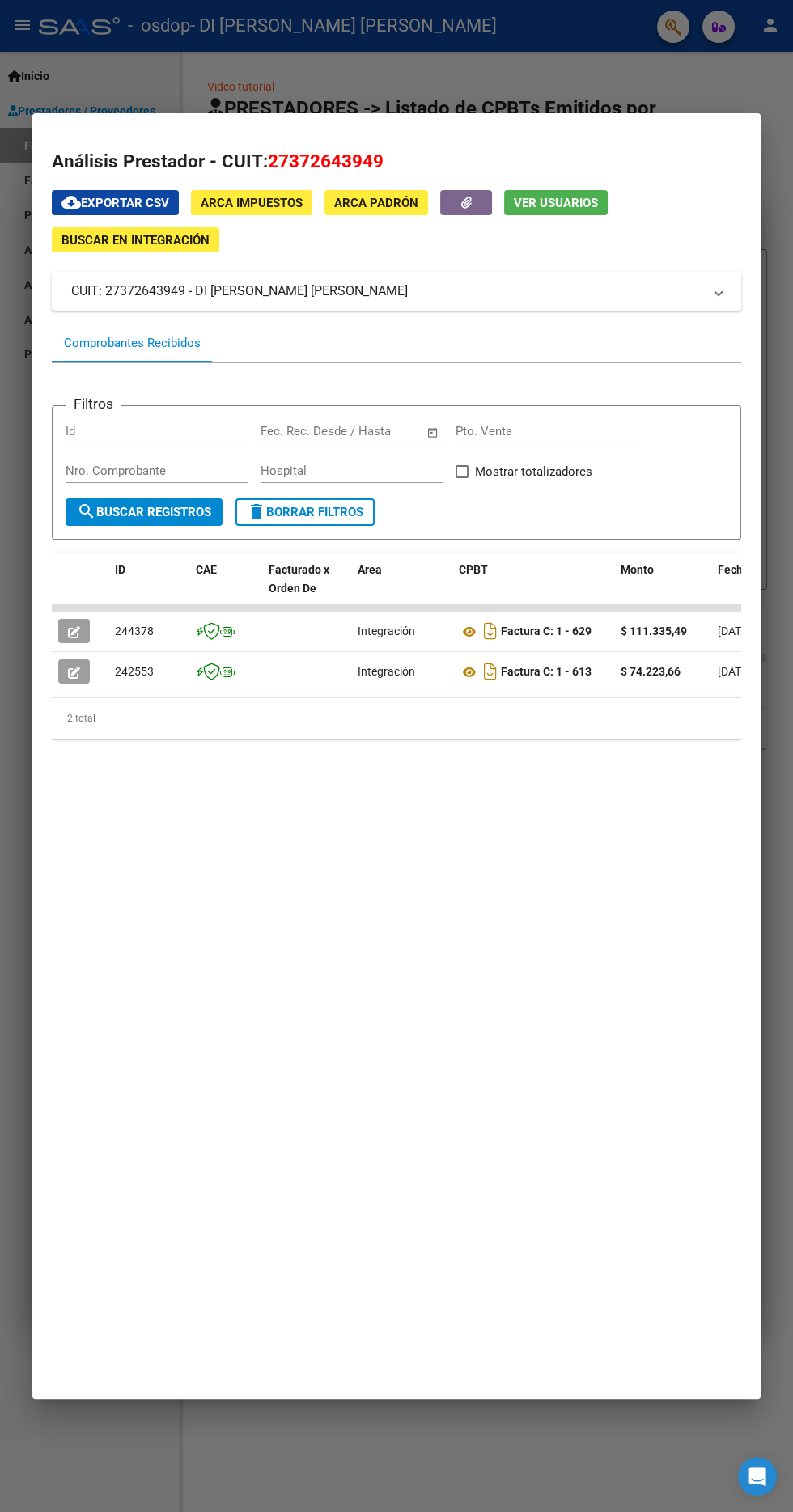
click at [28, 68] on div at bounding box center [396, 756] width 793 height 1512
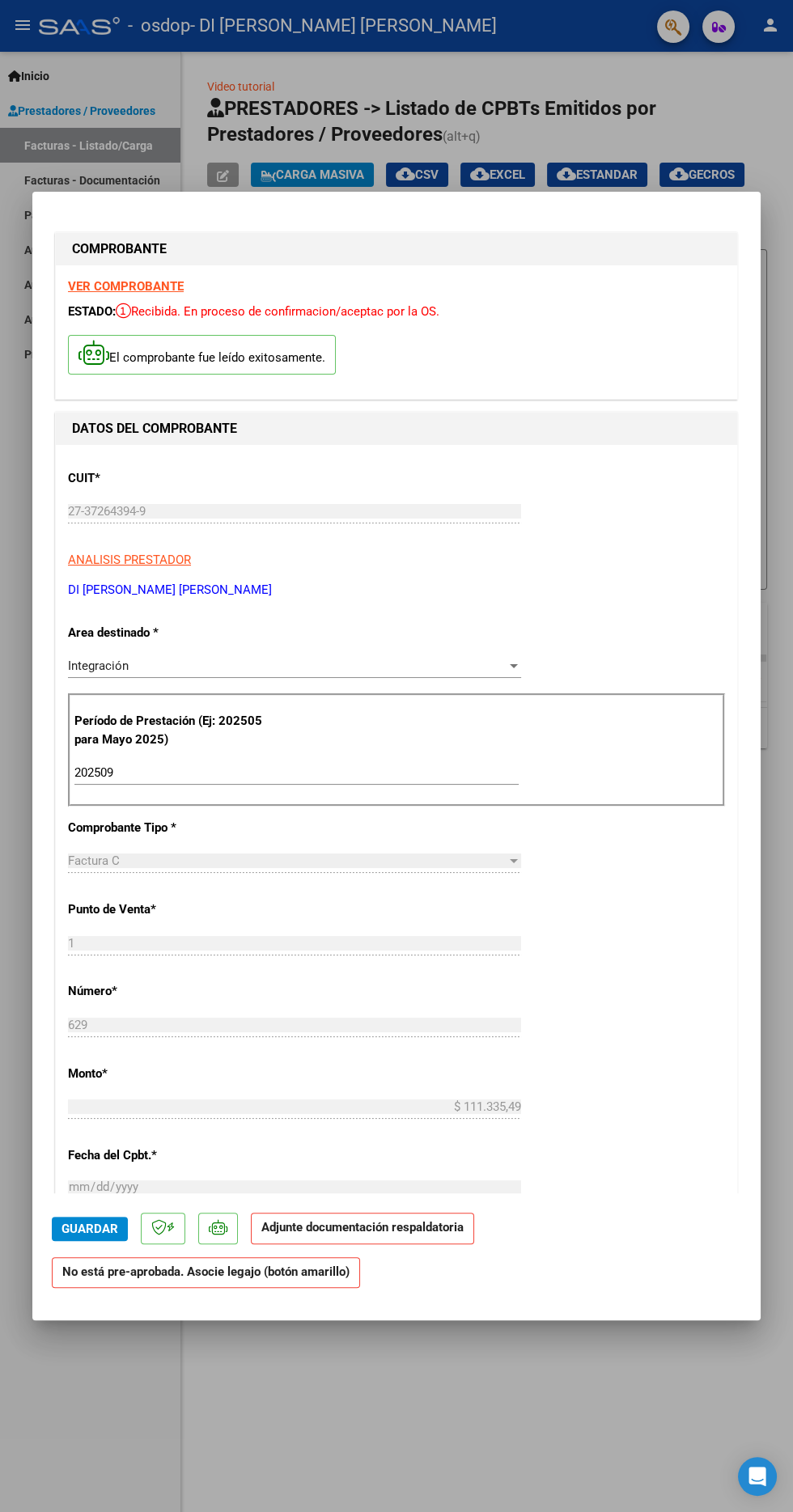
click at [236, 87] on div at bounding box center [396, 756] width 793 height 1512
type input "$ 0,00"
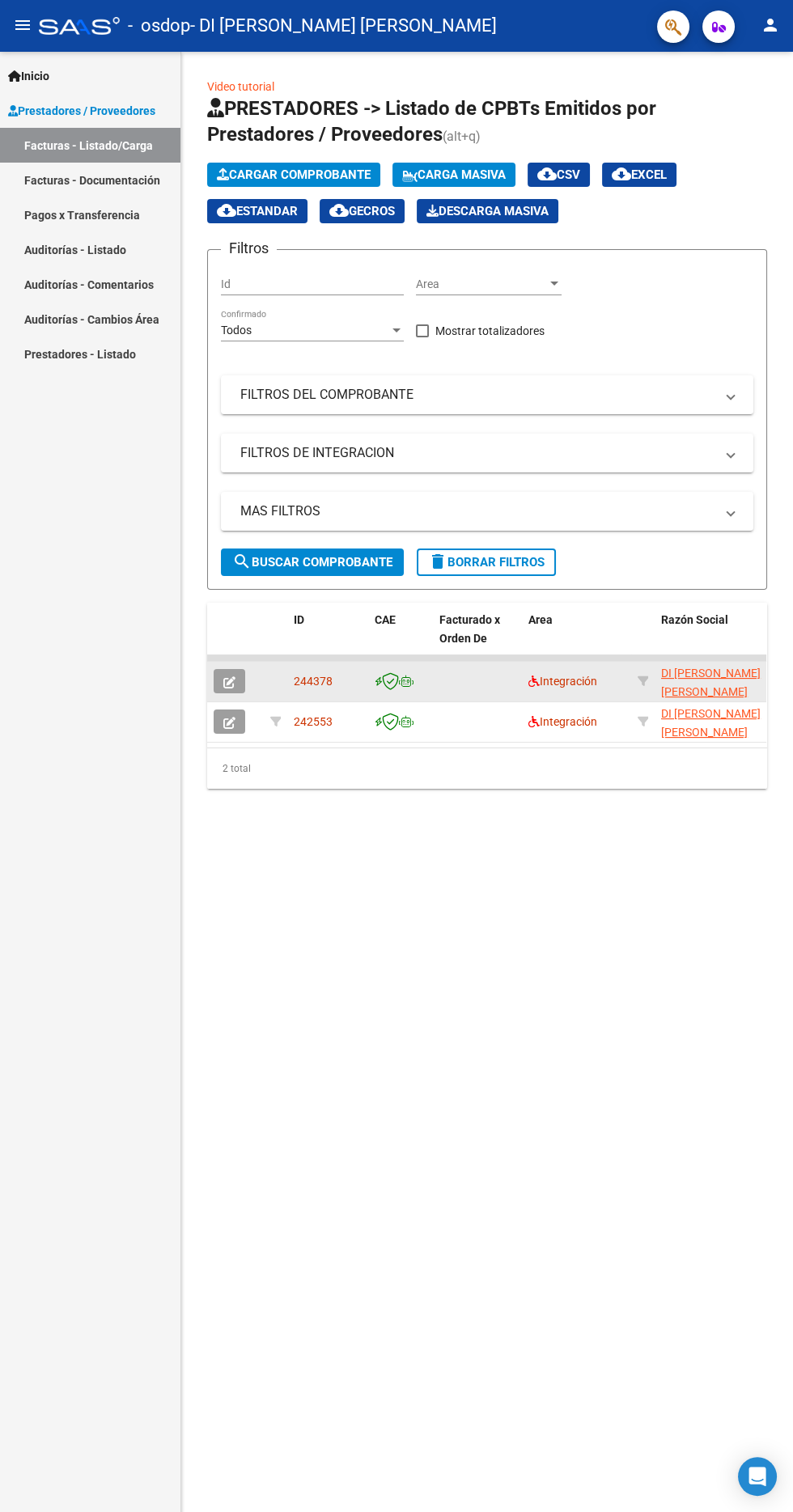
click at [466, 681] on datatable-body-cell at bounding box center [477, 682] width 89 height 40
click at [226, 674] on span "button" at bounding box center [230, 681] width 12 height 14
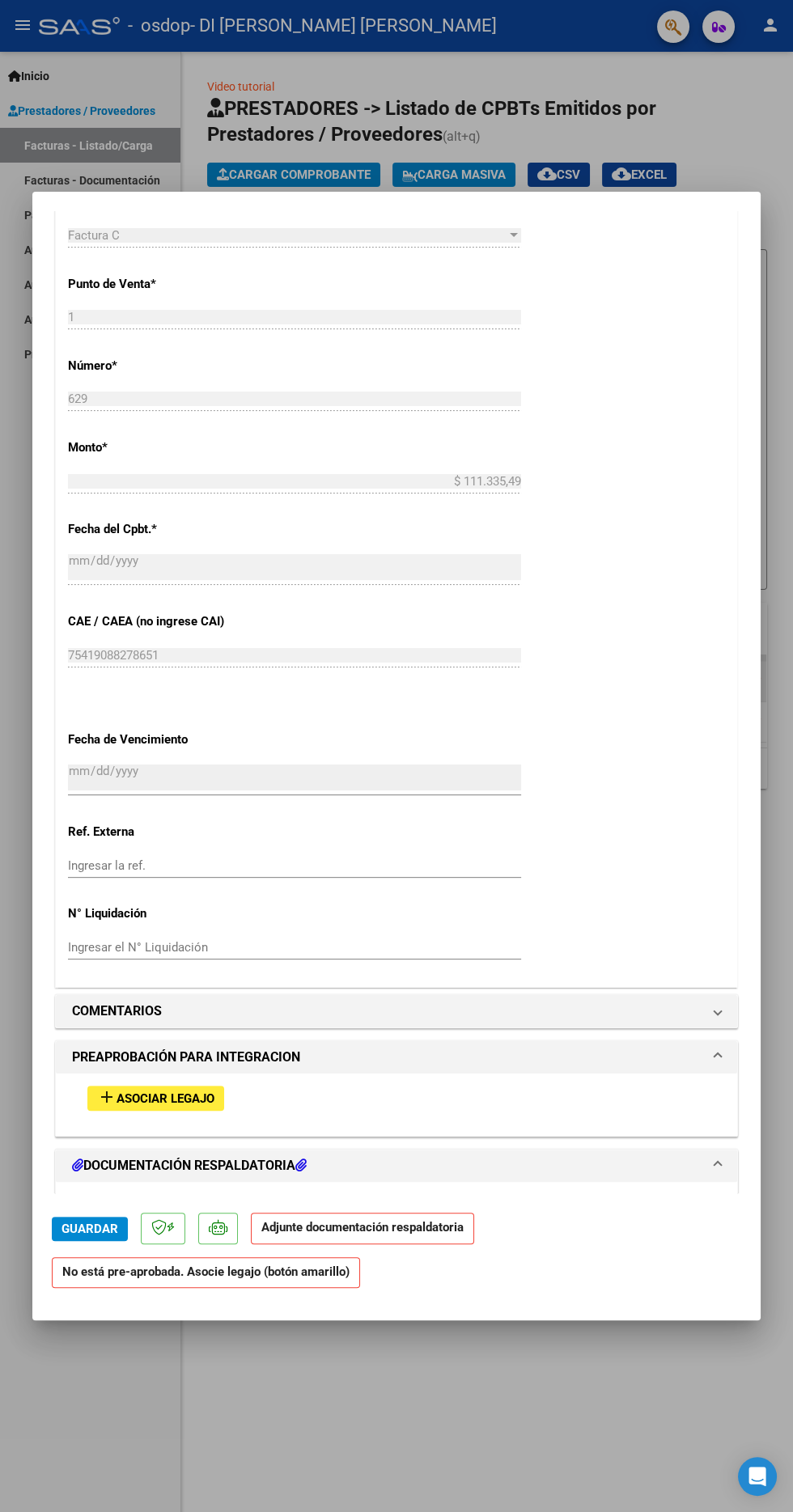
scroll to position [580, 0]
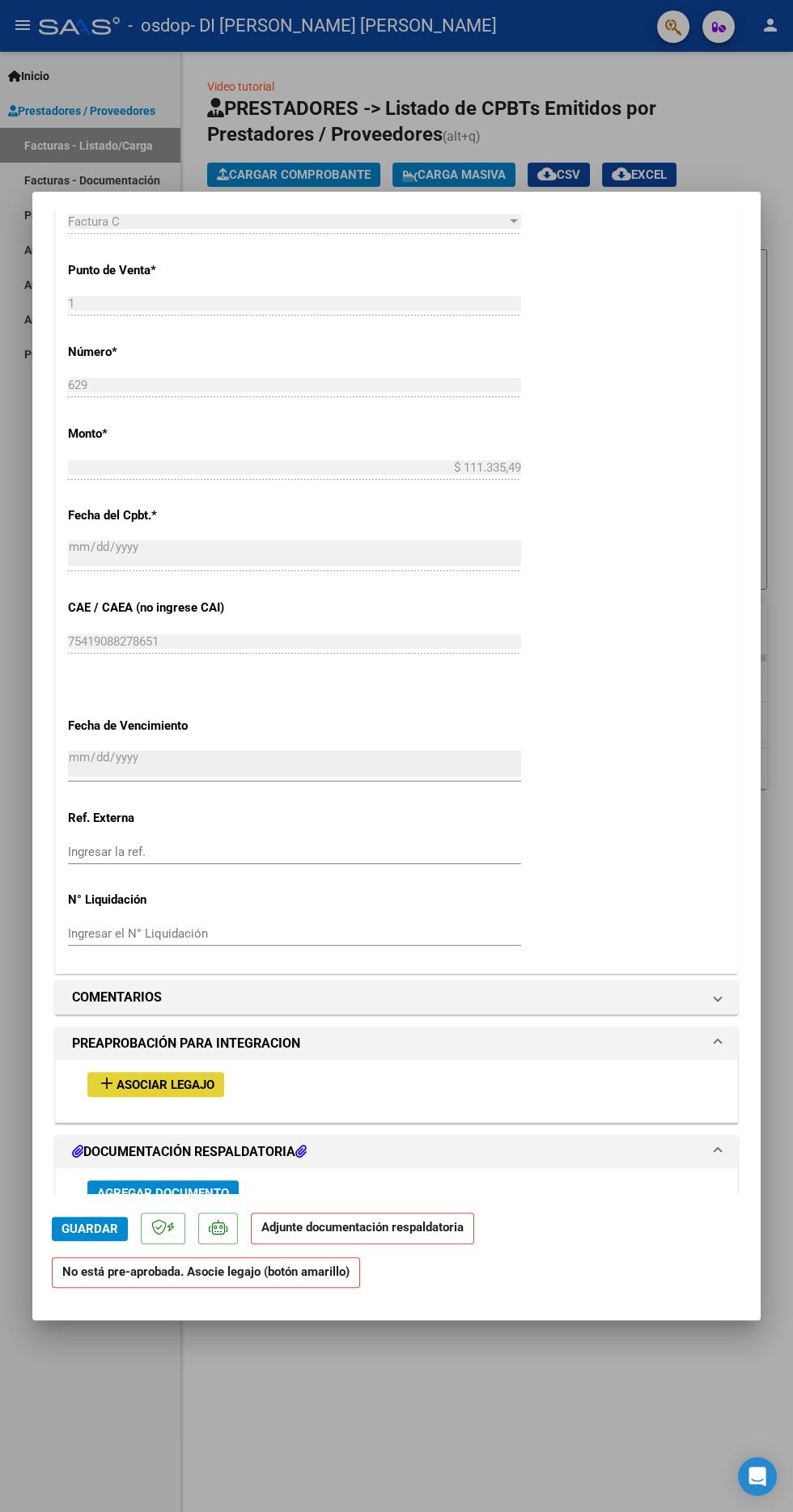
click at [118, 1078] on span "Asociar Legajo" at bounding box center [166, 1085] width 98 height 14
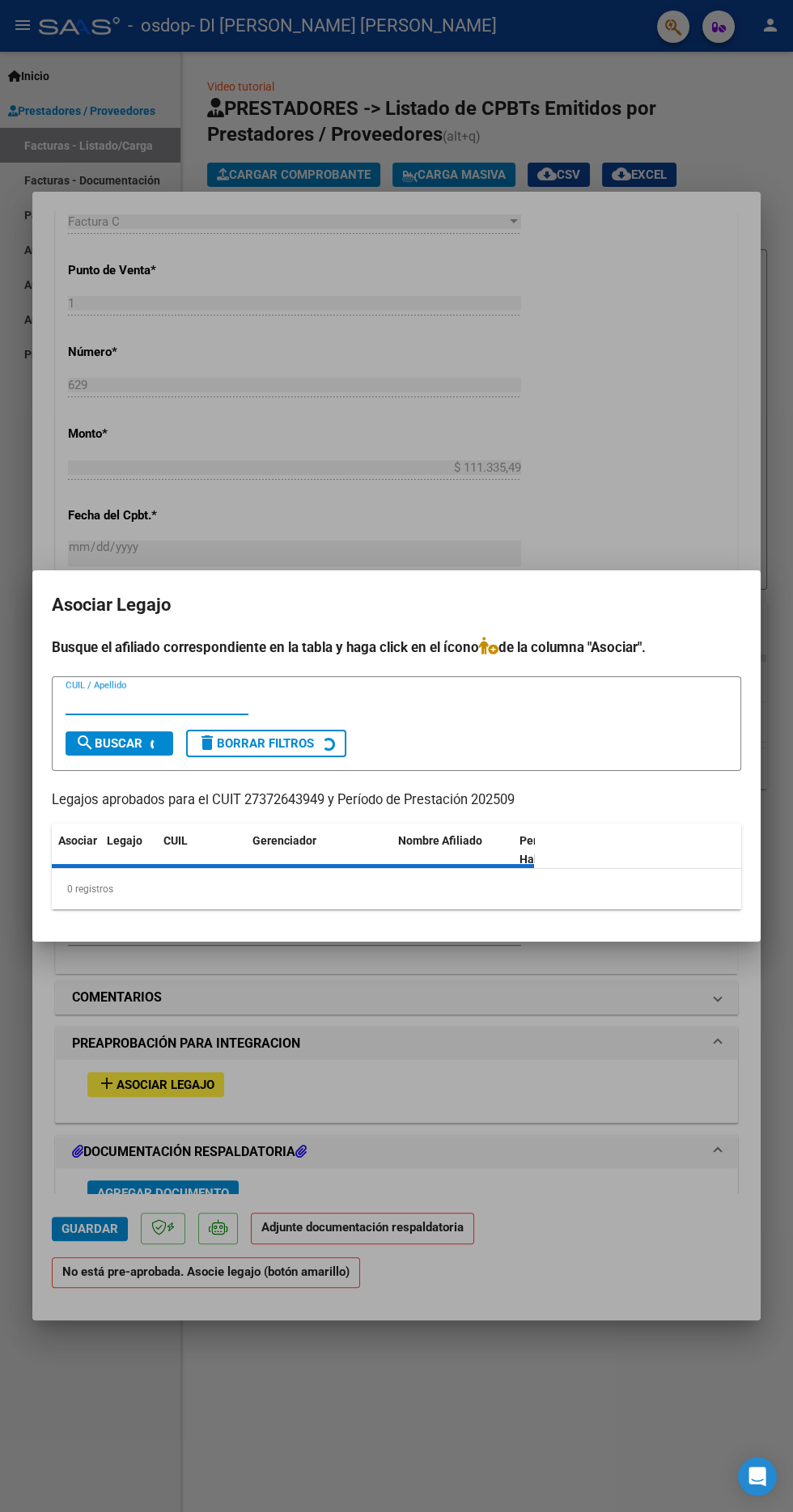
scroll to position [315, 0]
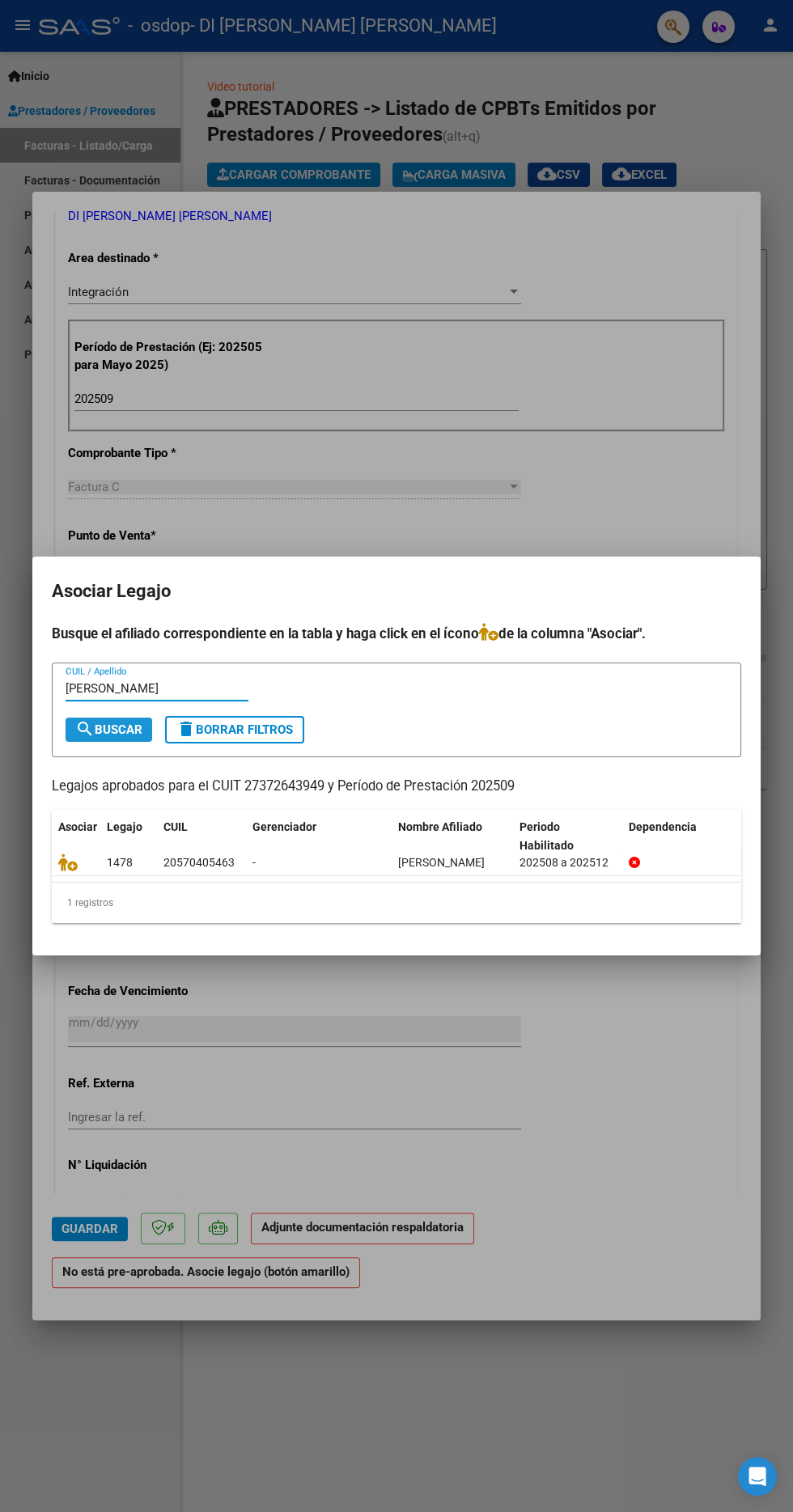
type input "[PERSON_NAME]"
click at [96, 735] on span "search Buscar" at bounding box center [109, 730] width 67 height 14
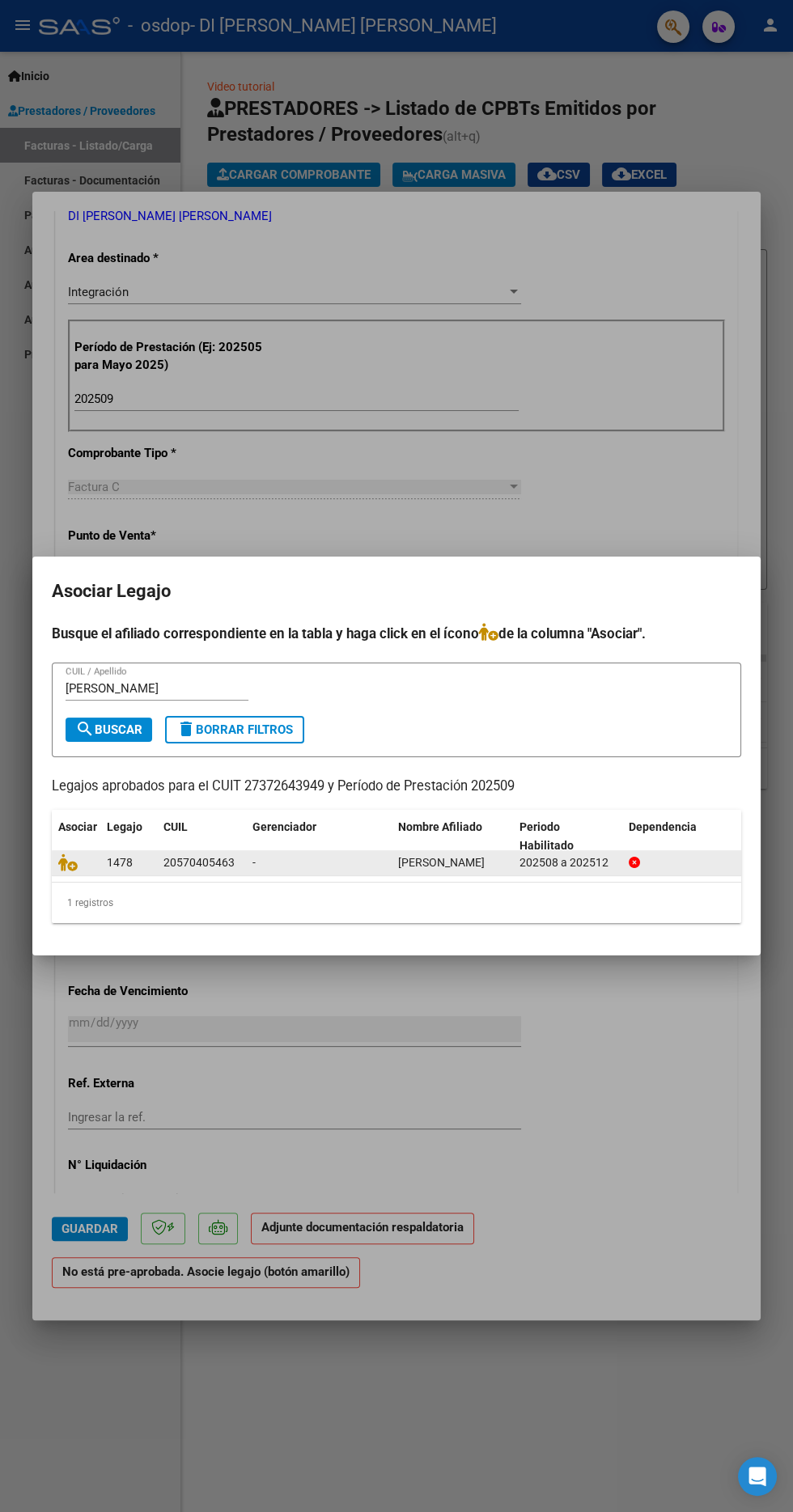
click at [529, 860] on div "202508 a 202512" at bounding box center [568, 862] width 96 height 19
click at [66, 869] on icon at bounding box center [68, 862] width 20 height 18
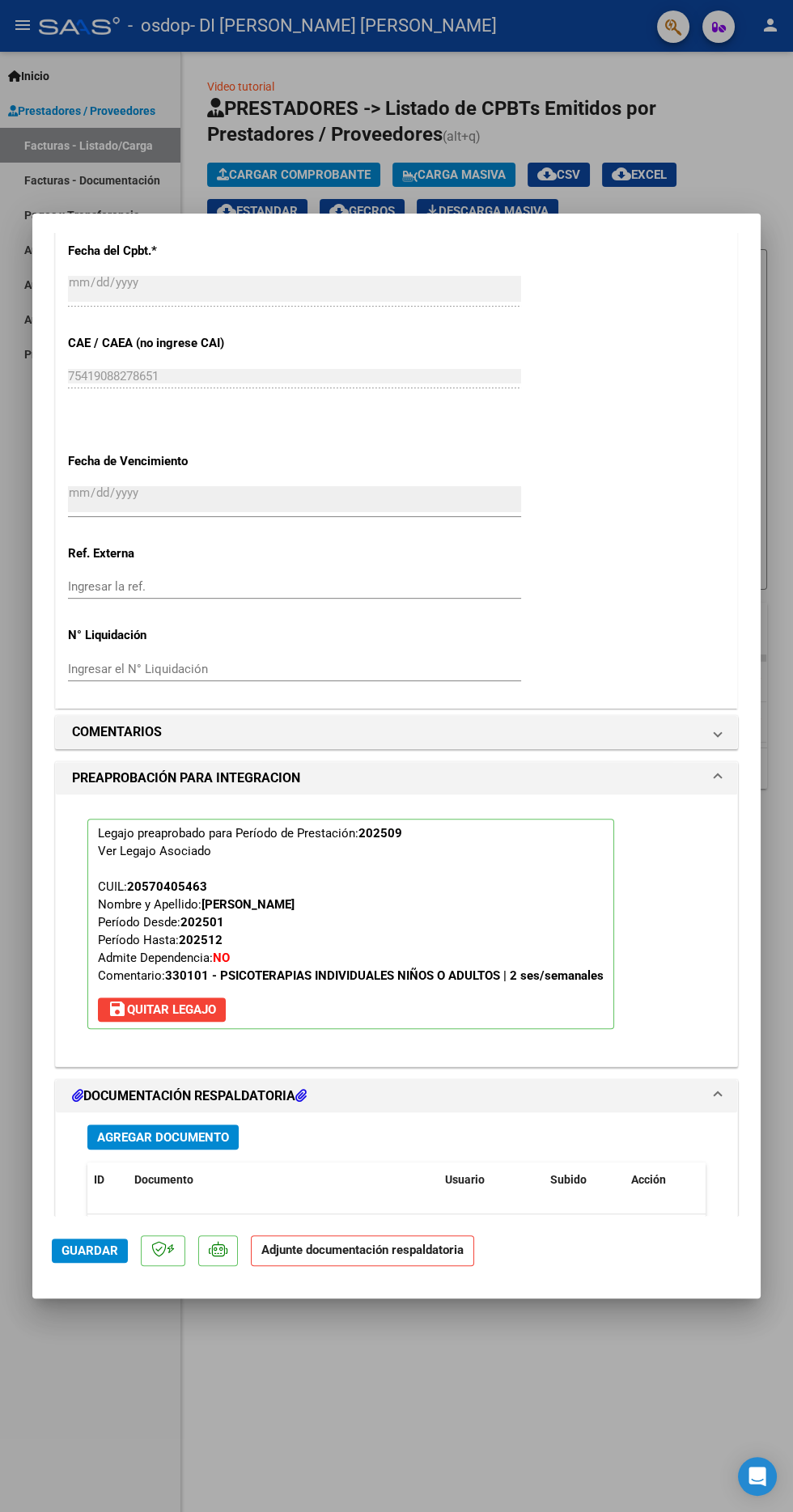
scroll to position [1028, 0]
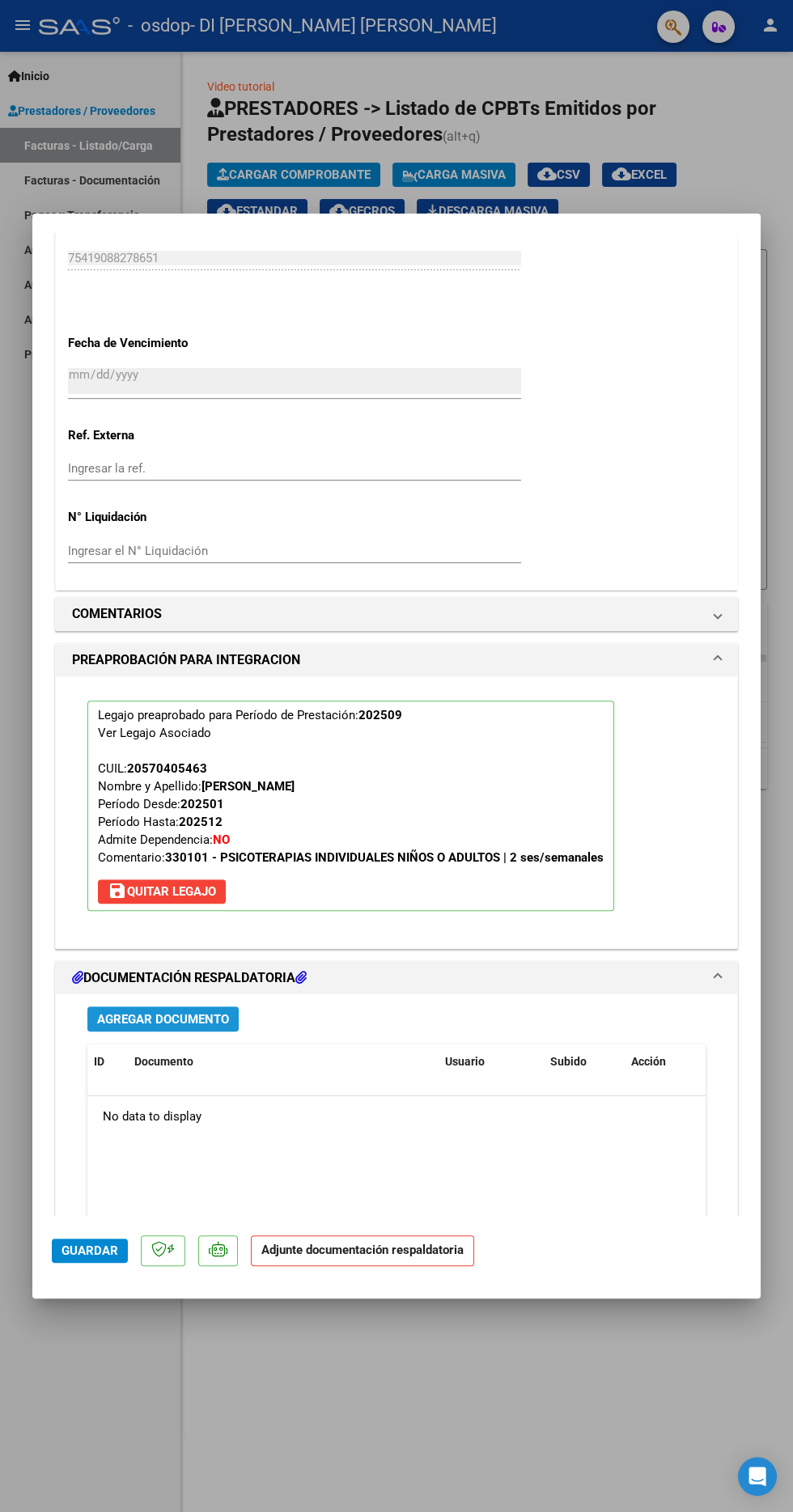
click at [124, 1012] on span "Agregar Documento" at bounding box center [163, 1019] width 132 height 14
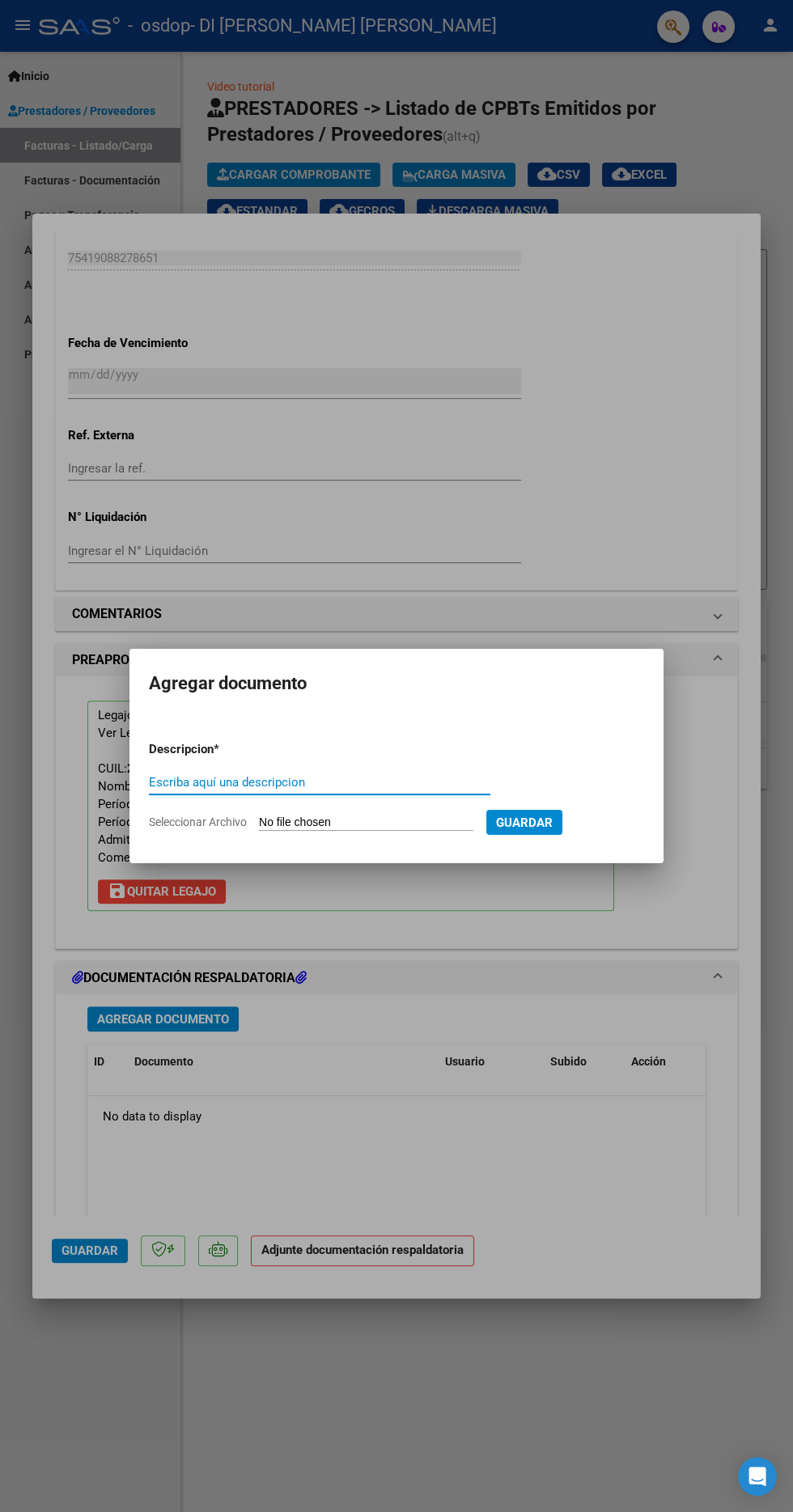
scroll to position [567, 0]
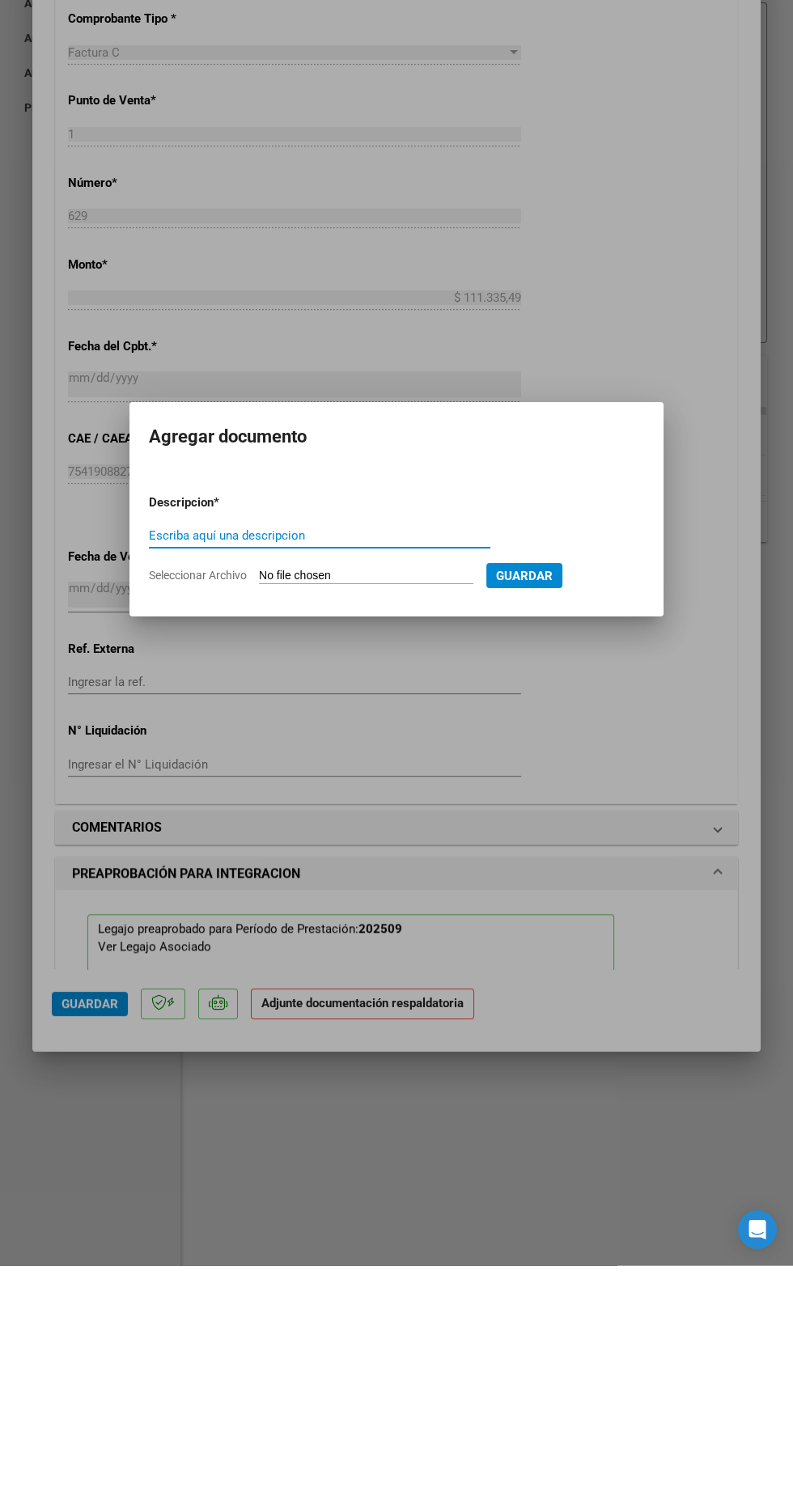
click at [320, 827] on input "Seleccionar Archivo" at bounding box center [366, 822] width 214 height 15
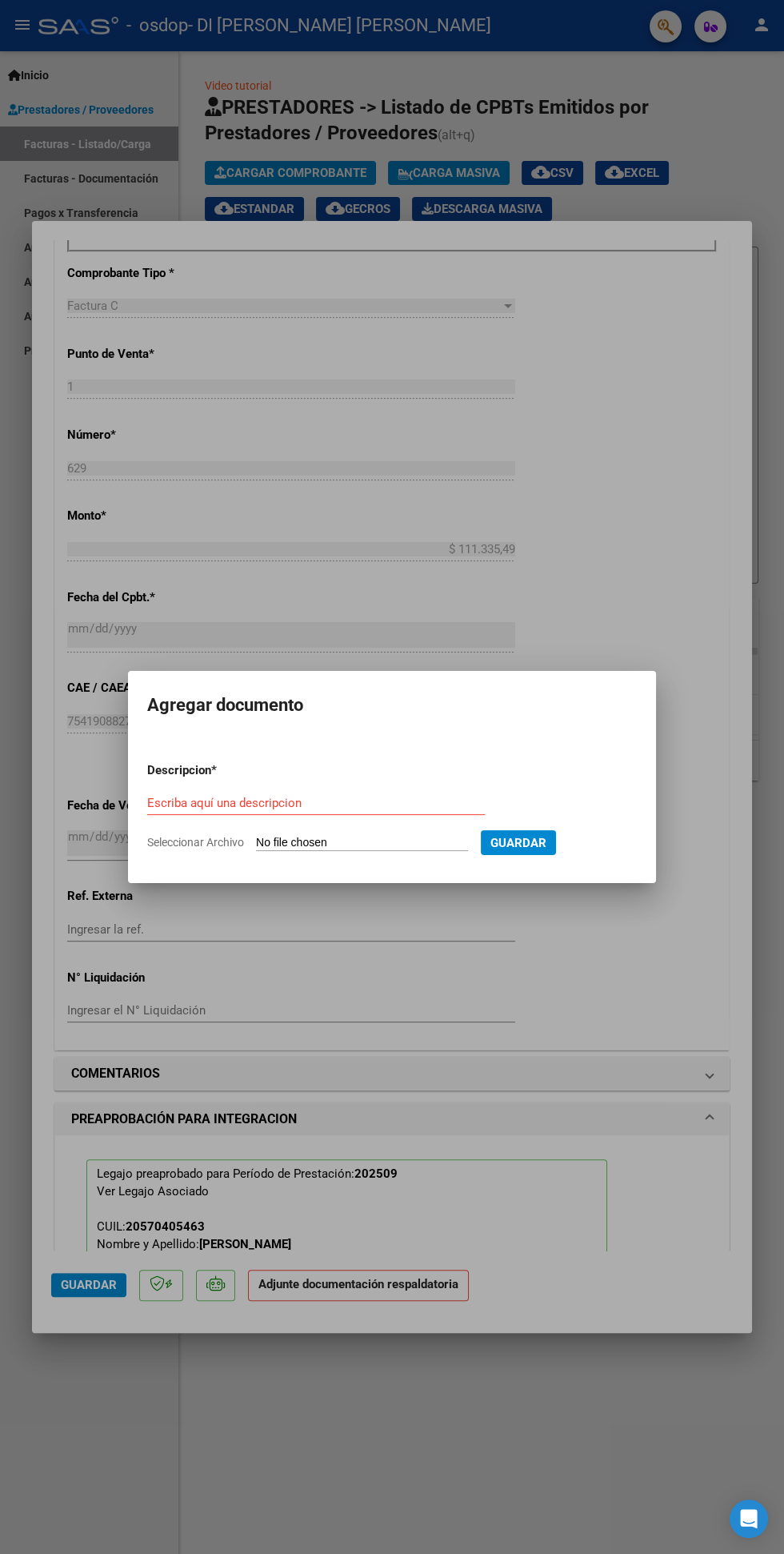
type input "C:\fakepath\DOC-20251008-WA0005..pdf"
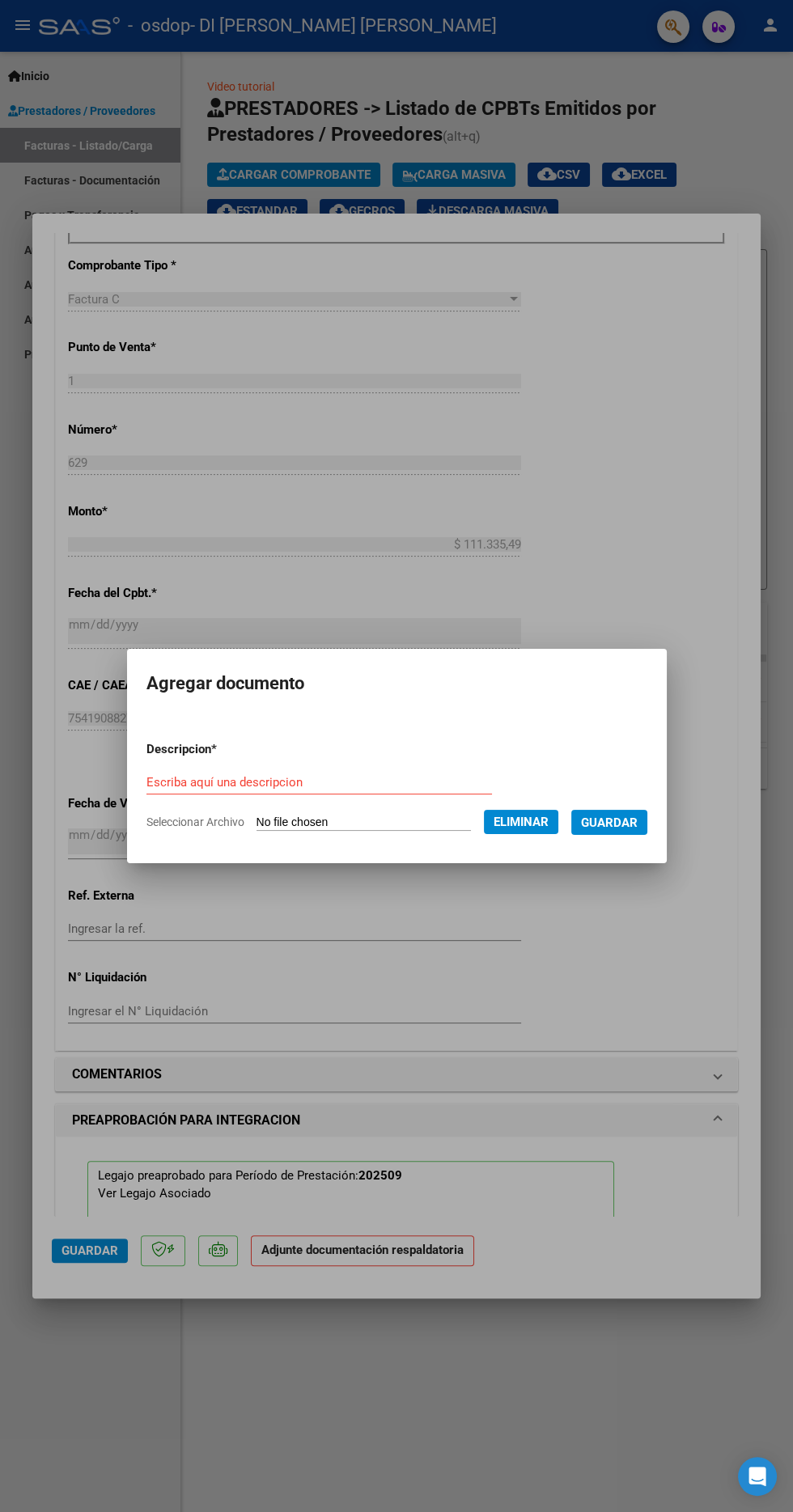
click at [158, 782] on input "Escriba aquí una descripcion" at bounding box center [320, 782] width 345 height 14
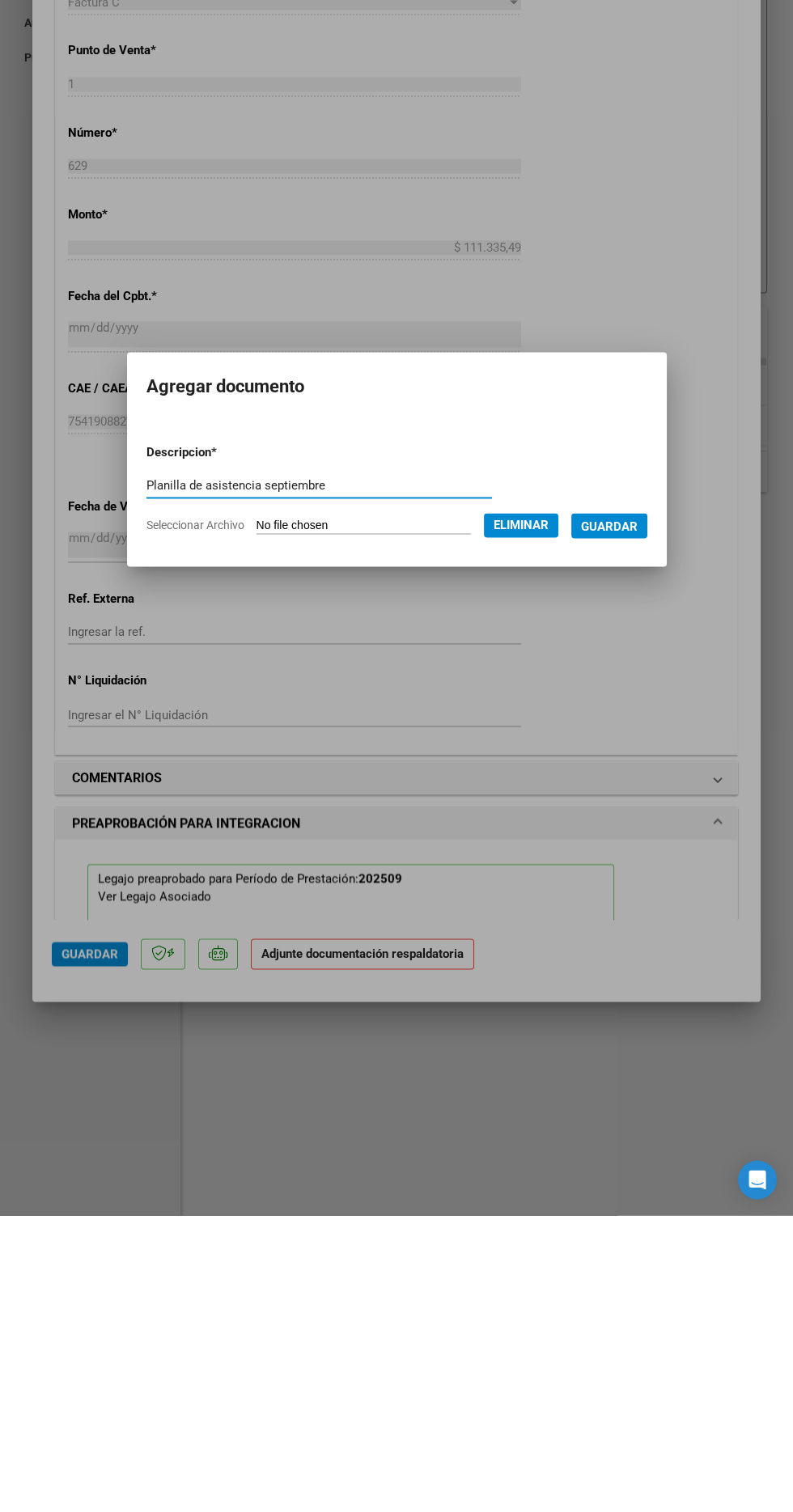
type input "Planilla de asistencia septiembre"
click at [632, 860] on mat-dialog-container "Agregar documento Descripcion * Planilla de asistencia septiembre Escriba aquí …" at bounding box center [397, 756] width 539 height 214
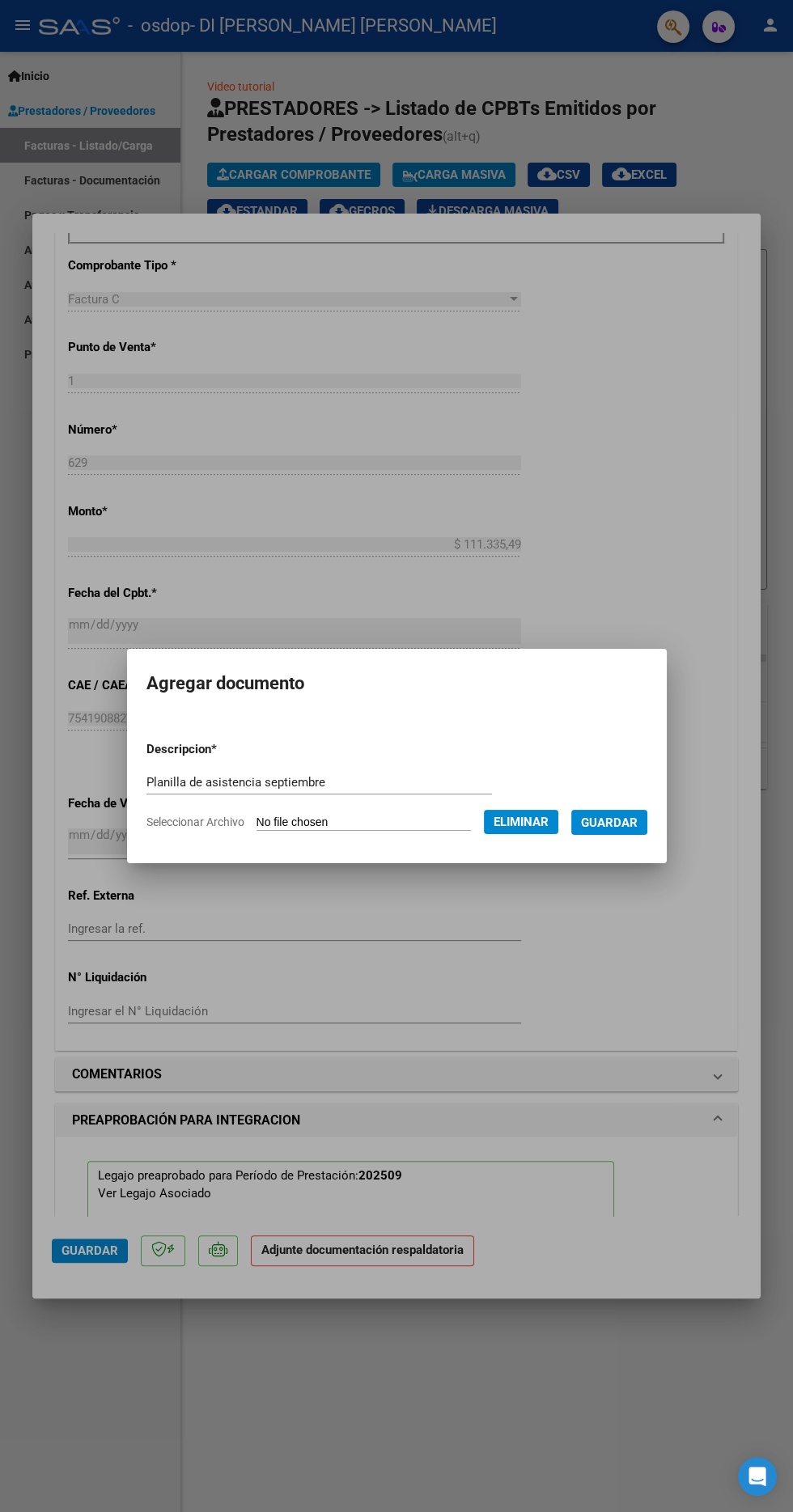
click at [632, 831] on button "Guardar" at bounding box center [609, 822] width 76 height 25
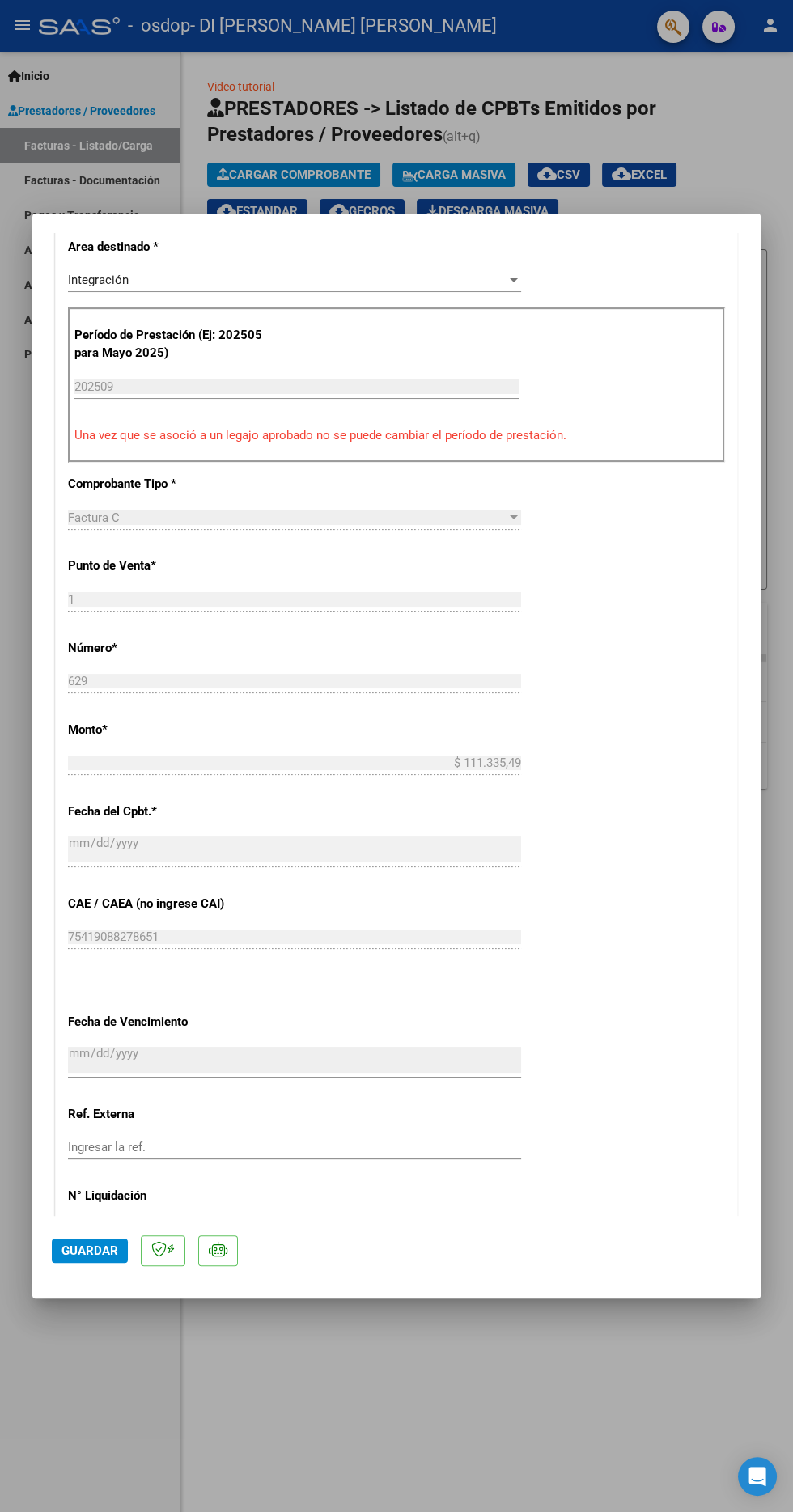
scroll to position [1028, 0]
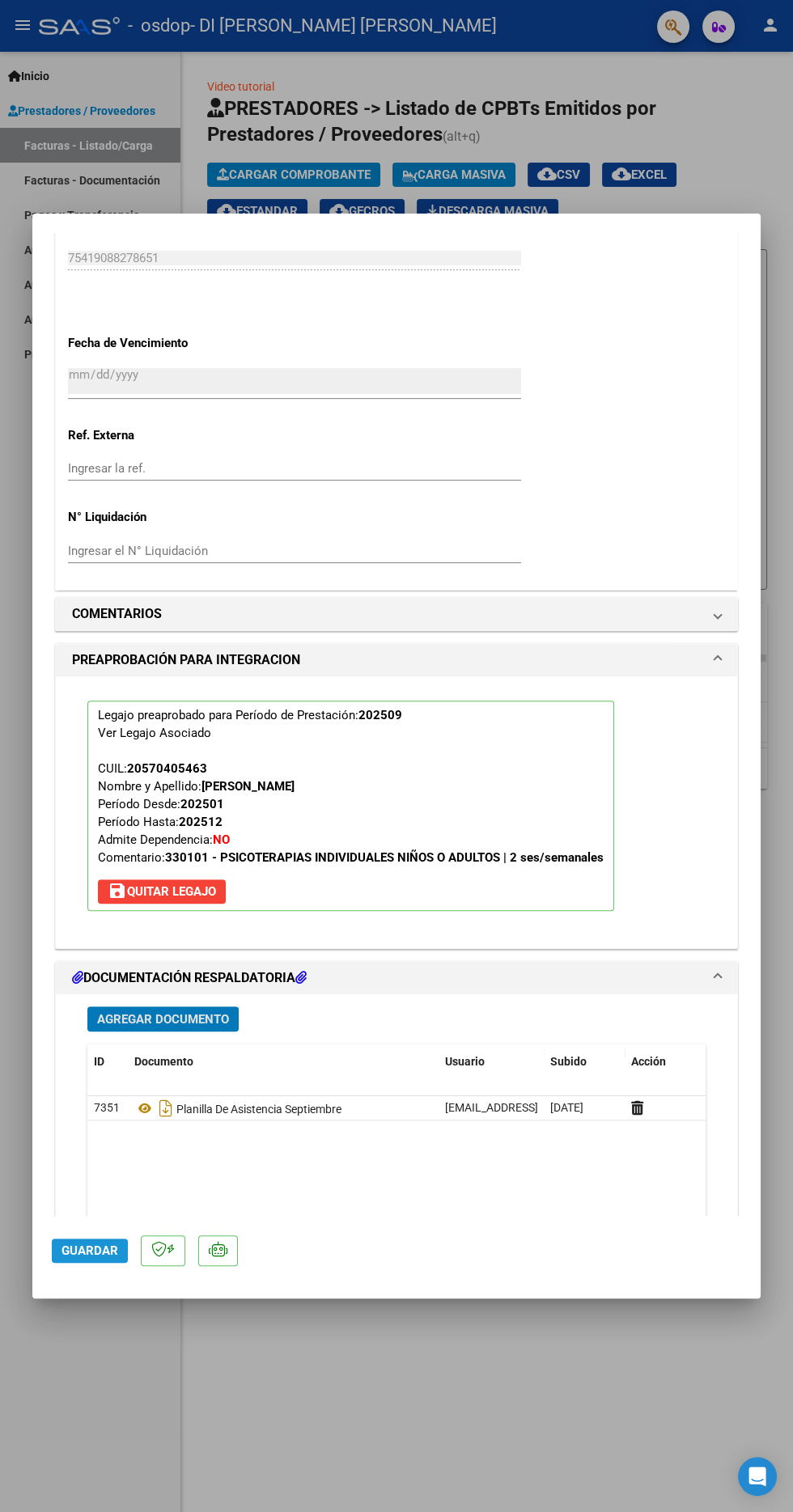
click at [89, 1258] on span "Guardar" at bounding box center [90, 1250] width 57 height 14
click at [75, 1258] on span "Guardar" at bounding box center [90, 1250] width 57 height 14
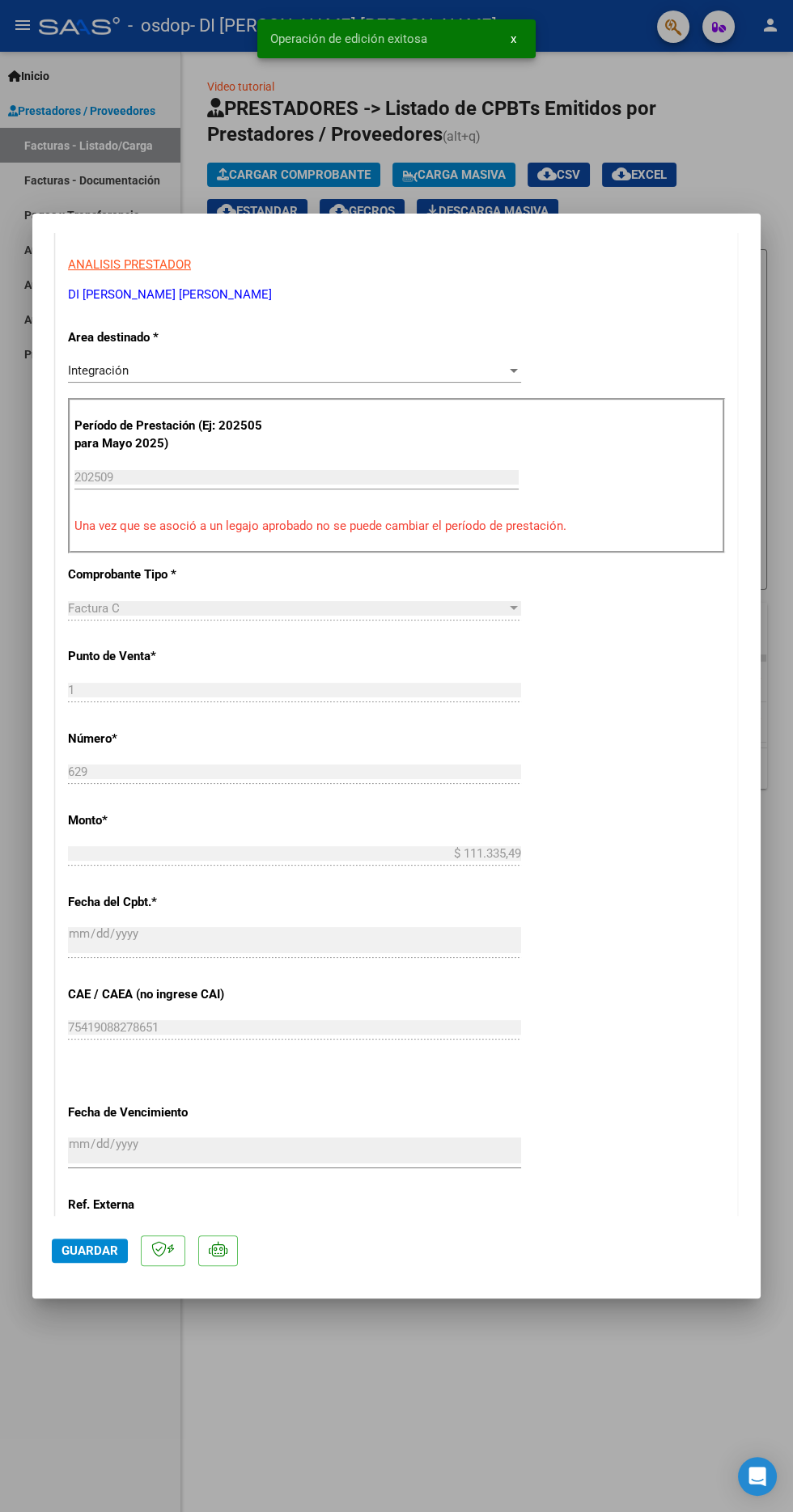
scroll to position [0, 0]
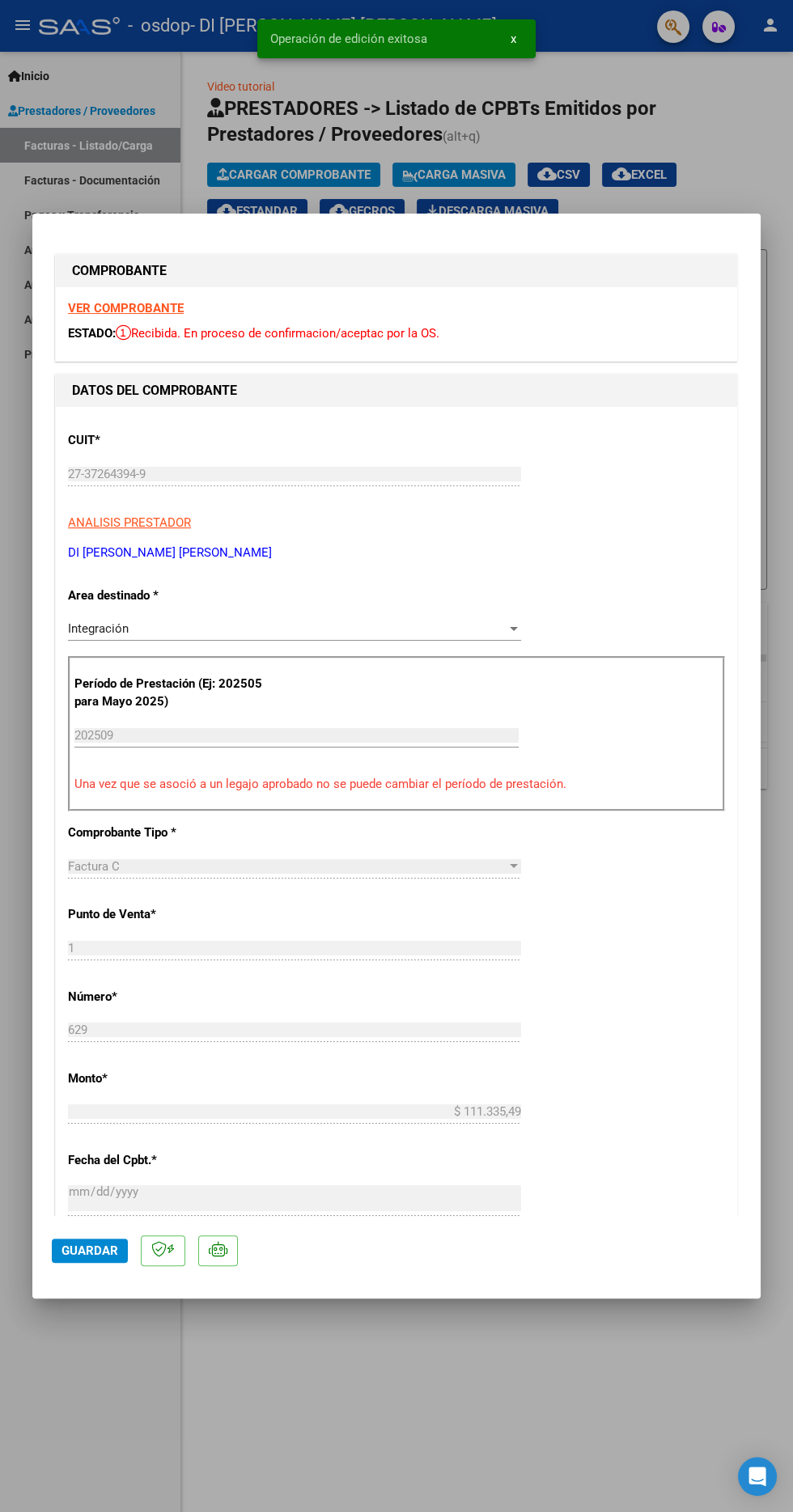
click at [311, 1468] on div at bounding box center [396, 756] width 793 height 1512
type input "$ 0,00"
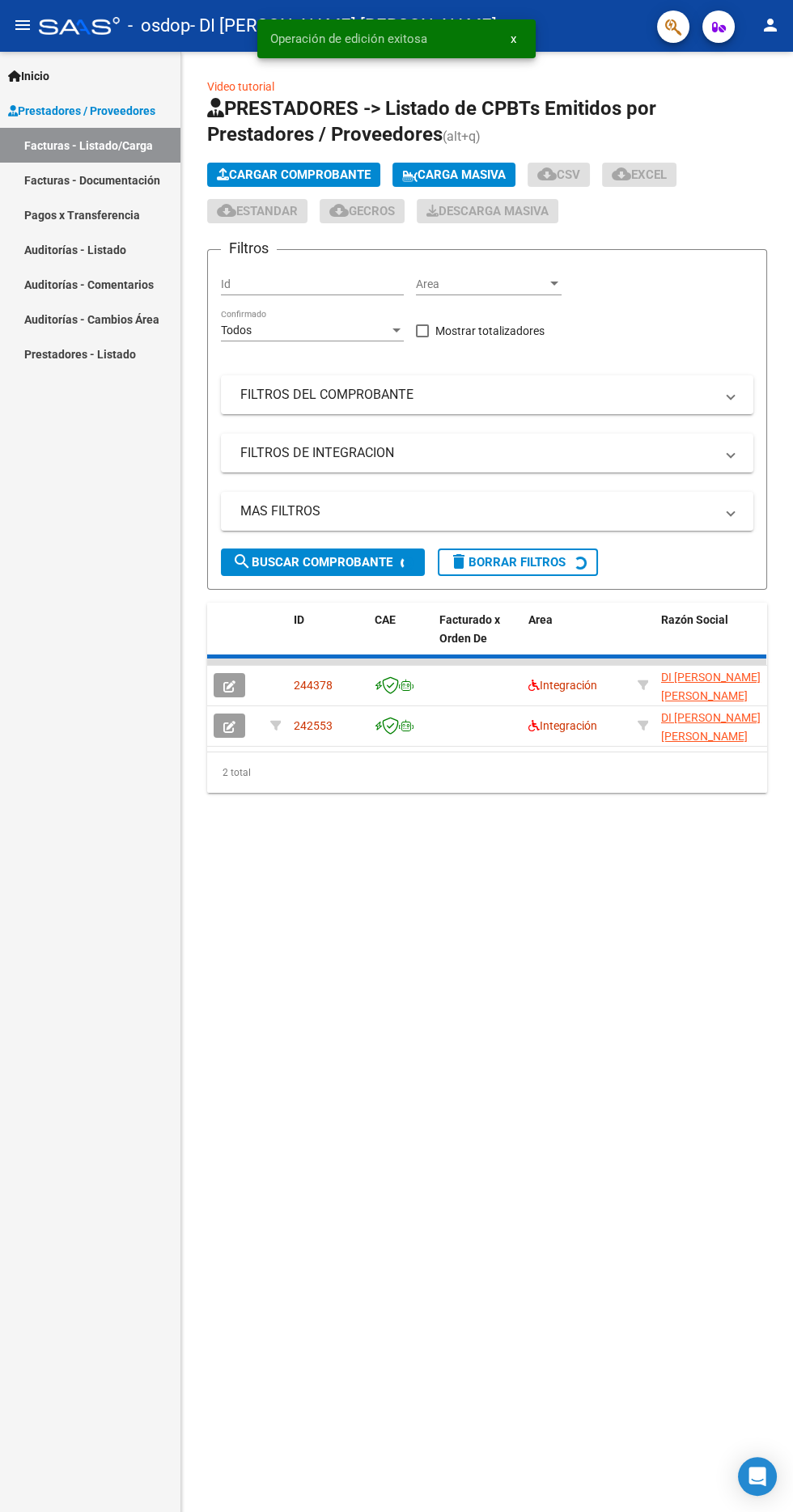
click at [325, 1446] on mat-sidenav-content "Video tutorial PRESTADORES -> Listado de CPBTs Emitidos por Prestadores / Prove…" at bounding box center [487, 781] width 611 height 1460
